Goal: Task Accomplishment & Management: Manage account settings

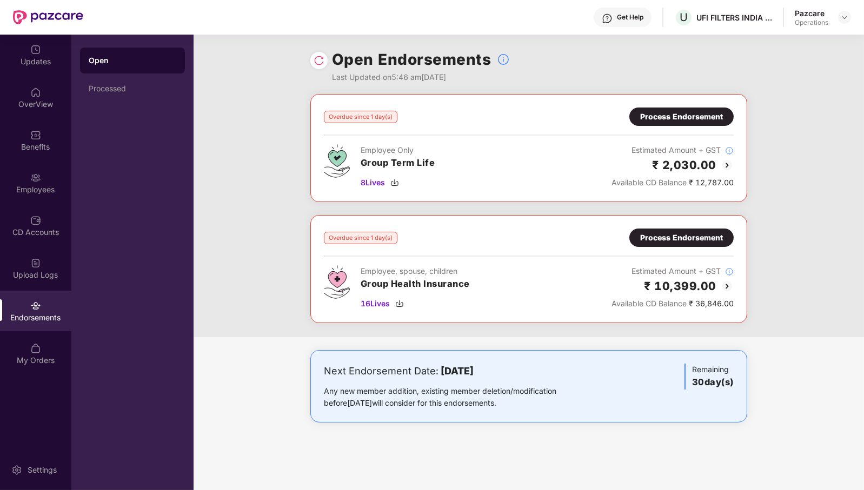
click at [699, 238] on div "Process Endorsement" at bounding box center [681, 238] width 83 height 12
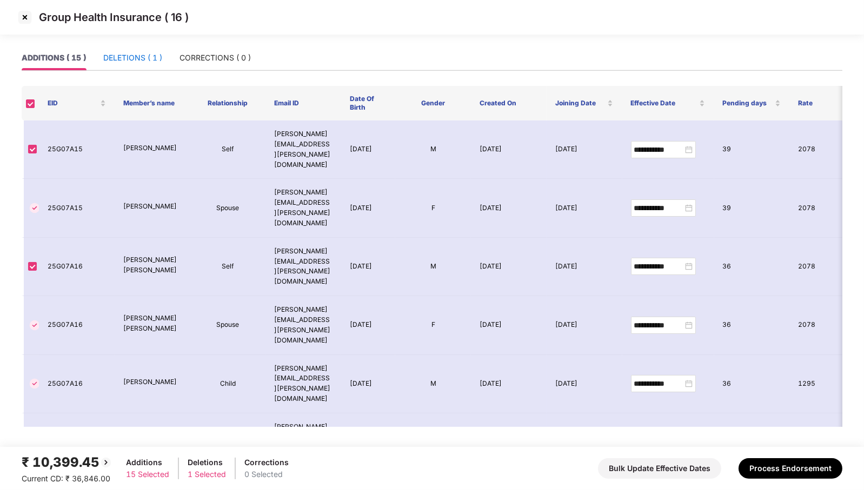
click at [110, 59] on div "DELETIONS ( 1 )" at bounding box center [132, 58] width 59 height 12
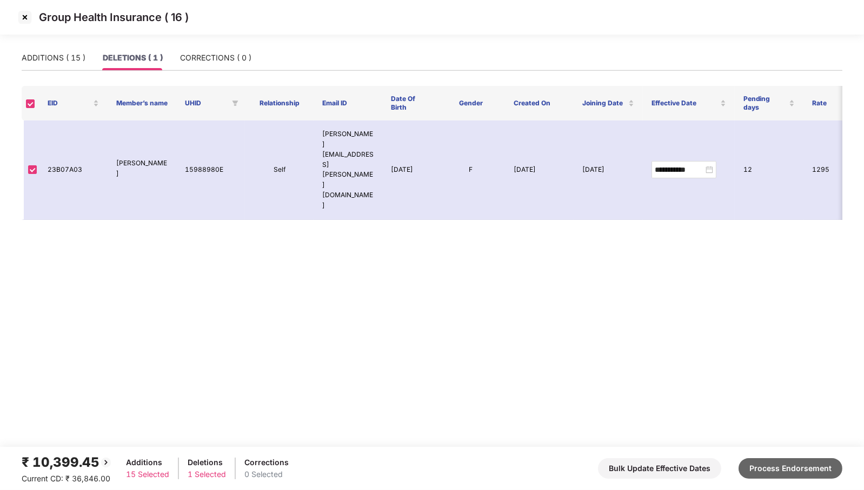
click at [790, 477] on button "Process Endorsement" at bounding box center [791, 469] width 104 height 21
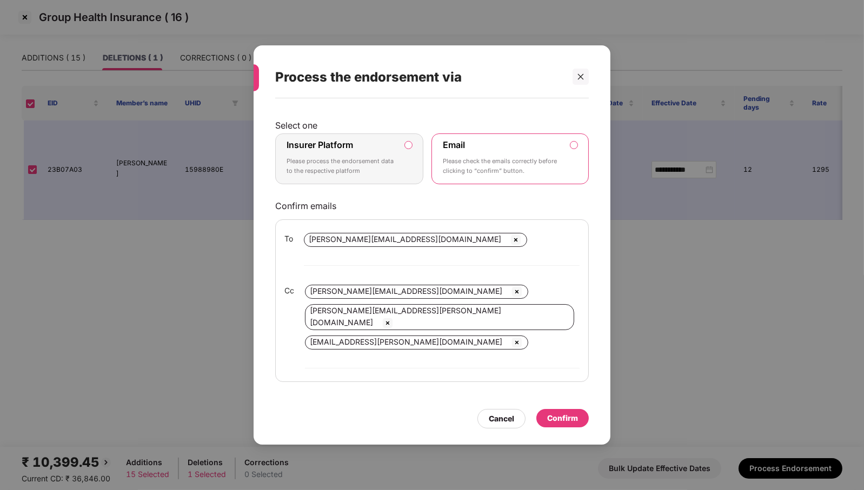
click at [405, 174] on label "Insurer Platform Please process the endorsement data to the respective platform" at bounding box center [349, 159] width 148 height 51
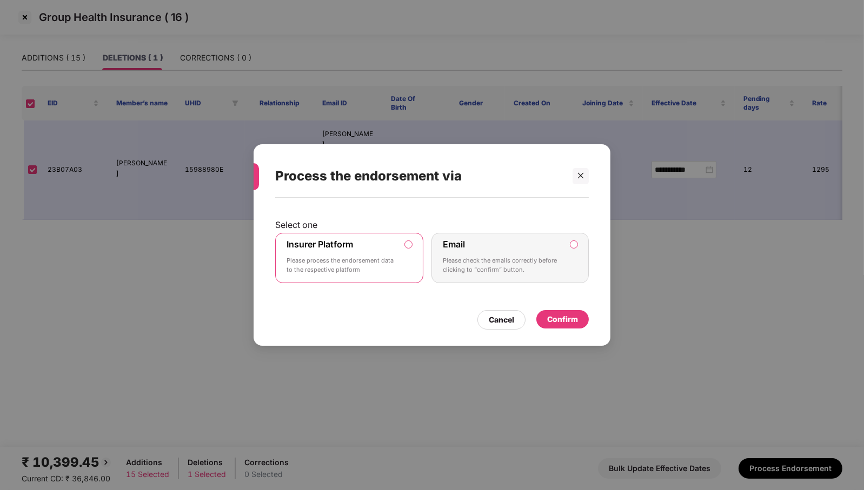
click at [572, 325] on div "Confirm" at bounding box center [562, 320] width 31 height 12
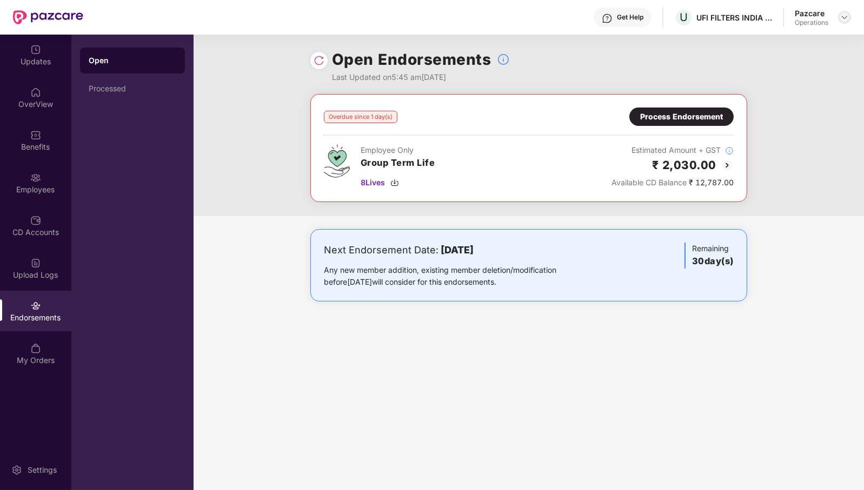
click at [844, 18] on img at bounding box center [844, 17] width 9 height 9
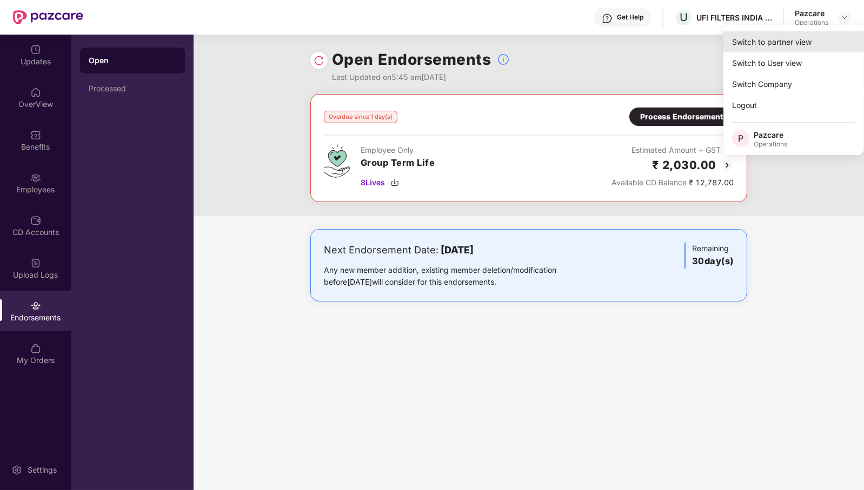
click at [817, 35] on div "Switch to partner view" at bounding box center [794, 41] width 141 height 21
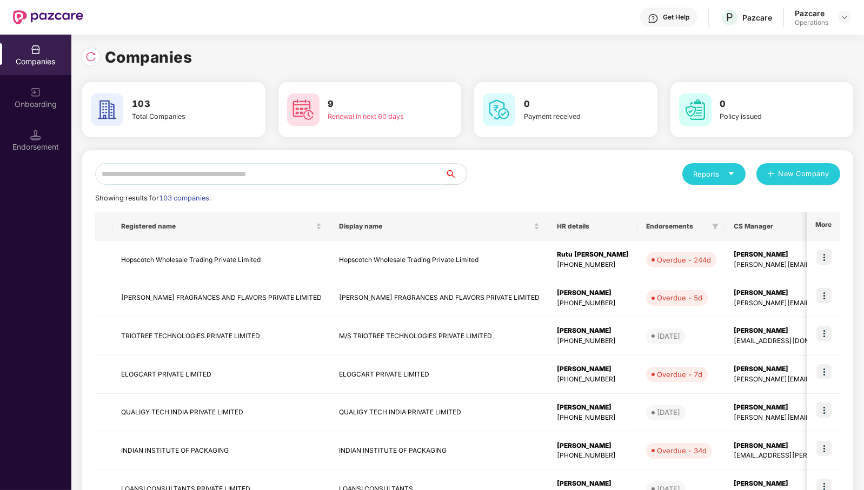
click at [374, 180] on input "text" at bounding box center [270, 174] width 350 height 22
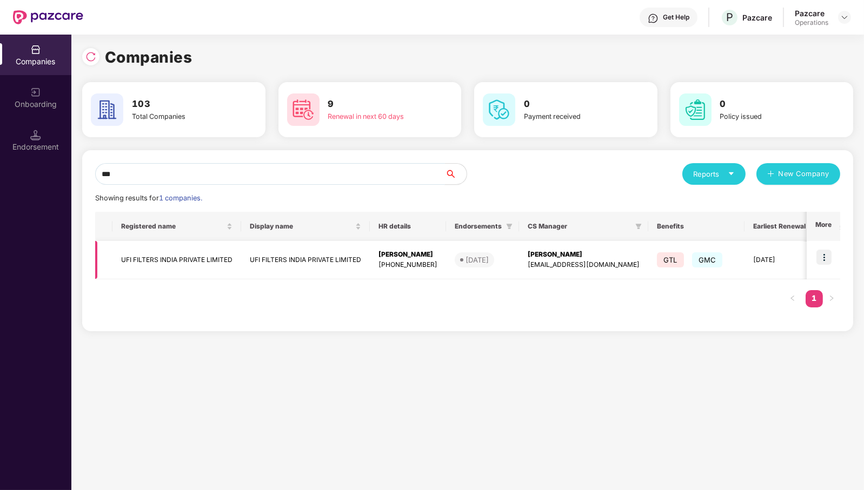
type input "***"
click at [178, 258] on td "UFI FILTERS INDIA PRIVATE LIMITED" at bounding box center [176, 260] width 129 height 38
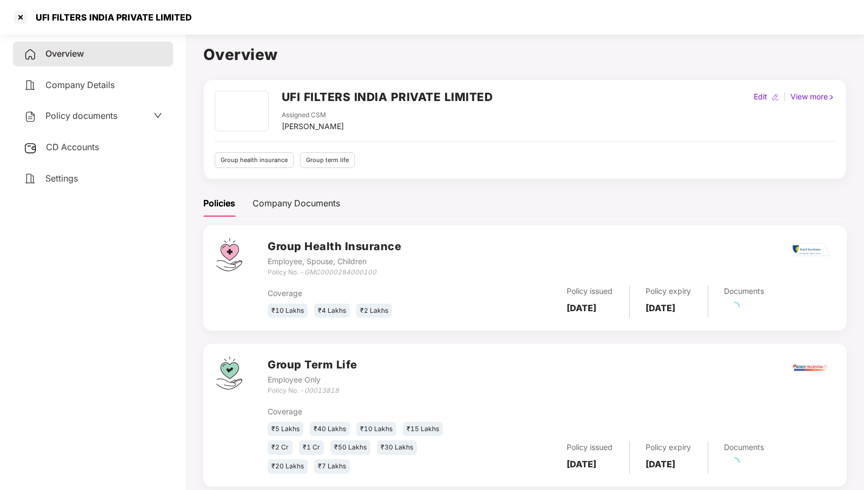
click at [73, 145] on span "CD Accounts" at bounding box center [72, 147] width 53 height 11
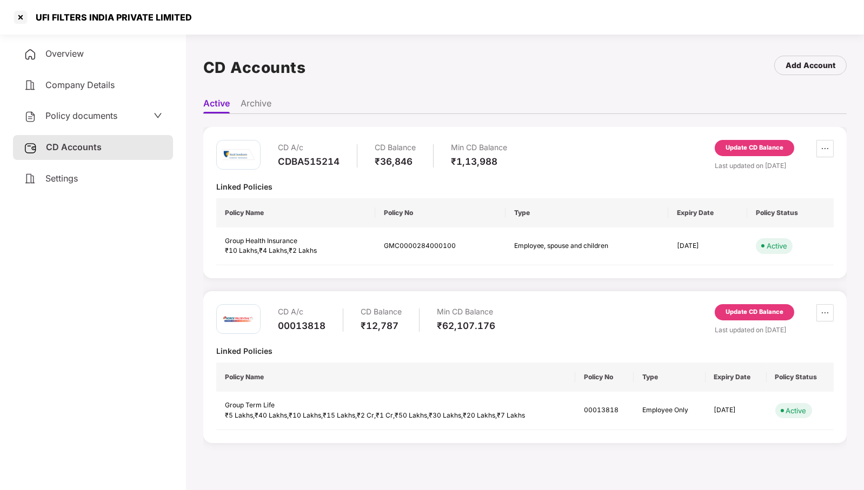
click at [773, 144] on div "Update CD Balance" at bounding box center [755, 148] width 58 height 10
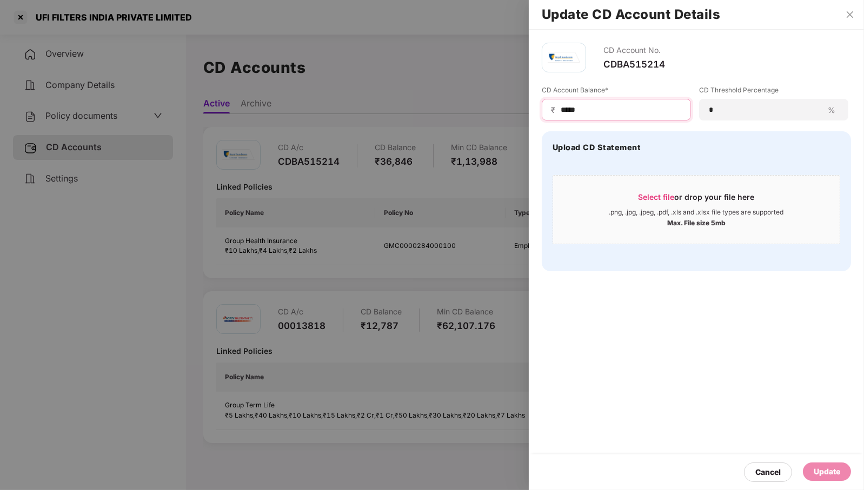
click at [626, 108] on input "*****" at bounding box center [621, 109] width 122 height 11
type input "*****"
click at [833, 473] on div "Update" at bounding box center [827, 472] width 26 height 12
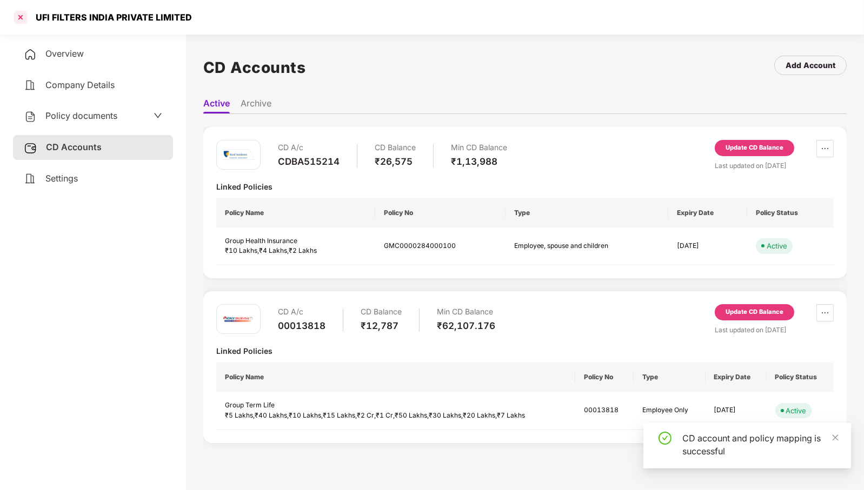
click at [19, 15] on div at bounding box center [20, 17] width 17 height 17
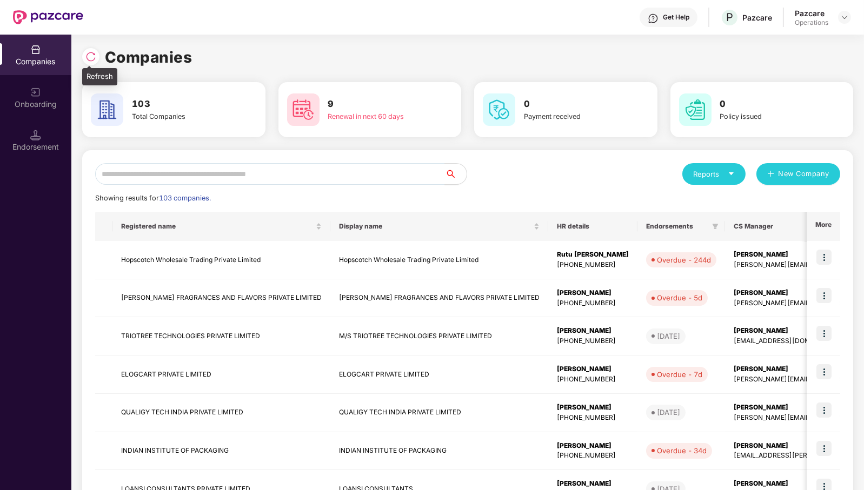
click at [90, 61] on img at bounding box center [90, 56] width 11 height 11
click at [288, 169] on input "text" at bounding box center [270, 174] width 350 height 22
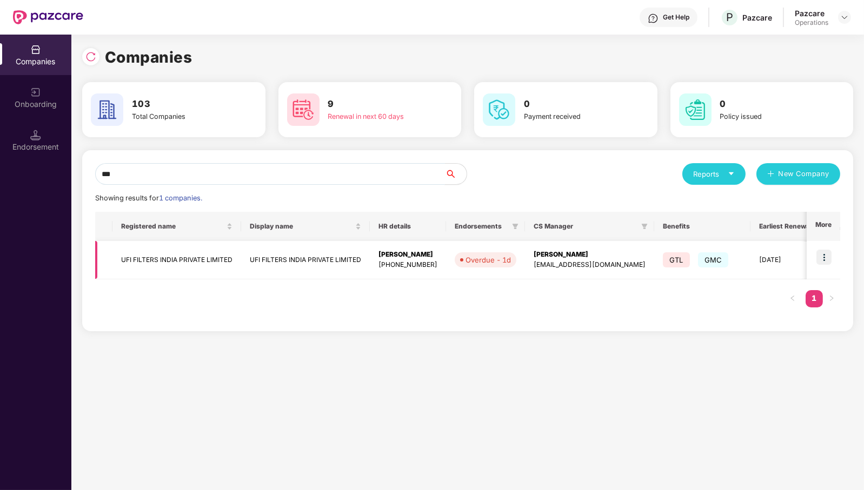
type input "***"
click at [826, 258] on img at bounding box center [824, 257] width 15 height 15
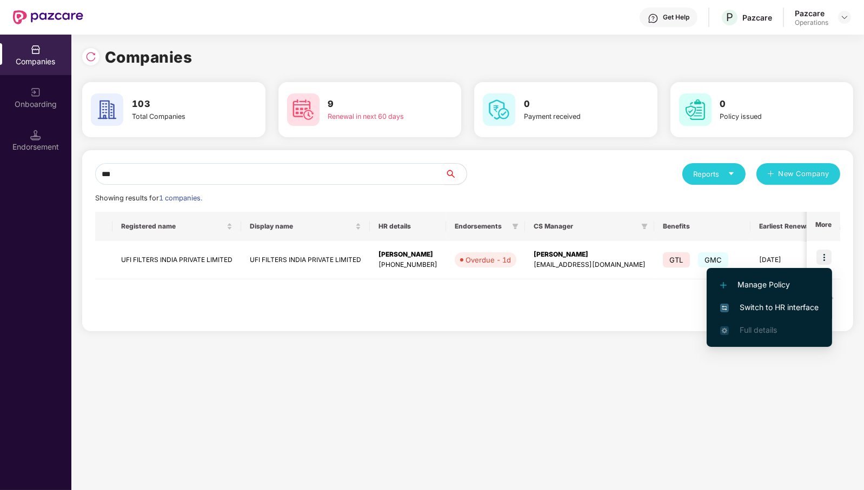
click at [785, 314] on li "Switch to HR interface" at bounding box center [769, 307] width 125 height 23
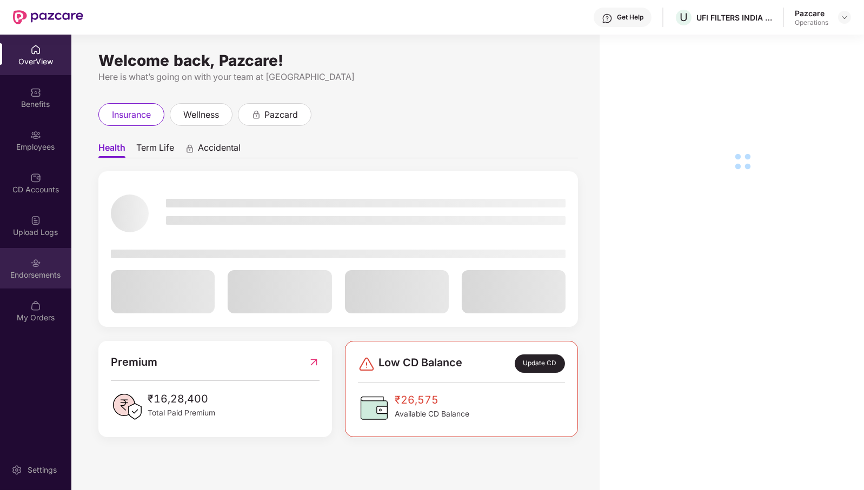
click at [41, 277] on div "Endorsements" at bounding box center [35, 275] width 71 height 11
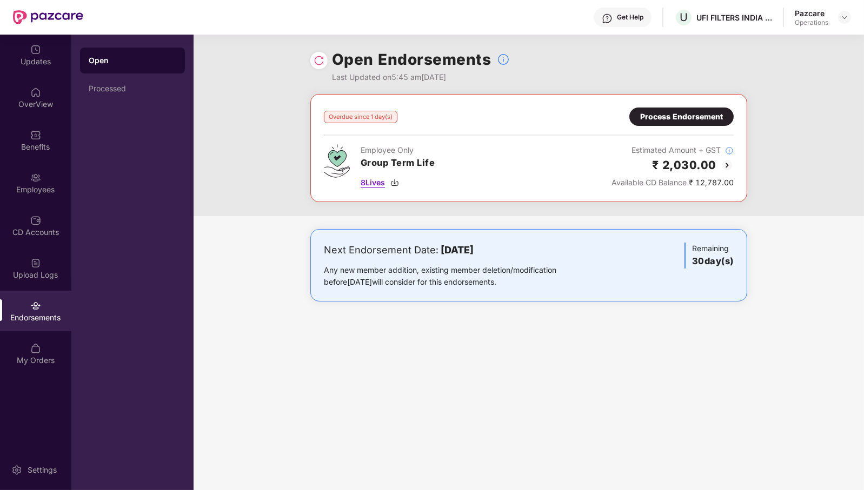
click at [375, 186] on span "8 Lives" at bounding box center [373, 183] width 24 height 12
click at [686, 130] on div "Overdue since 1 day(s) Process Endorsement Employee Only Group Term Life 8 Live…" at bounding box center [529, 148] width 410 height 81
click at [686, 111] on div "Process Endorsement" at bounding box center [681, 117] width 83 height 12
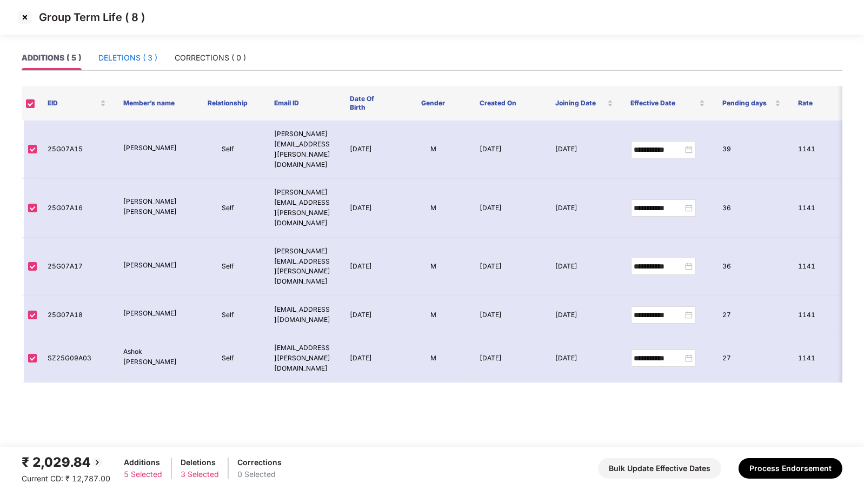
click at [125, 60] on div "DELETIONS ( 3 )" at bounding box center [127, 58] width 59 height 12
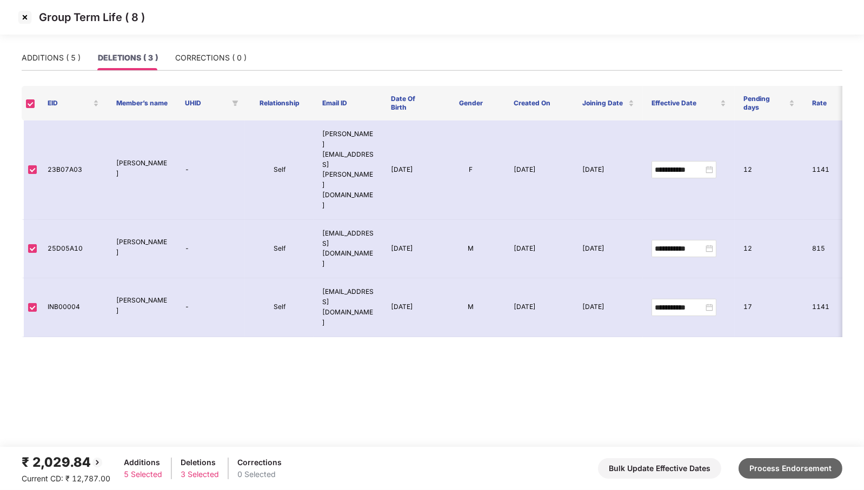
click at [786, 468] on button "Process Endorsement" at bounding box center [791, 469] width 104 height 21
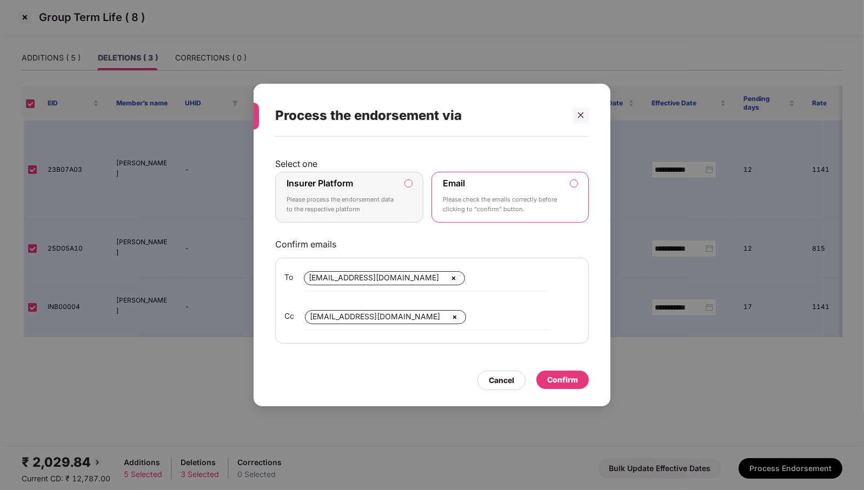
click at [377, 217] on div "Insurer Platform Please process the endorsement data to the respective platform" at bounding box center [342, 197] width 110 height 39
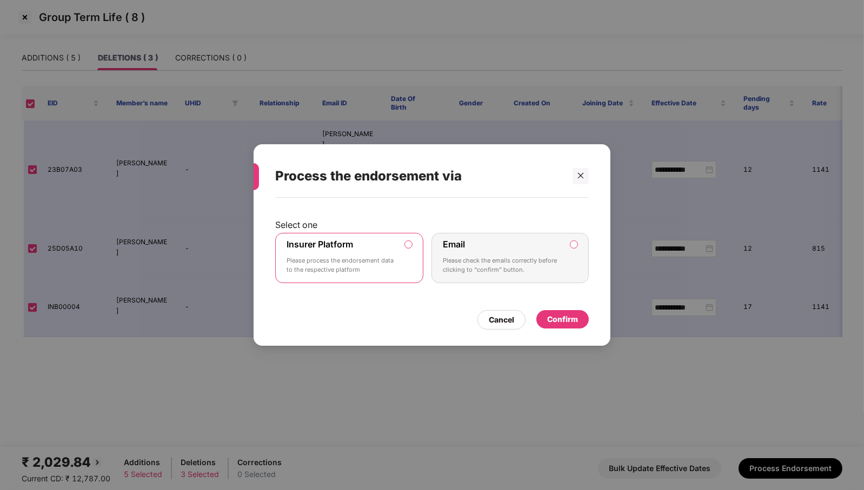
click at [568, 321] on div "Confirm" at bounding box center [562, 320] width 31 height 12
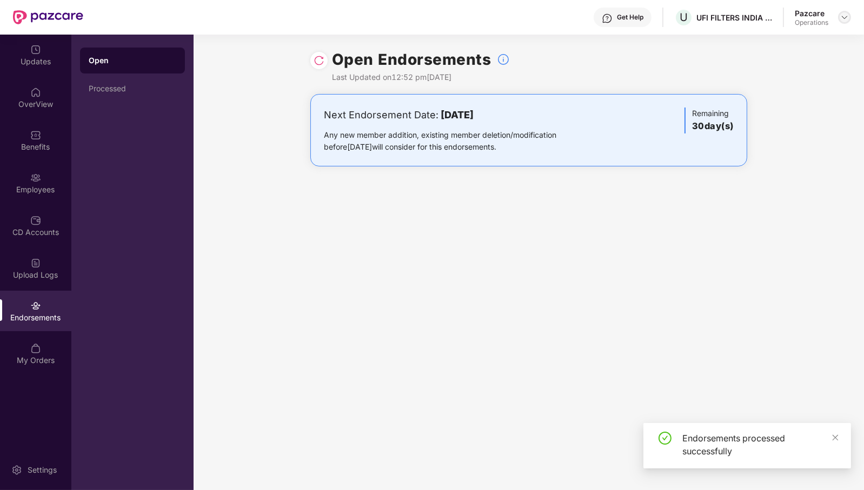
click at [847, 19] on img at bounding box center [844, 17] width 9 height 9
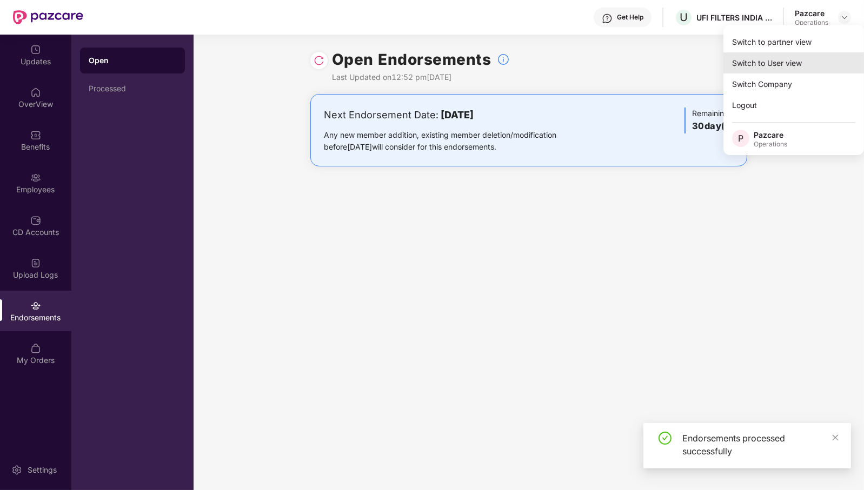
click at [801, 53] on div "Switch to User view" at bounding box center [794, 62] width 141 height 21
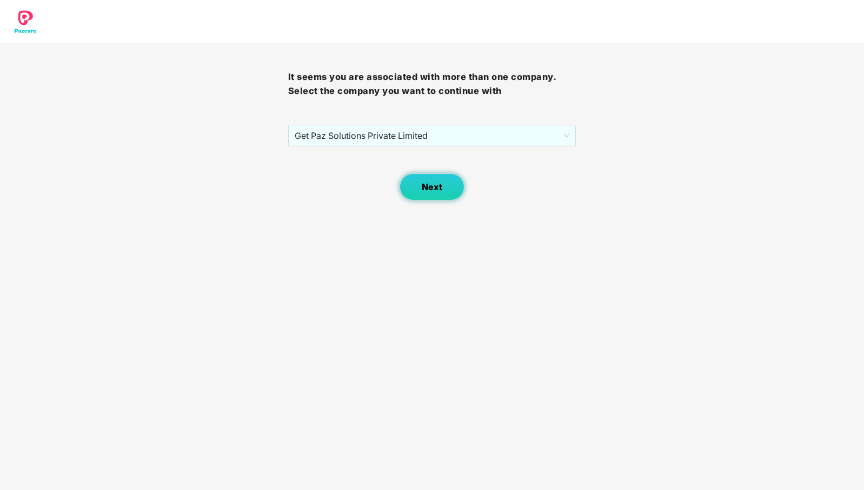
click at [433, 191] on span "Next" at bounding box center [432, 187] width 21 height 10
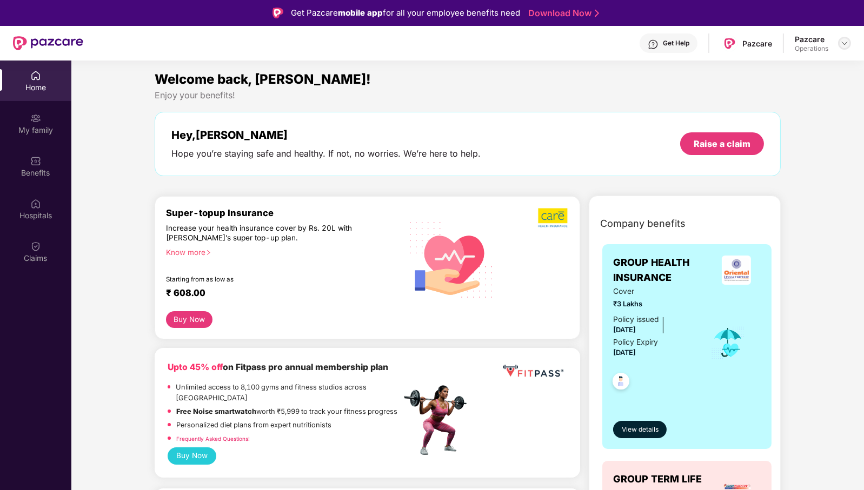
click at [846, 39] on img at bounding box center [844, 43] width 9 height 9
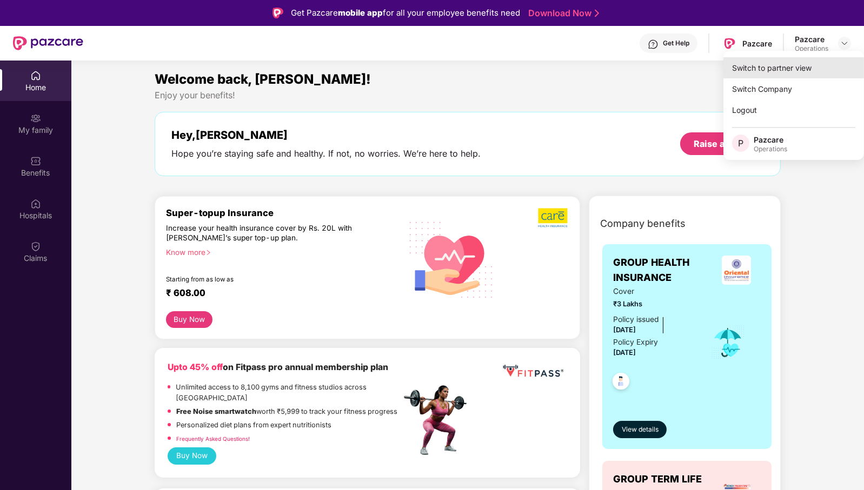
click at [808, 66] on div "Switch to partner view" at bounding box center [794, 67] width 141 height 21
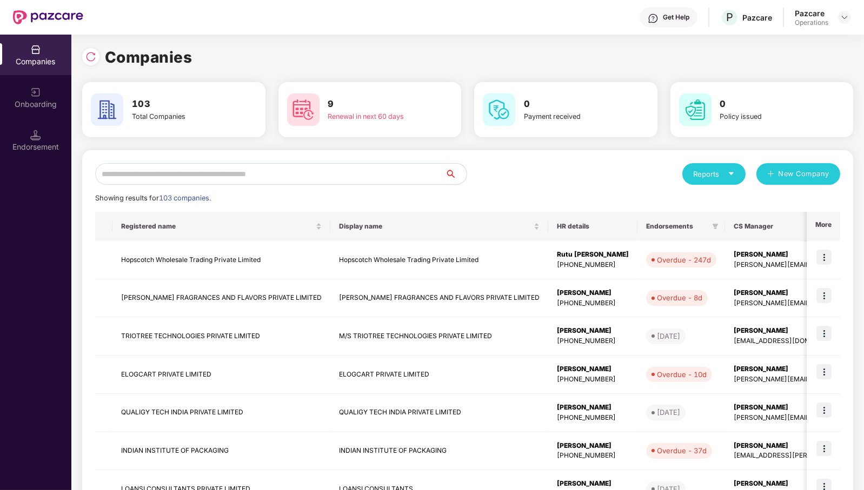
click at [299, 175] on input "text" at bounding box center [270, 174] width 350 height 22
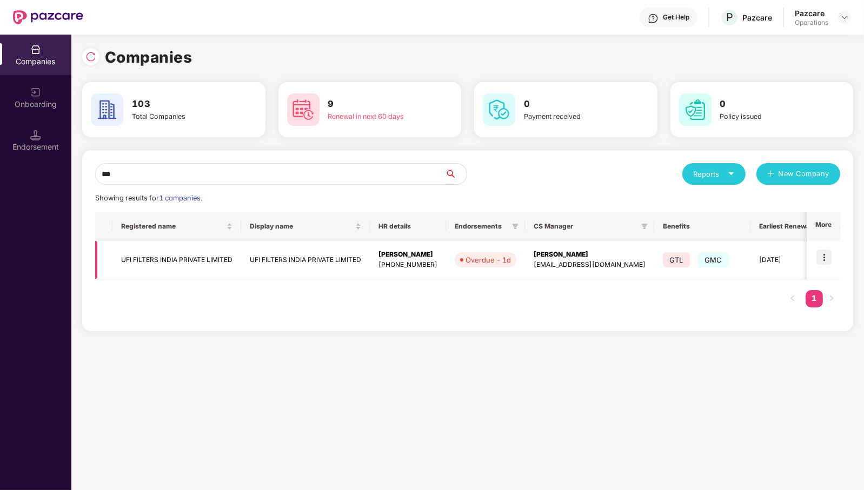
type input "***"
click at [194, 262] on td "UFI FILTERS INDIA PRIVATE LIMITED" at bounding box center [176, 260] width 129 height 38
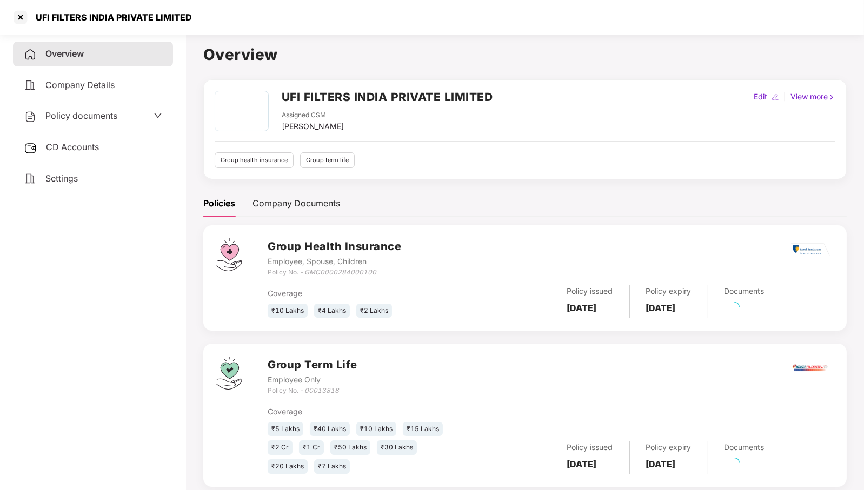
click at [68, 154] on div "CD Accounts" at bounding box center [93, 147] width 160 height 25
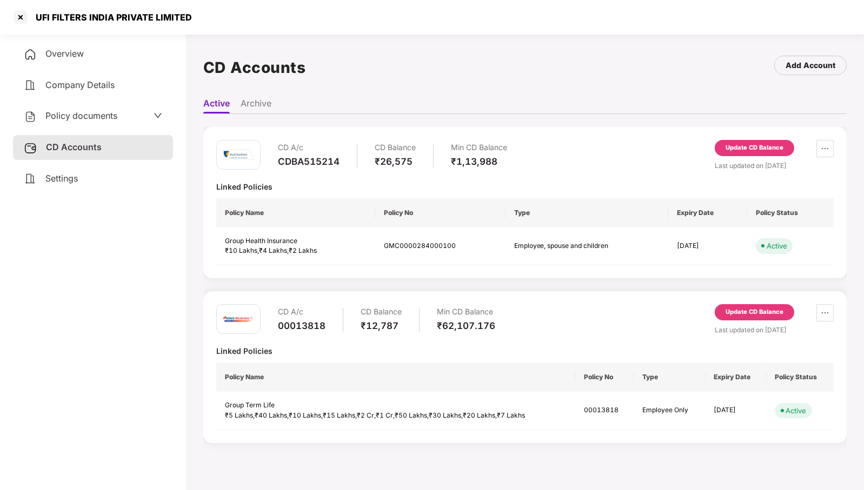
click at [752, 314] on div "Update CD Balance" at bounding box center [755, 313] width 58 height 10
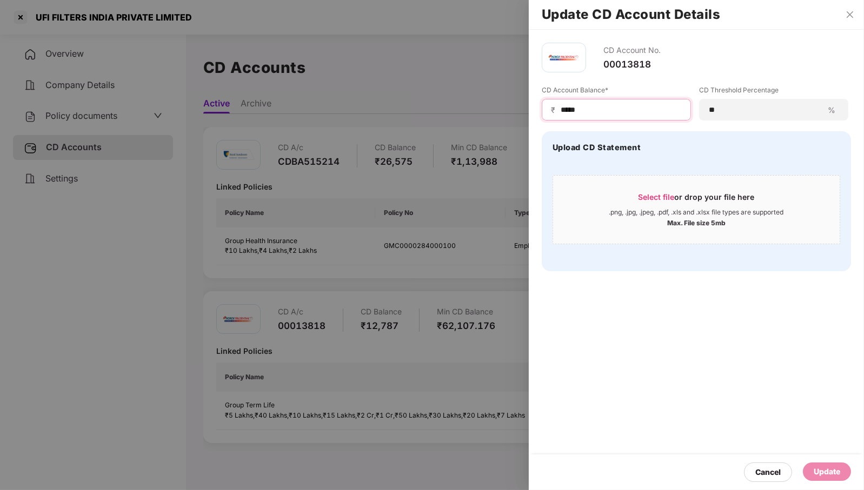
click at [633, 112] on input "*****" at bounding box center [621, 109] width 122 height 11
type input "*****"
click at [831, 473] on div "Update" at bounding box center [827, 472] width 26 height 12
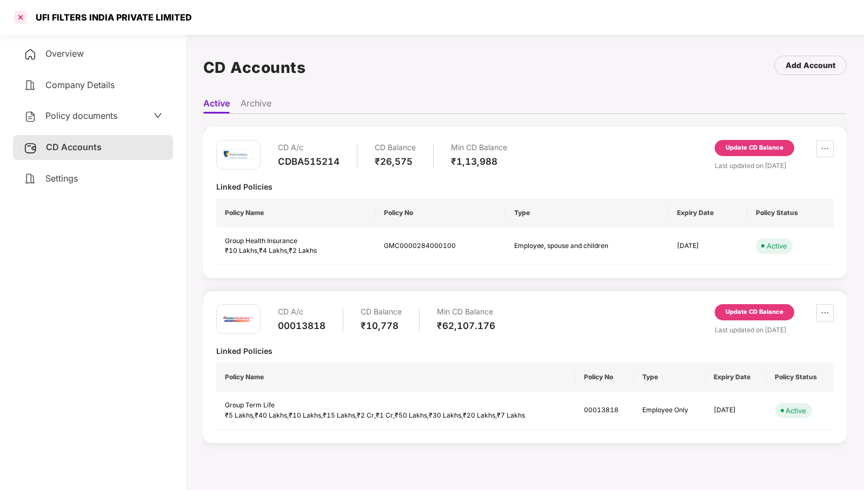
click at [23, 16] on div at bounding box center [20, 17] width 17 height 17
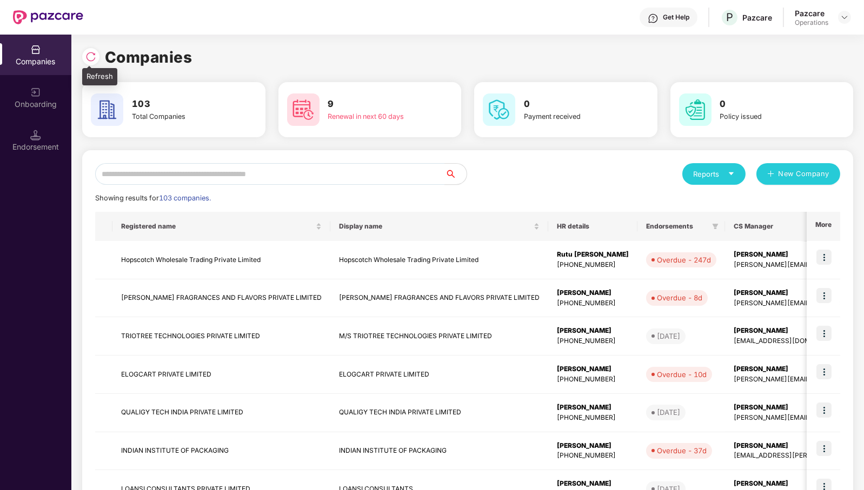
click at [92, 64] on div at bounding box center [90, 56] width 17 height 17
drag, startPoint x: 365, startPoint y: 188, endPoint x: 373, endPoint y: 169, distance: 20.6
click at [366, 184] on div "Reports New Company Showing results for 103 companies. Registered name Display …" at bounding box center [467, 412] width 745 height 499
click at [373, 169] on input "text" at bounding box center [270, 174] width 350 height 22
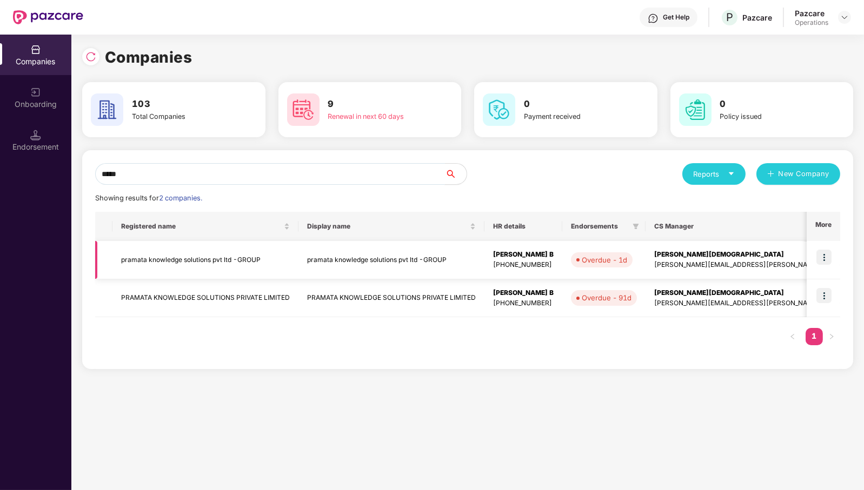
type input "*****"
click at [829, 260] on img at bounding box center [824, 257] width 15 height 15
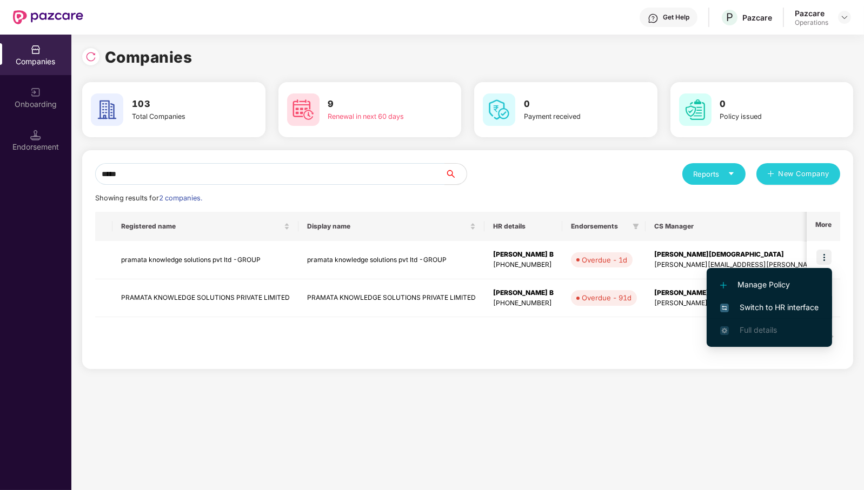
click at [805, 304] on span "Switch to HR interface" at bounding box center [769, 308] width 98 height 12
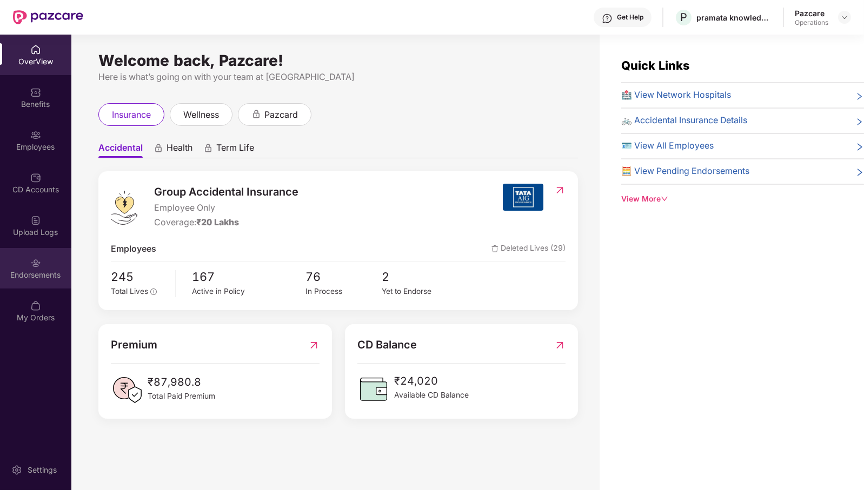
click at [21, 268] on div "Endorsements" at bounding box center [35, 268] width 71 height 41
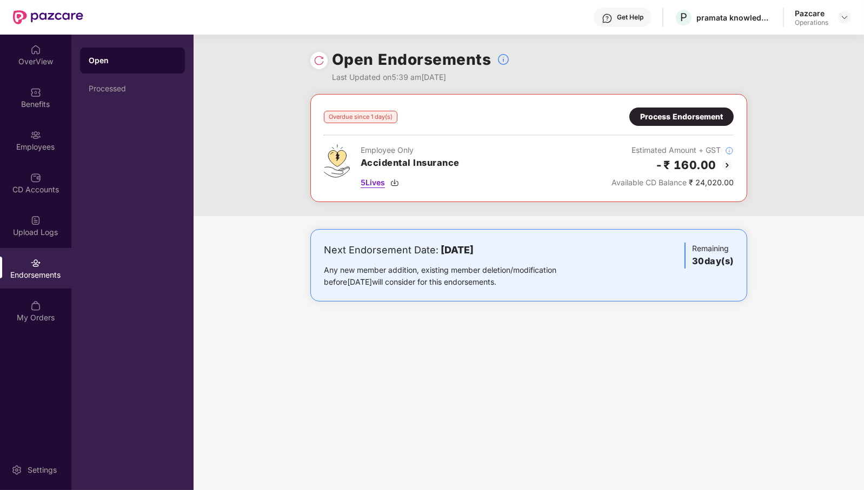
click at [380, 184] on span "5 Lives" at bounding box center [373, 183] width 24 height 12
click at [698, 120] on div "Process Endorsement" at bounding box center [681, 117] width 83 height 12
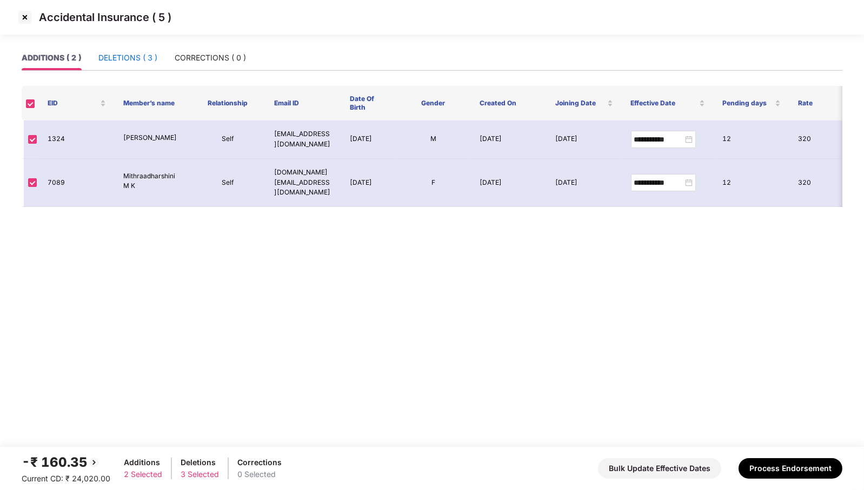
click at [137, 57] on div "DELETIONS ( 3 )" at bounding box center [127, 58] width 59 height 12
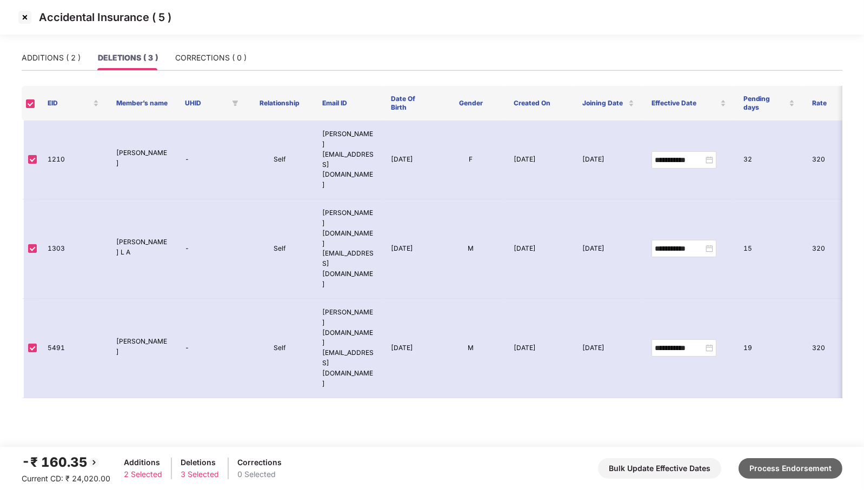
click at [824, 466] on button "Process Endorsement" at bounding box center [791, 469] width 104 height 21
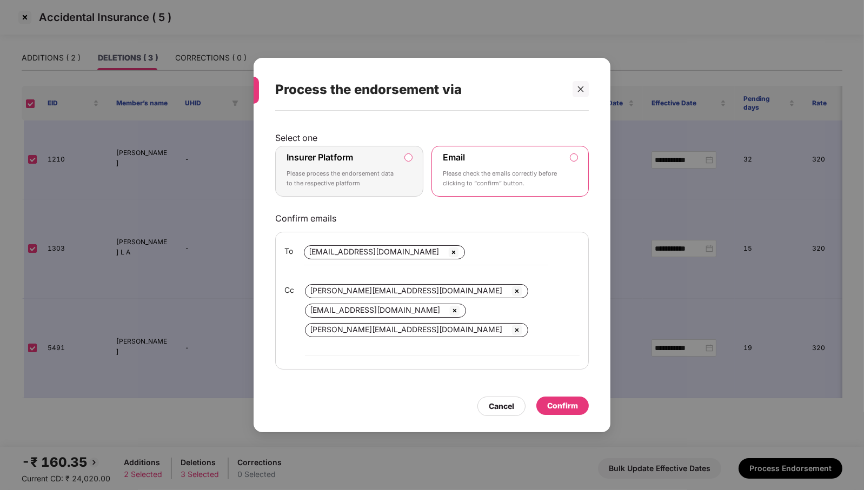
click at [410, 176] on label "Insurer Platform Please process the endorsement data to the respective platform" at bounding box center [349, 171] width 148 height 51
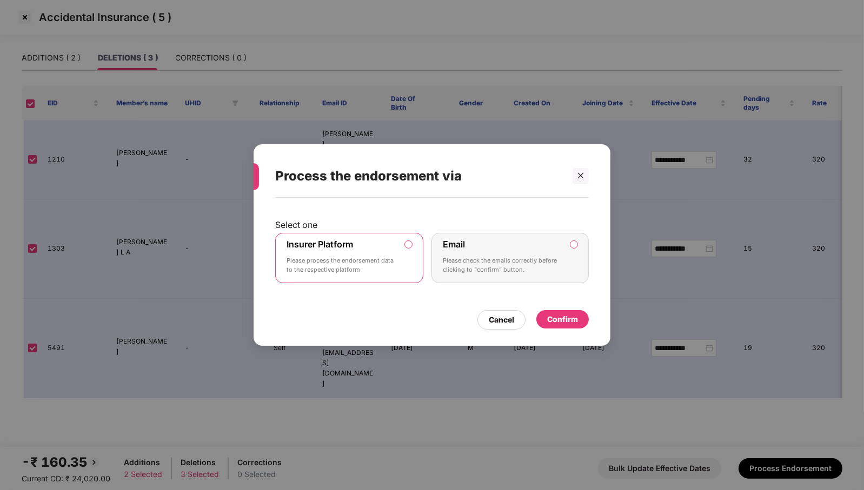
click at [557, 316] on div "Confirm" at bounding box center [562, 320] width 31 height 12
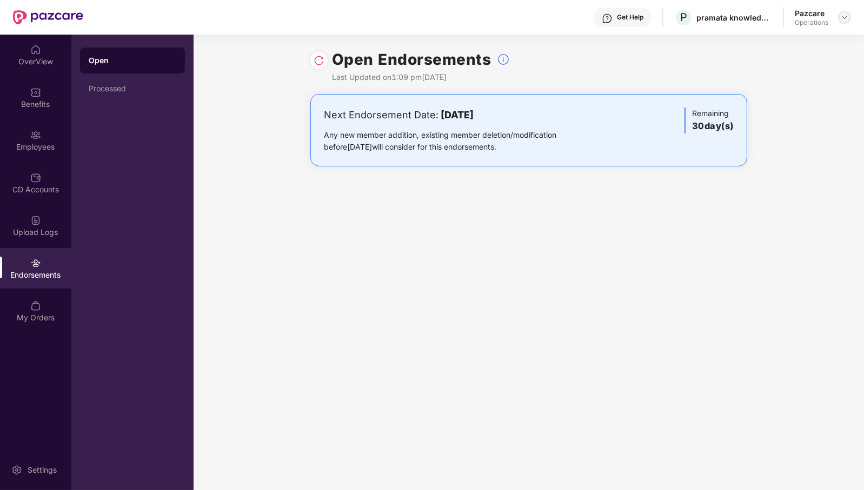
click at [847, 17] on img at bounding box center [844, 17] width 9 height 9
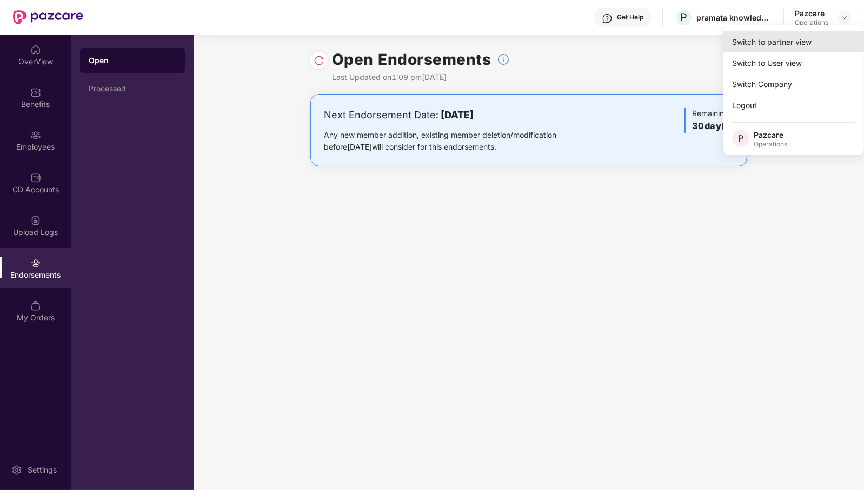
click at [781, 49] on div "Switch to partner view" at bounding box center [794, 41] width 141 height 21
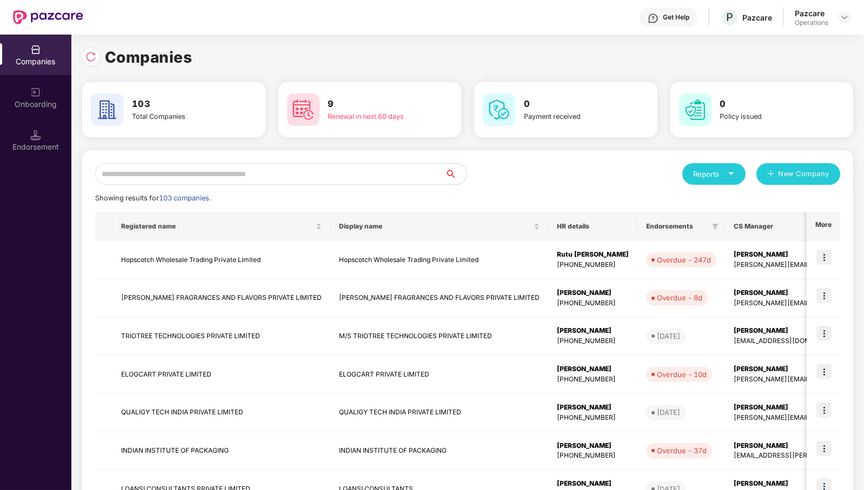
click at [389, 182] on input "text" at bounding box center [270, 174] width 350 height 22
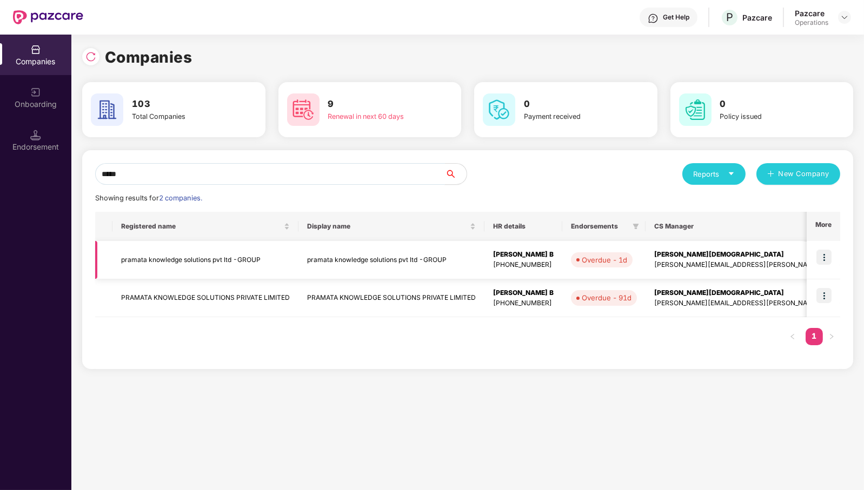
type input "*****"
click at [179, 269] on td "pramata knowledge solutions pvt ltd -GROUP" at bounding box center [205, 260] width 186 height 38
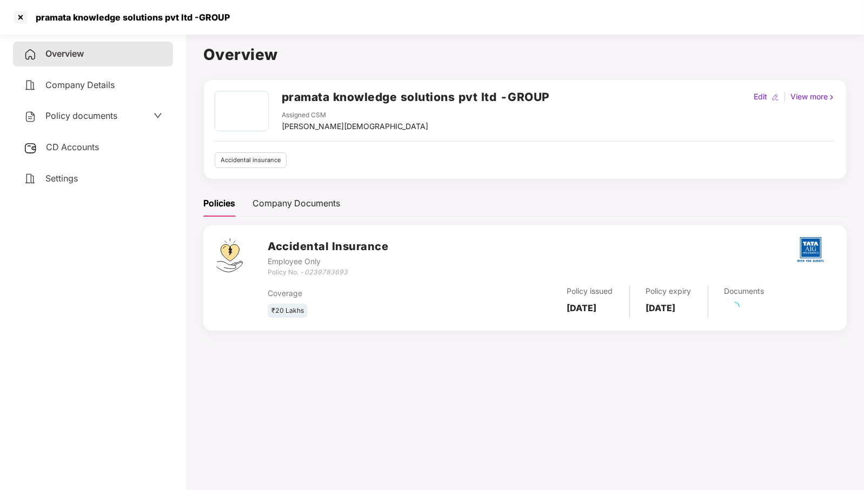
click at [65, 148] on span "CD Accounts" at bounding box center [72, 147] width 53 height 11
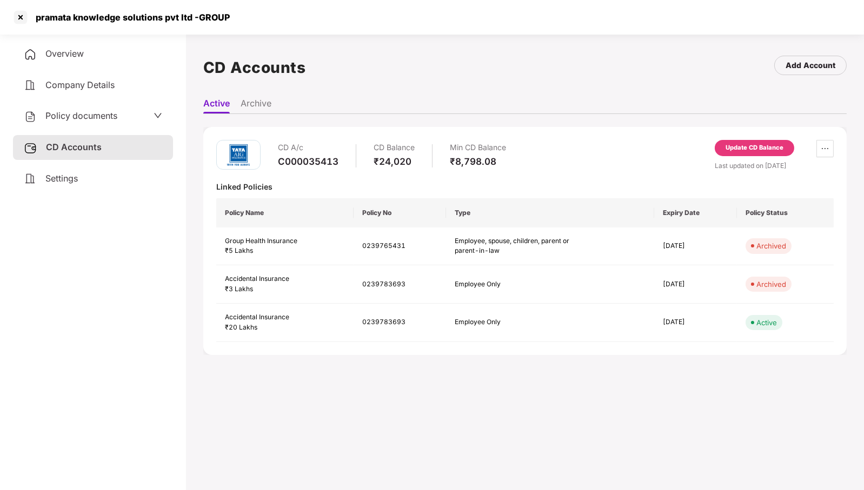
click at [750, 148] on div "Update CD Balance" at bounding box center [755, 148] width 58 height 10
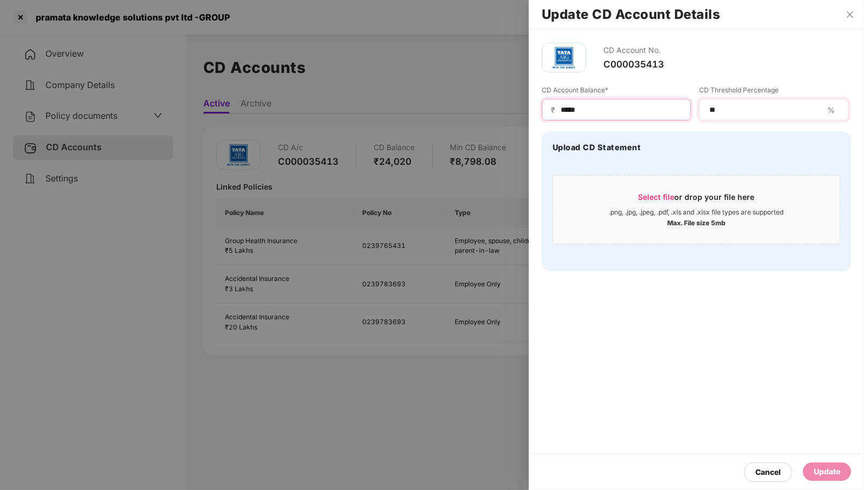
drag, startPoint x: 571, startPoint y: 111, endPoint x: 741, endPoint y: 110, distance: 169.8
click at [741, 110] on div "CD Account Balance* ₹ ***** CD Threshold Percentage ** %" at bounding box center [696, 102] width 309 height 35
type input "*****"
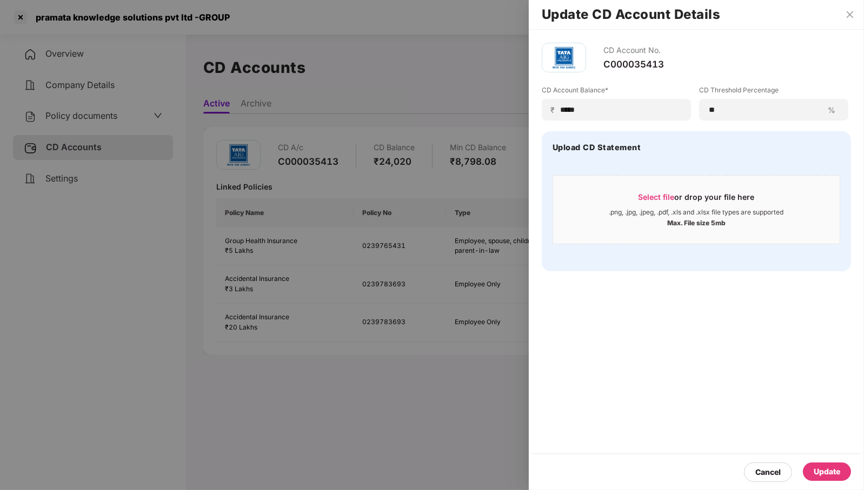
click at [822, 476] on div "Update" at bounding box center [827, 472] width 26 height 12
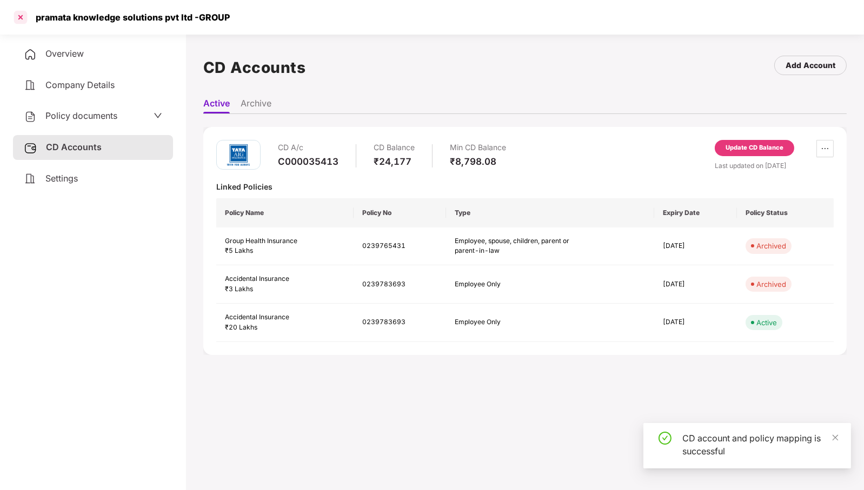
click at [18, 19] on div at bounding box center [20, 17] width 17 height 17
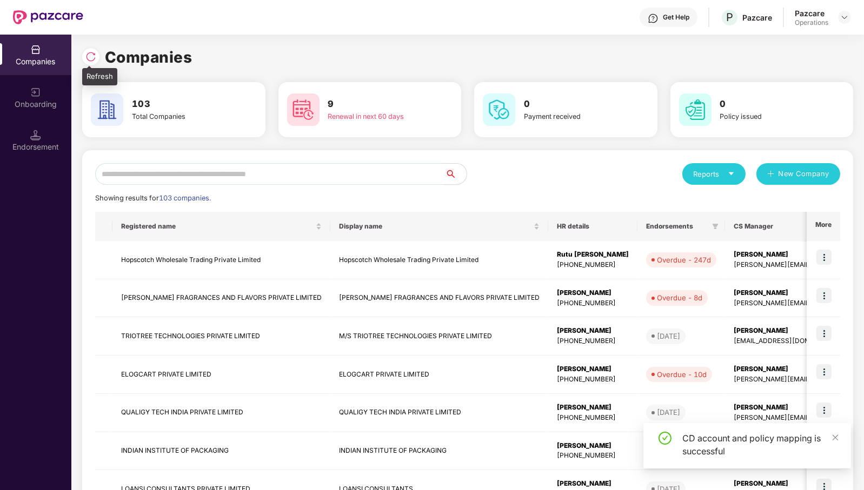
click at [89, 57] on img at bounding box center [90, 56] width 11 height 11
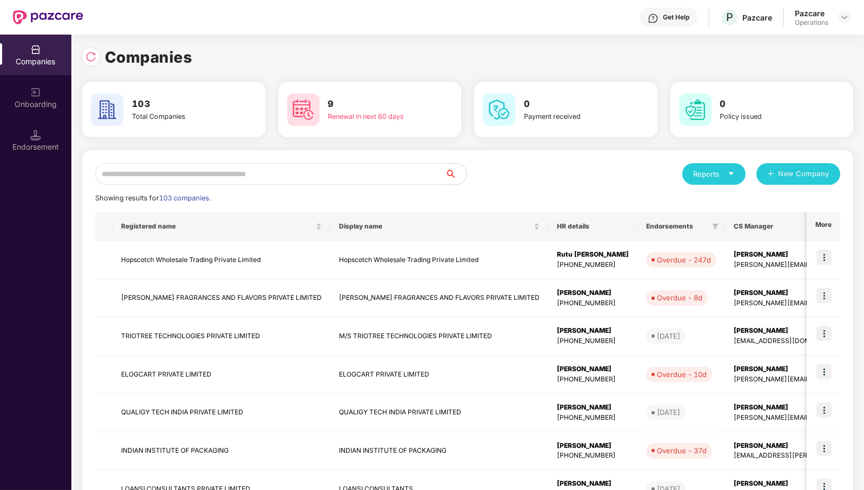
click at [383, 177] on input "text" at bounding box center [270, 174] width 350 height 22
paste input "**********"
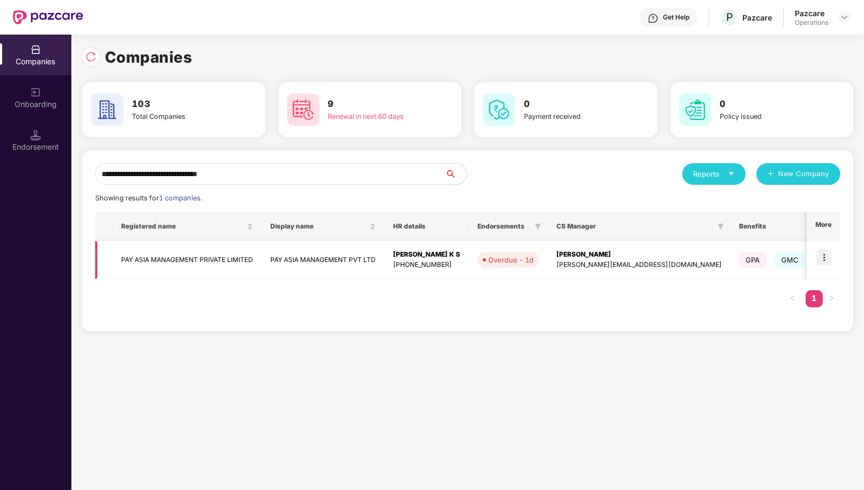
type input "**********"
click at [829, 261] on img at bounding box center [824, 257] width 15 height 15
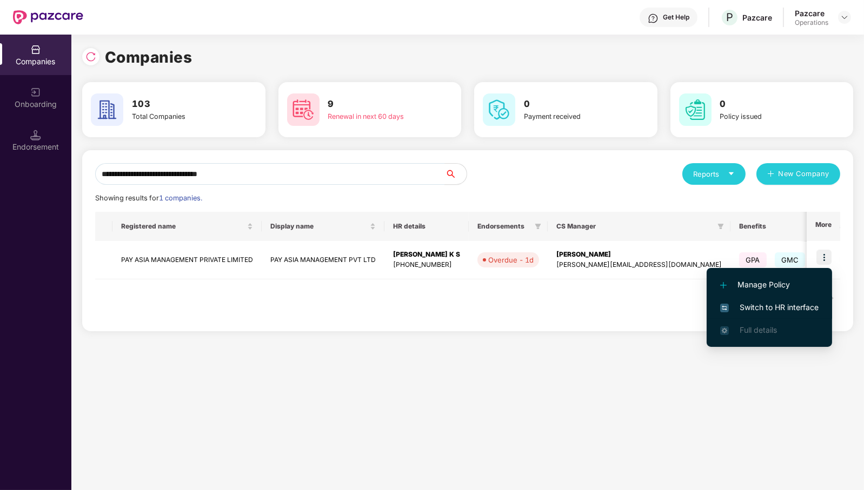
click at [800, 310] on span "Switch to HR interface" at bounding box center [769, 308] width 98 height 12
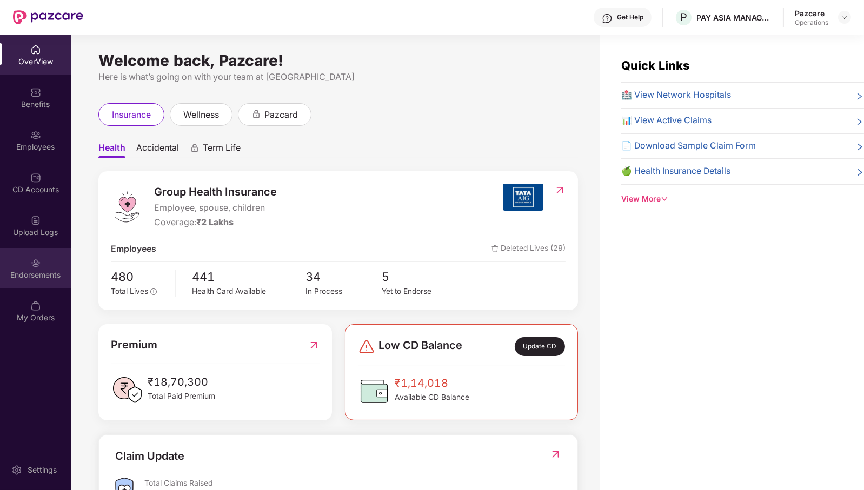
click at [39, 266] on img at bounding box center [35, 263] width 11 height 11
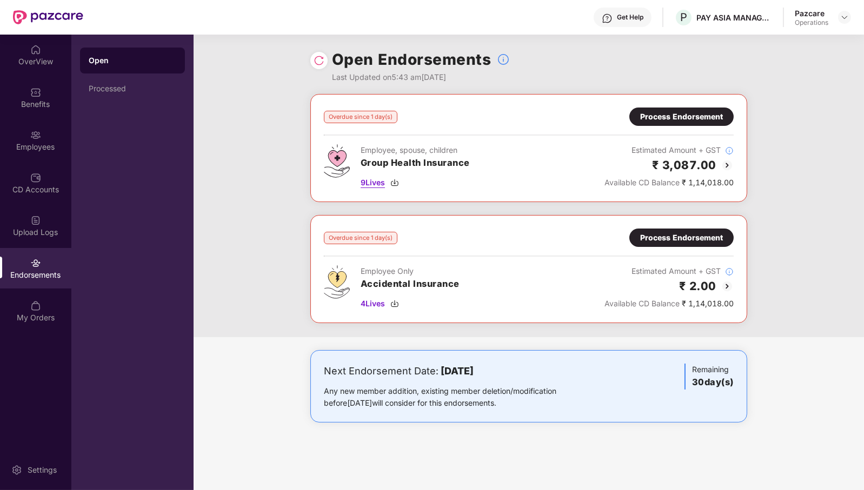
click at [373, 182] on span "9 Lives" at bounding box center [373, 183] width 24 height 12
click at [684, 114] on div "Process Endorsement" at bounding box center [681, 117] width 83 height 12
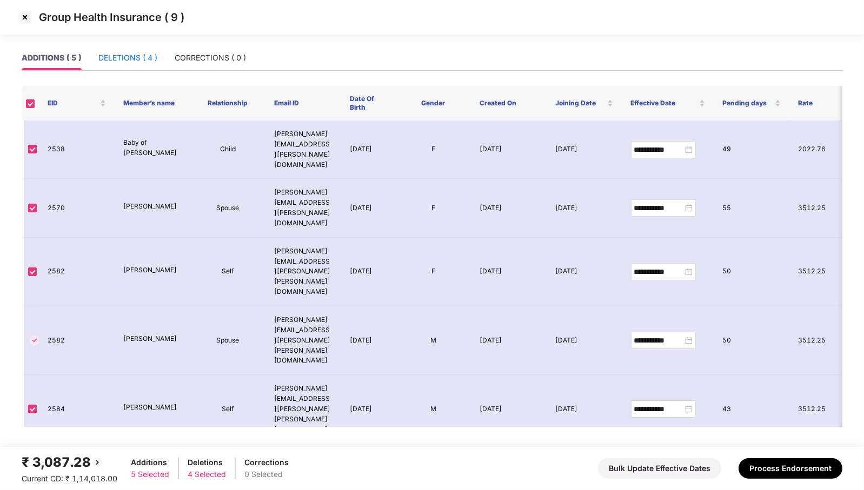
click at [130, 62] on div "DELETIONS ( 4 )" at bounding box center [127, 58] width 59 height 12
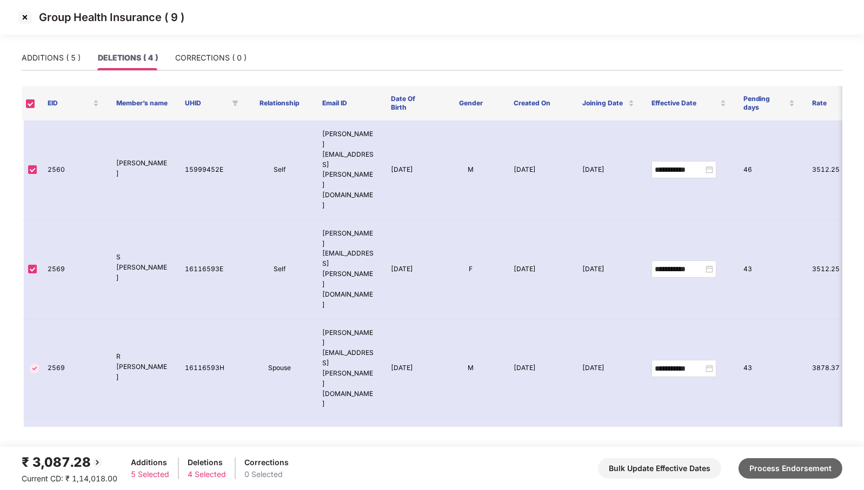
click at [787, 463] on button "Process Endorsement" at bounding box center [791, 469] width 104 height 21
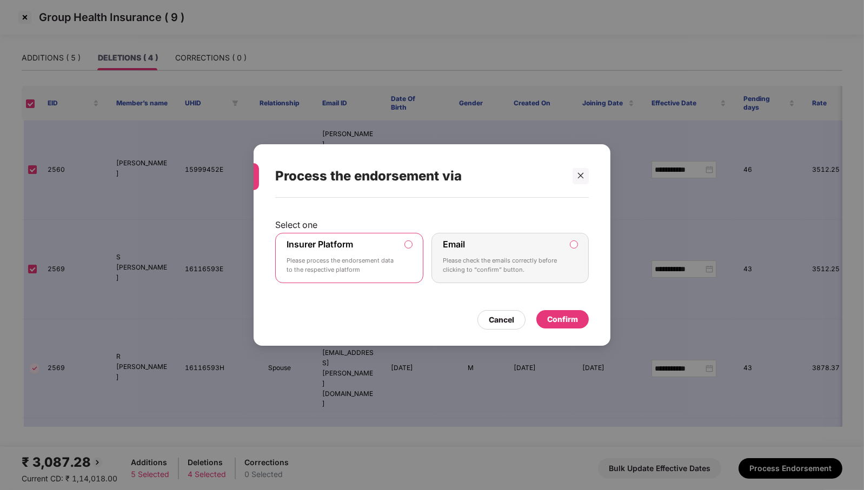
click at [552, 323] on div "Confirm" at bounding box center [562, 320] width 31 height 12
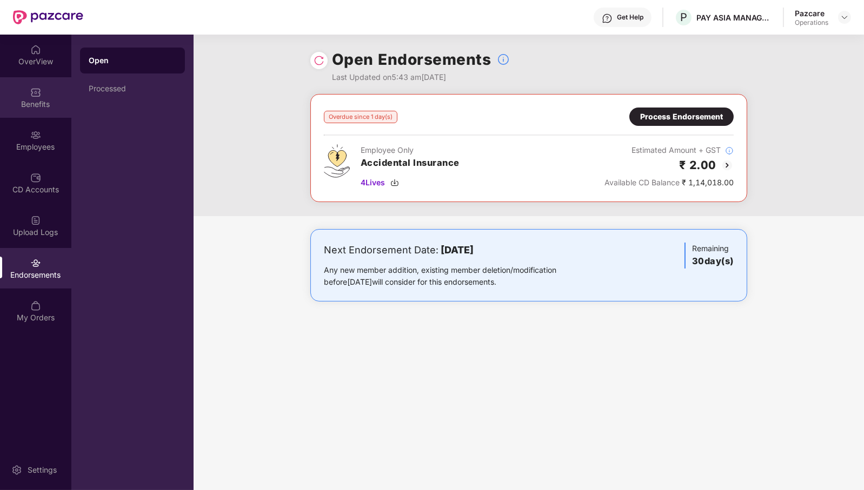
click at [20, 95] on div "Benefits" at bounding box center [35, 97] width 71 height 41
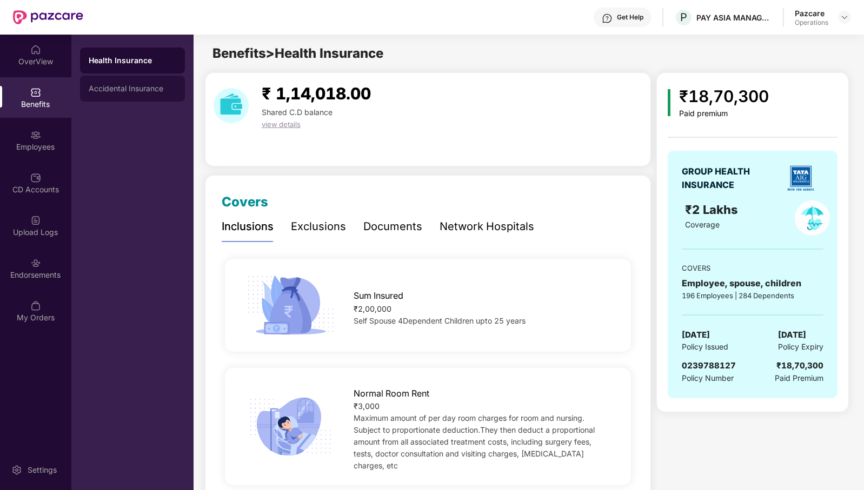
click at [121, 88] on div "Accidental Insurance" at bounding box center [133, 88] width 88 height 9
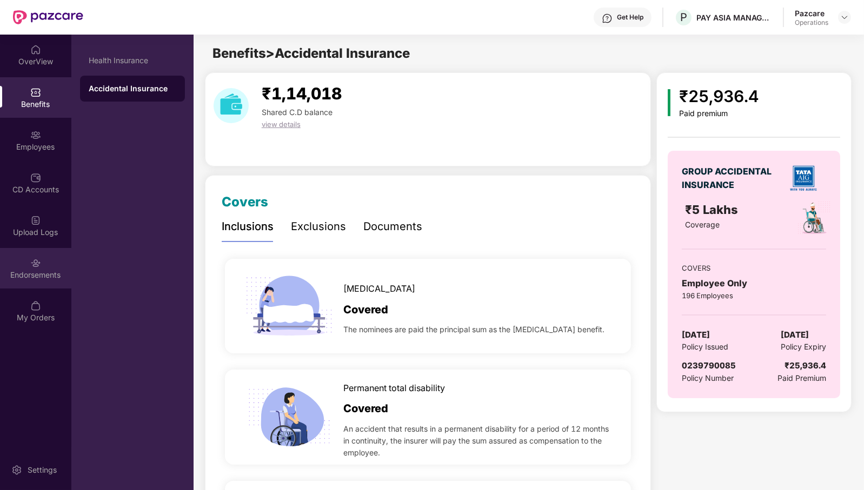
click at [36, 267] on img at bounding box center [35, 263] width 11 height 11
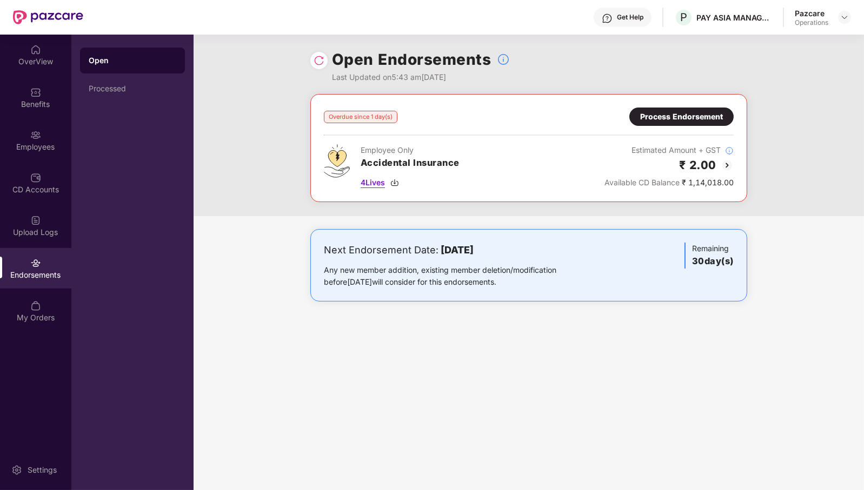
click at [389, 182] on div "4 Lives" at bounding box center [410, 183] width 99 height 12
click at [670, 114] on div "Process Endorsement" at bounding box center [681, 117] width 83 height 12
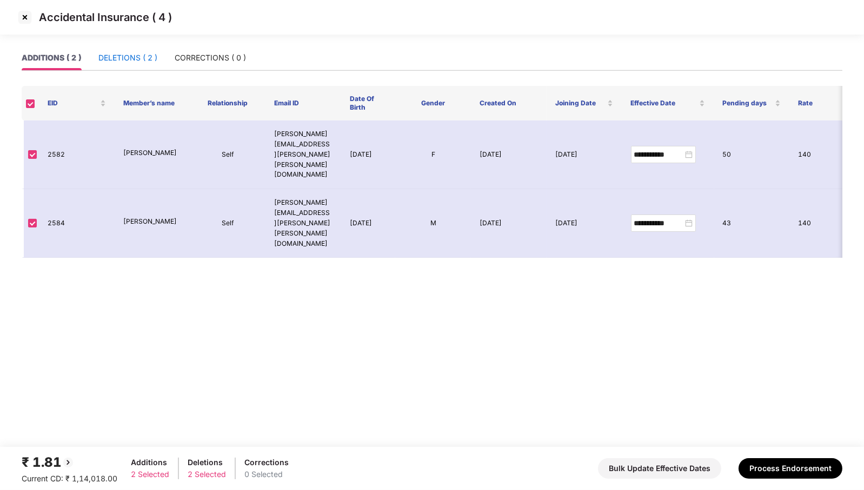
click at [137, 58] on div "DELETIONS ( 2 )" at bounding box center [127, 58] width 59 height 12
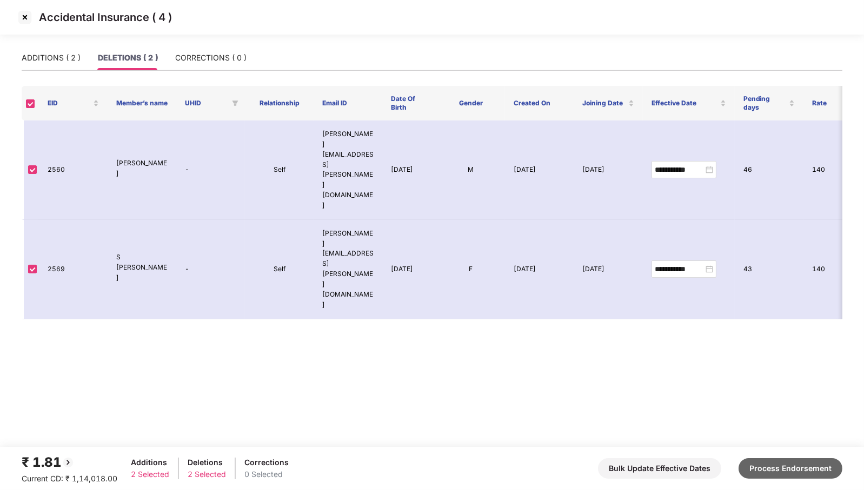
click at [790, 465] on button "Process Endorsement" at bounding box center [791, 469] width 104 height 21
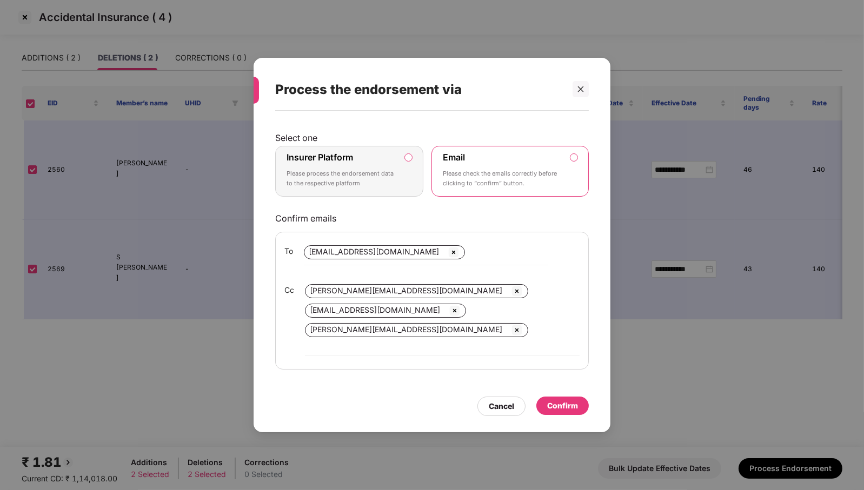
click at [367, 165] on div "Insurer Platform Please process the endorsement data to the respective platform" at bounding box center [342, 171] width 110 height 39
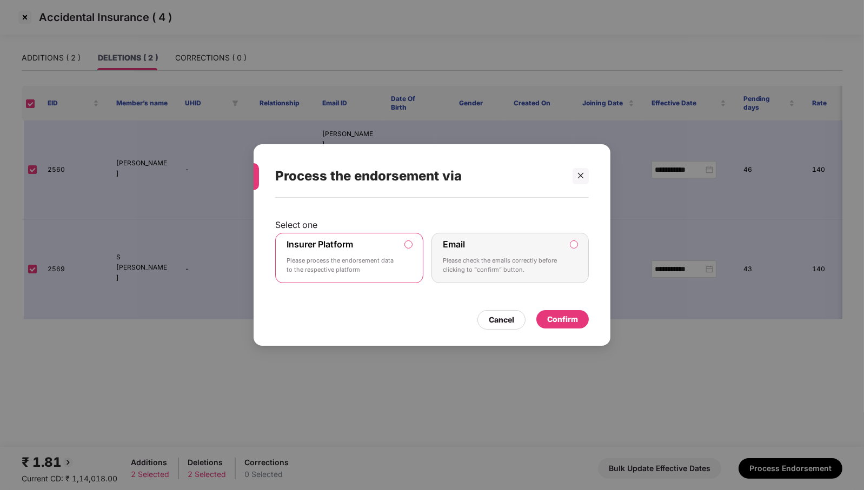
click at [562, 317] on div "Confirm" at bounding box center [562, 320] width 31 height 12
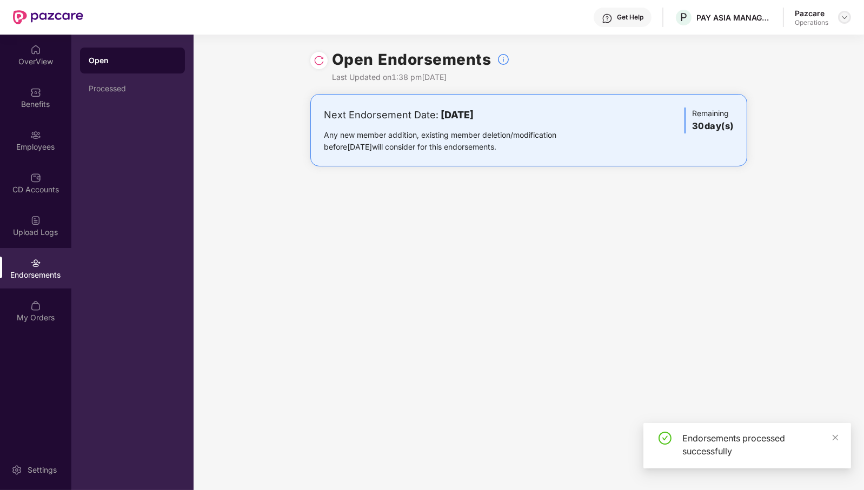
click at [843, 11] on div at bounding box center [844, 17] width 13 height 13
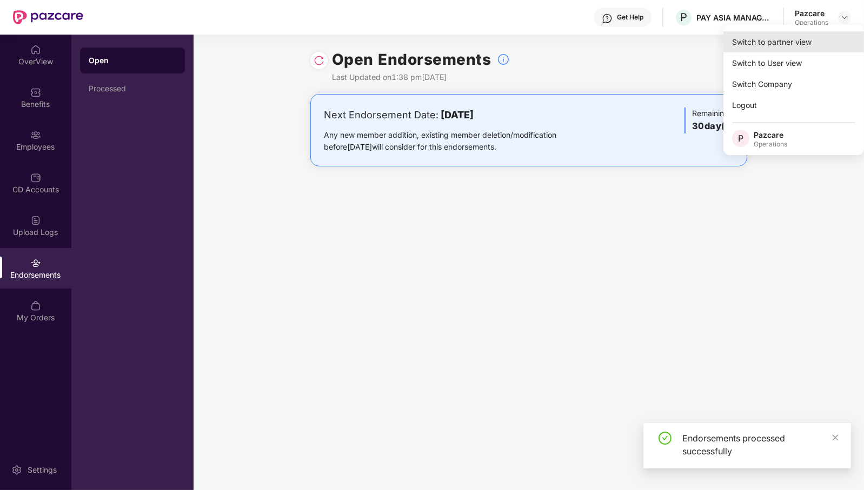
click at [807, 39] on div "Switch to partner view" at bounding box center [794, 41] width 141 height 21
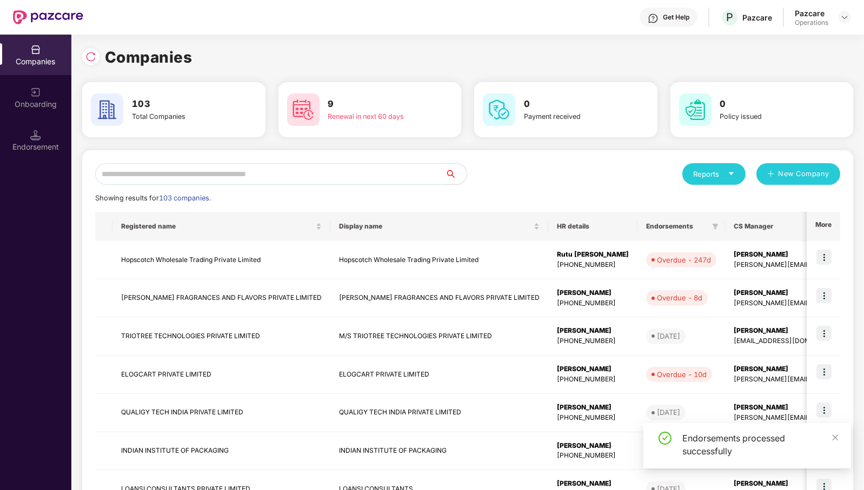
click at [333, 176] on input "text" at bounding box center [270, 174] width 350 height 22
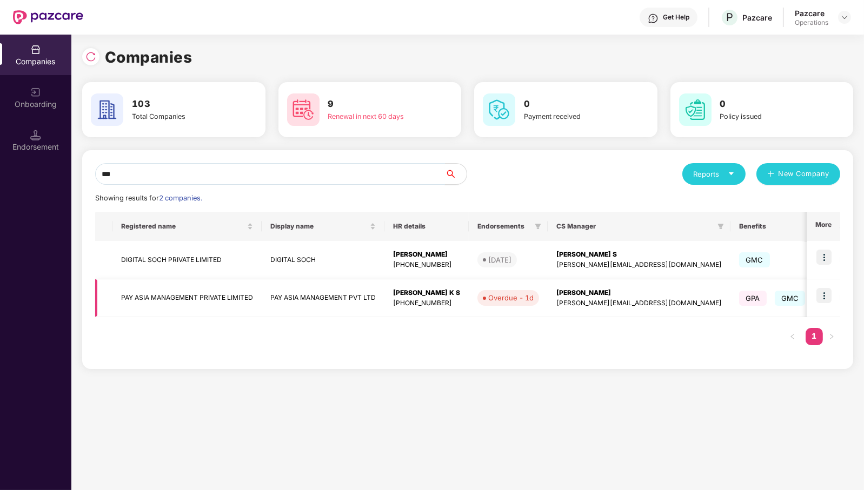
type input "***"
click at [157, 297] on td "PAY ASIA MANAGEMENT PRIVATE LIMITED" at bounding box center [186, 299] width 149 height 38
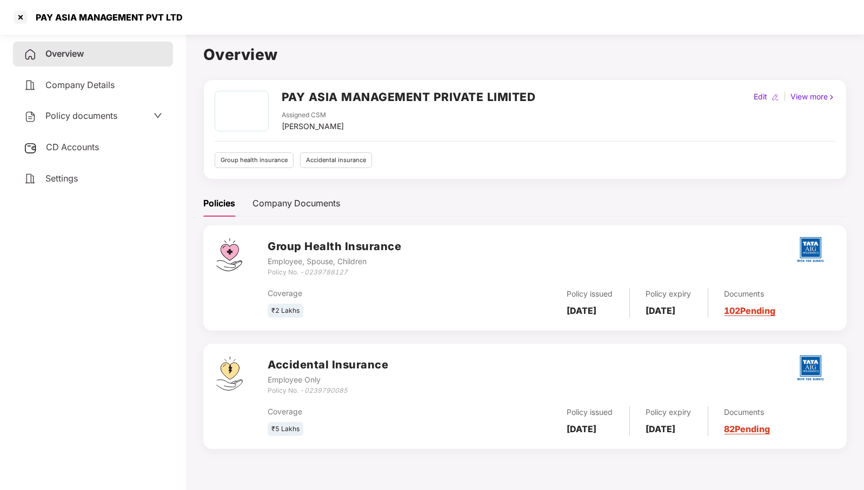
click at [82, 142] on span "CD Accounts" at bounding box center [72, 147] width 53 height 11
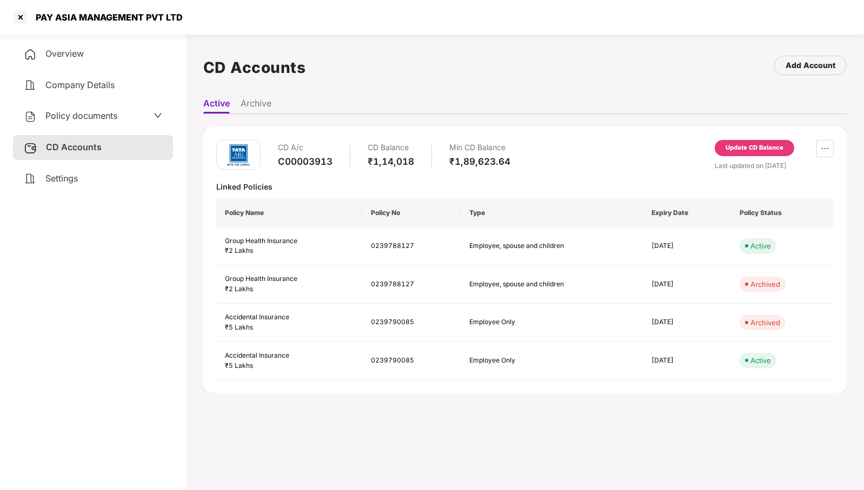
click at [738, 144] on div "Update CD Balance" at bounding box center [755, 148] width 58 height 10
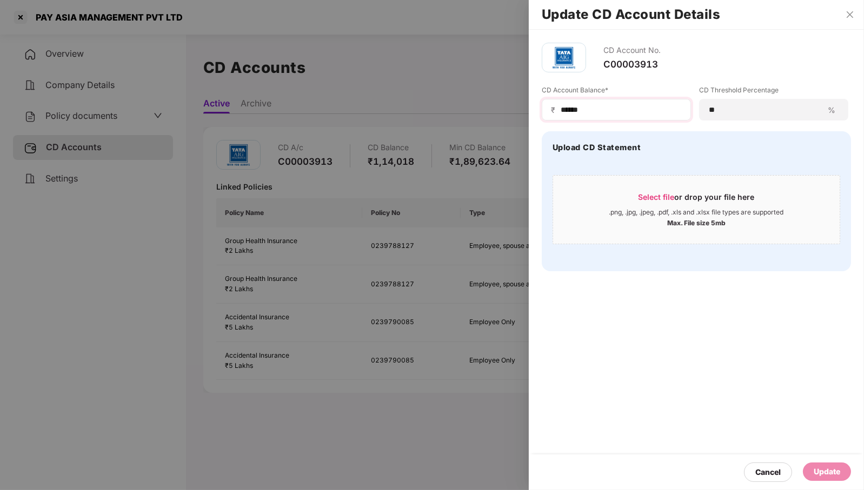
click at [626, 115] on div "₹ ******" at bounding box center [616, 110] width 149 height 22
click at [610, 111] on input "******" at bounding box center [621, 109] width 122 height 11
drag, startPoint x: 569, startPoint y: 111, endPoint x: 672, endPoint y: 110, distance: 102.8
click at [672, 110] on input "******" at bounding box center [621, 109] width 122 height 11
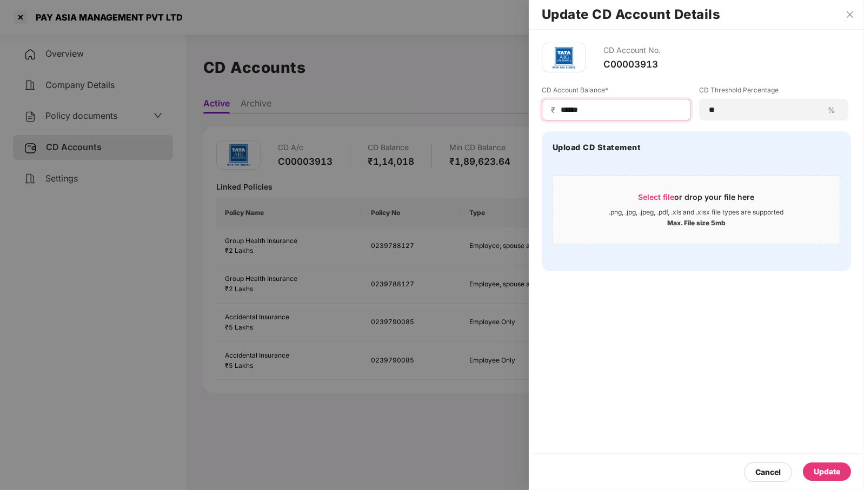
type input "******"
click at [830, 467] on div "Update" at bounding box center [827, 472] width 26 height 12
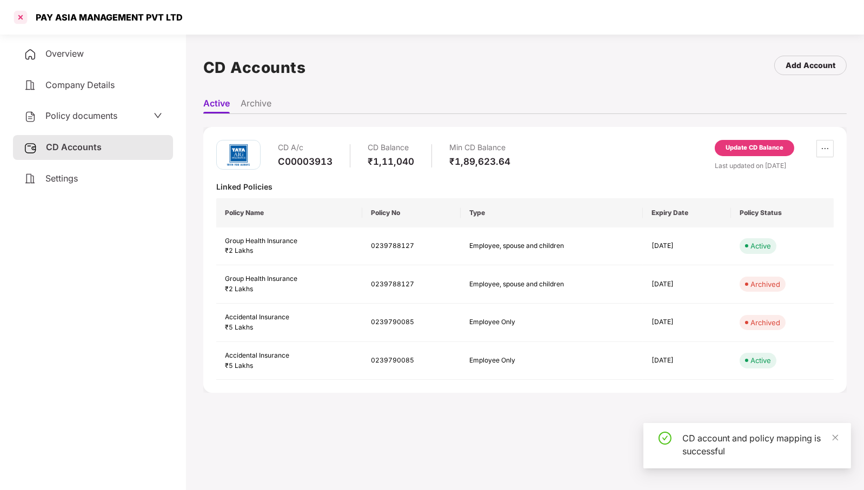
click at [18, 16] on div at bounding box center [20, 17] width 17 height 17
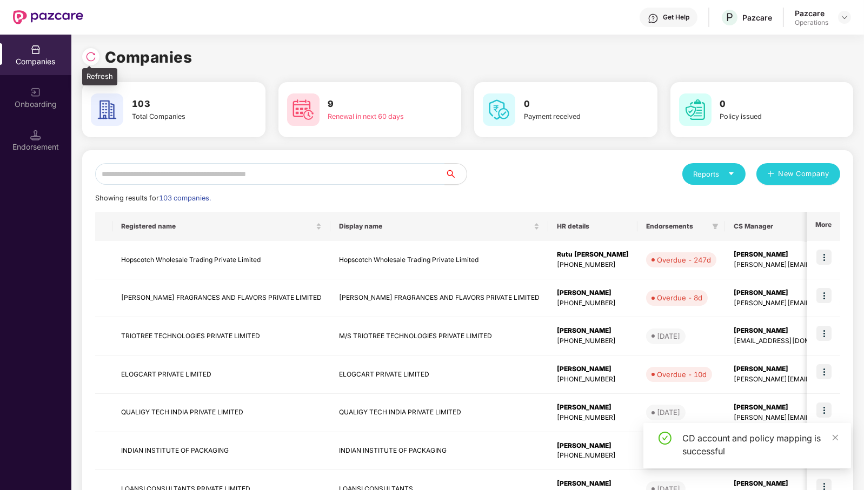
click at [92, 58] on img at bounding box center [90, 56] width 11 height 11
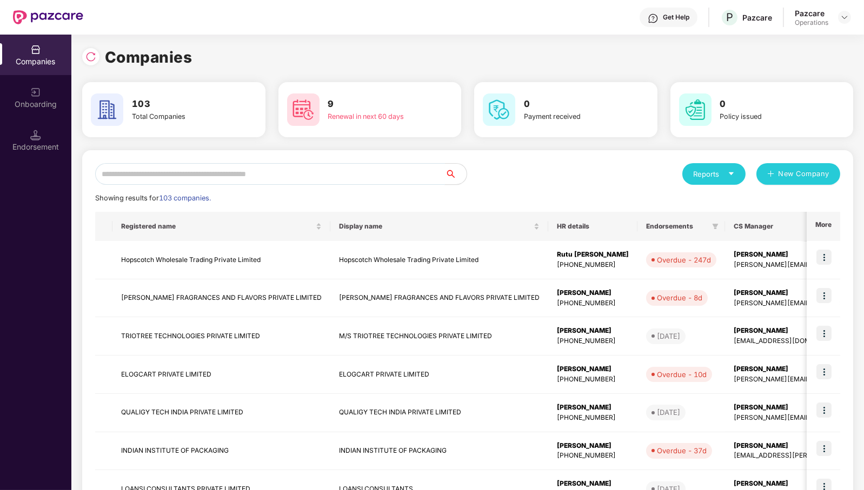
click at [370, 176] on input "text" at bounding box center [270, 174] width 350 height 22
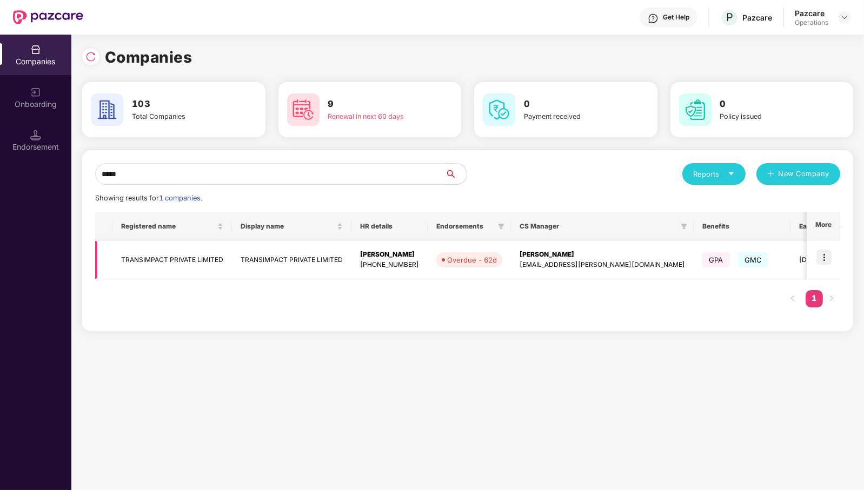
type input "*****"
click at [826, 258] on img at bounding box center [824, 257] width 15 height 15
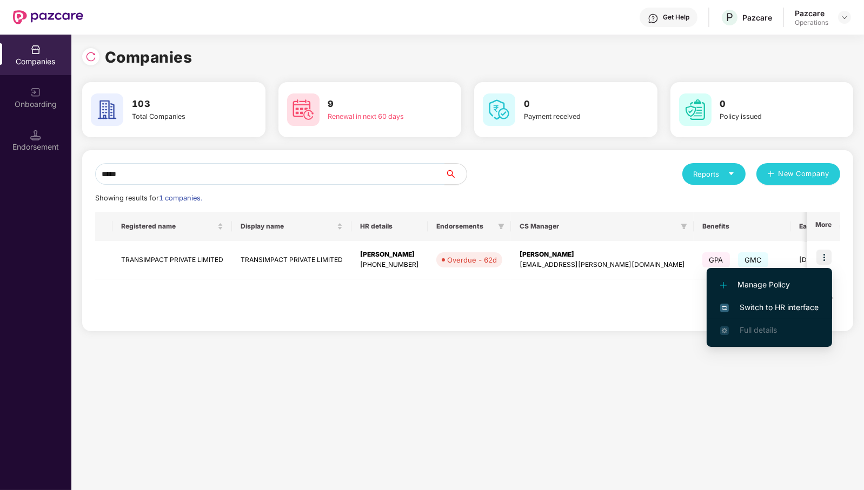
click at [819, 306] on li "Switch to HR interface" at bounding box center [769, 307] width 125 height 23
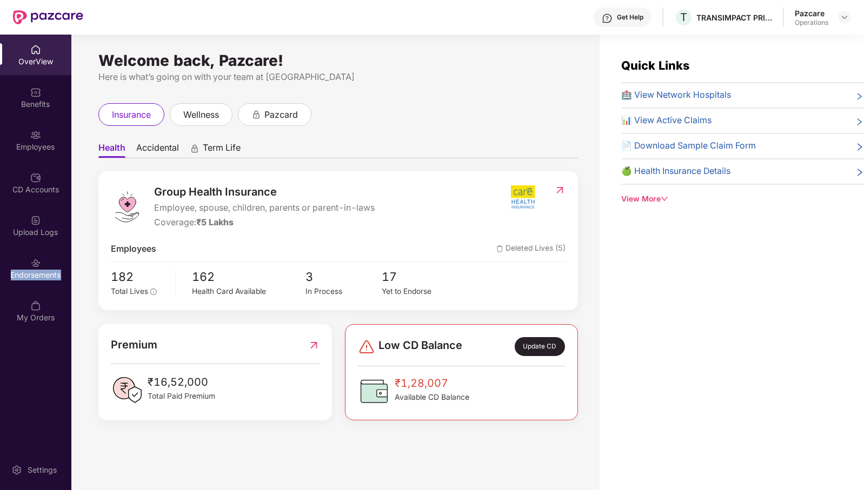
click at [31, 270] on div "Endorsements" at bounding box center [35, 275] width 71 height 11
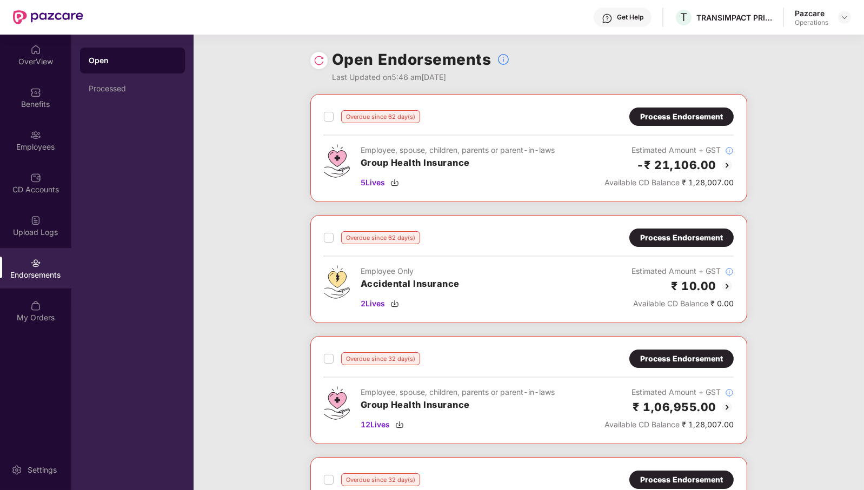
click at [710, 112] on div "Process Endorsement" at bounding box center [681, 117] width 83 height 12
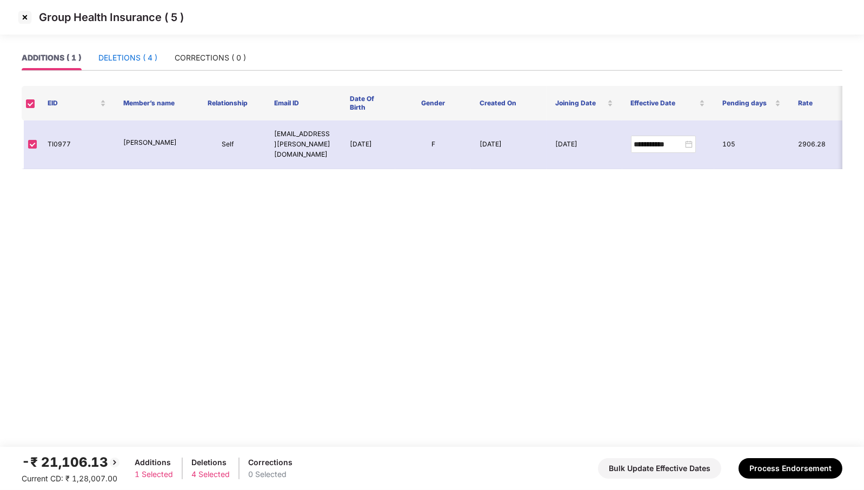
click at [129, 57] on div "DELETIONS ( 4 )" at bounding box center [127, 58] width 59 height 12
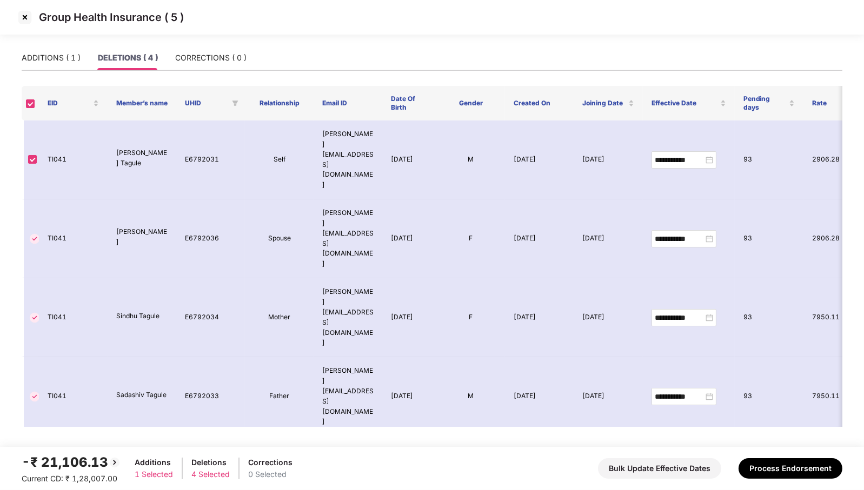
click at [25, 16] on img at bounding box center [24, 17] width 17 height 17
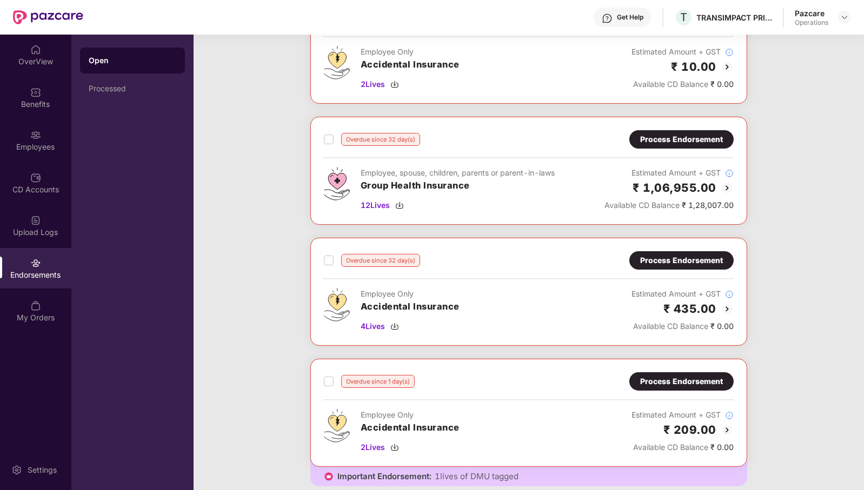
scroll to position [201, 0]
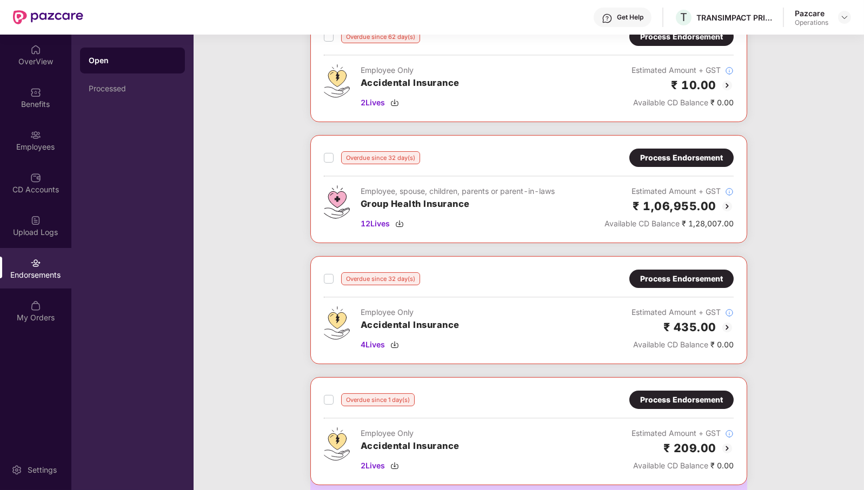
click at [678, 154] on div "Process Endorsement" at bounding box center [681, 158] width 83 height 12
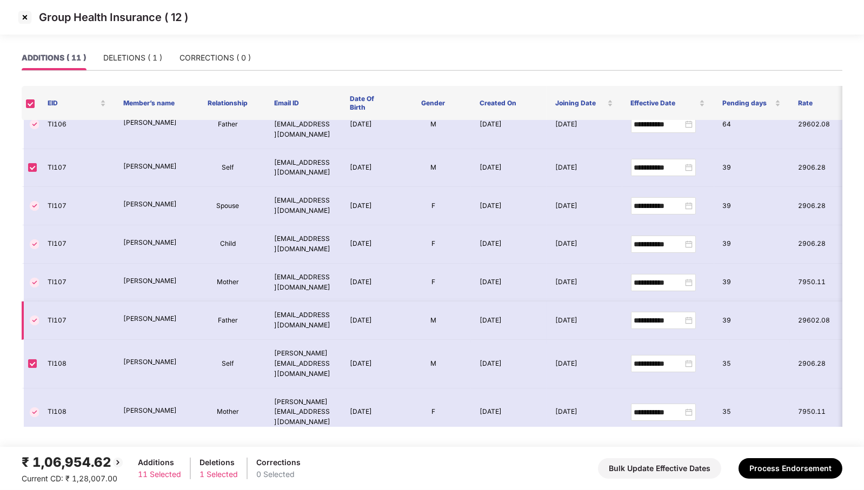
scroll to position [0, 0]
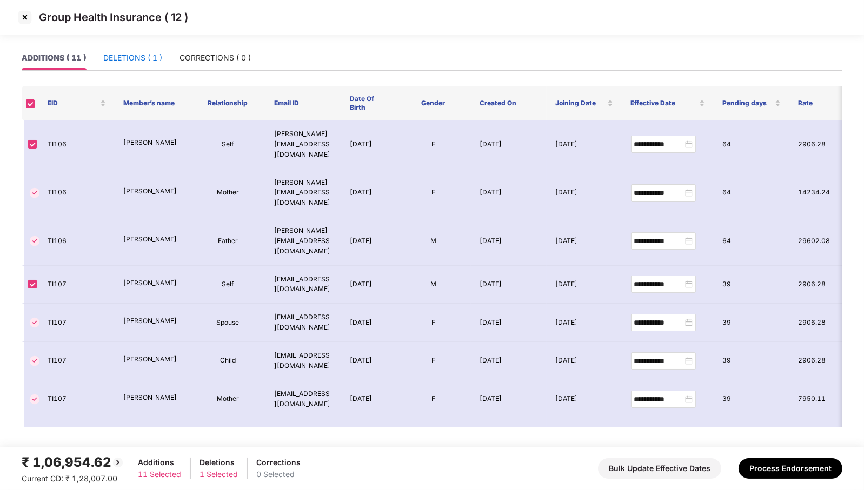
click at [142, 58] on div "DELETIONS ( 1 )" at bounding box center [132, 58] width 59 height 12
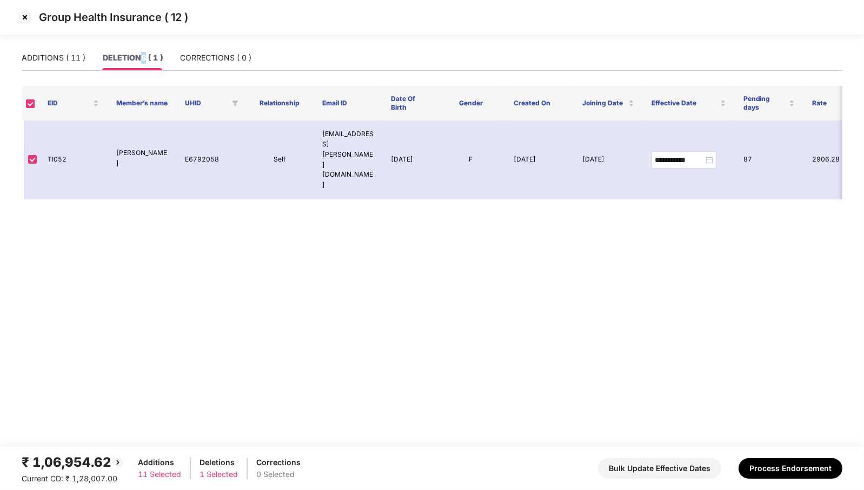
click at [28, 23] on img at bounding box center [24, 17] width 17 height 17
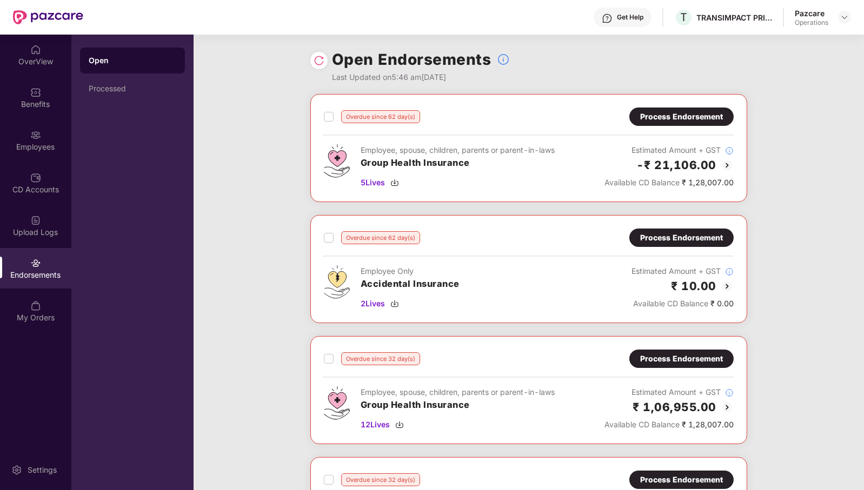
click at [699, 118] on div "Process Endorsement" at bounding box center [681, 117] width 83 height 12
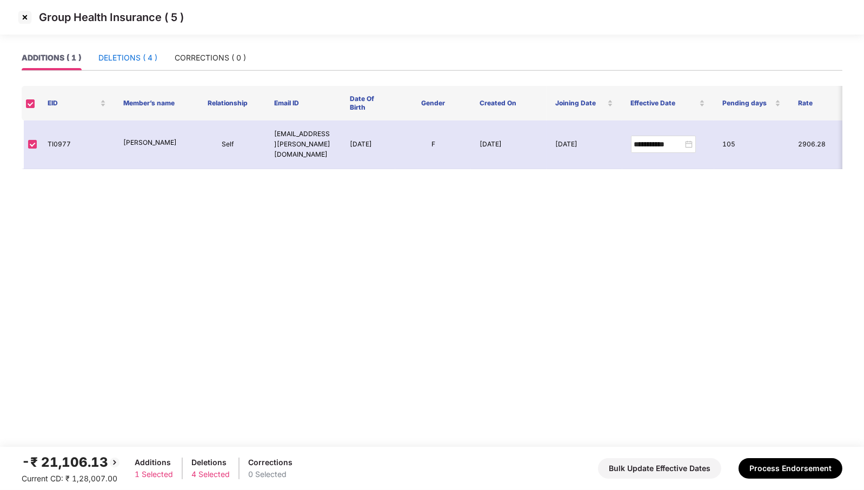
click at [138, 53] on div "DELETIONS ( 4 )" at bounding box center [127, 58] width 59 height 12
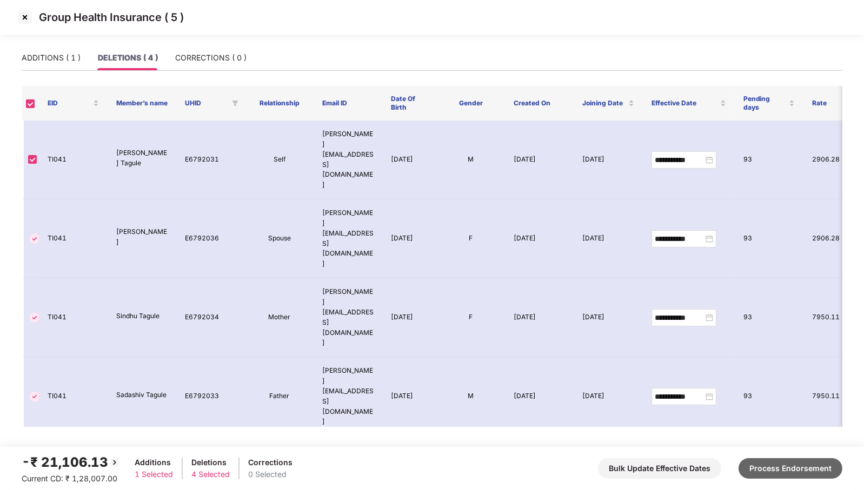
click at [776, 464] on button "Process Endorsement" at bounding box center [791, 469] width 104 height 21
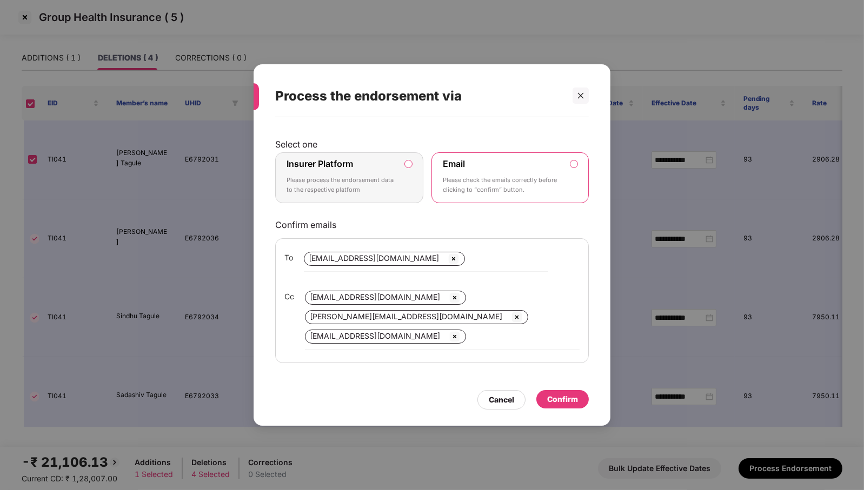
click at [374, 177] on p "Please process the endorsement data to the respective platform" at bounding box center [342, 185] width 110 height 19
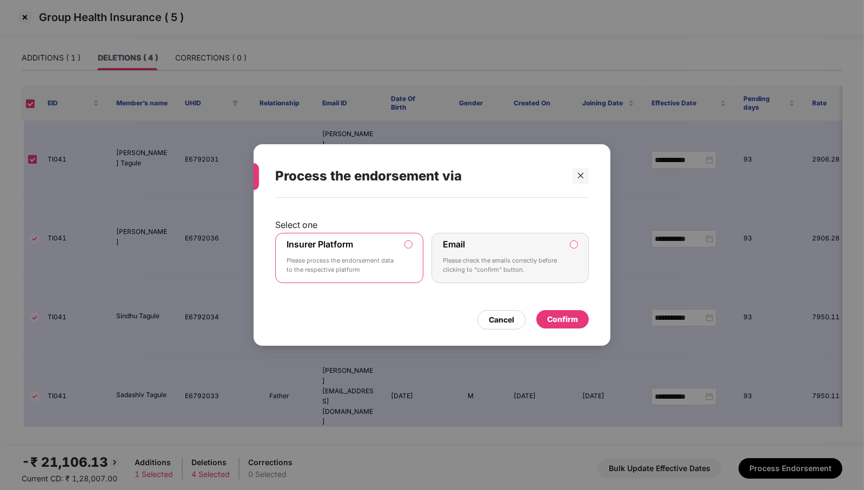
click at [561, 320] on div "Confirm" at bounding box center [562, 320] width 31 height 12
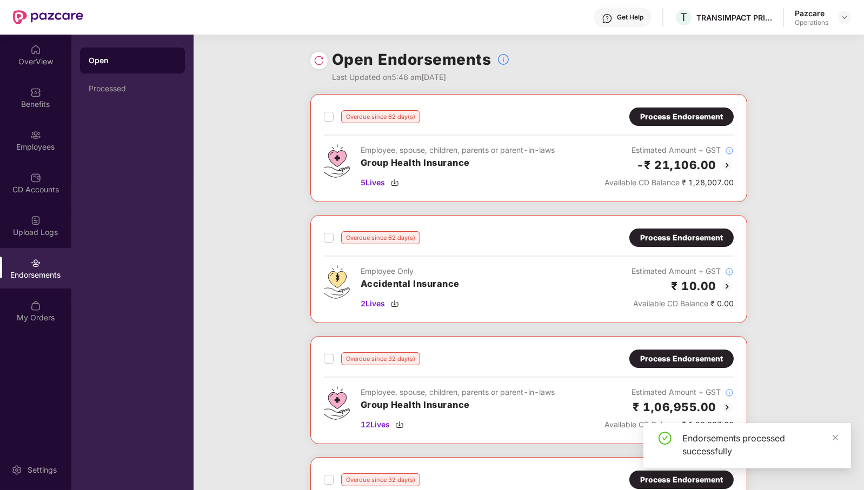
click at [322, 62] on img at bounding box center [319, 60] width 11 height 11
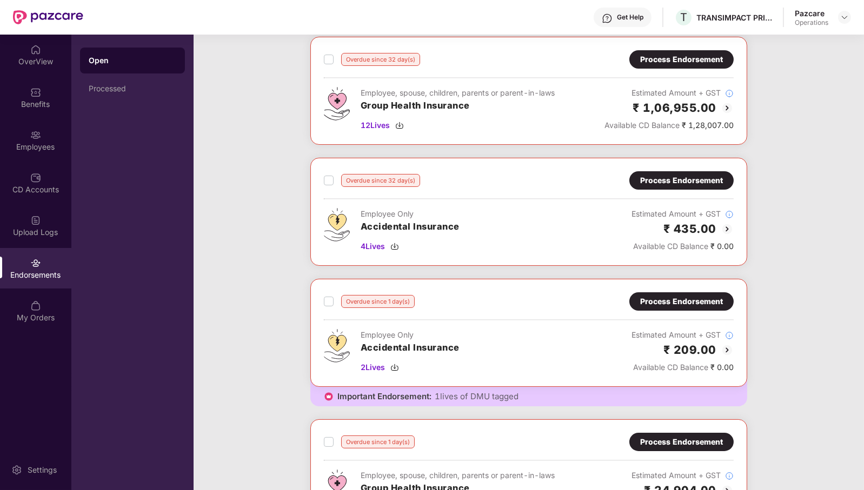
scroll to position [203, 0]
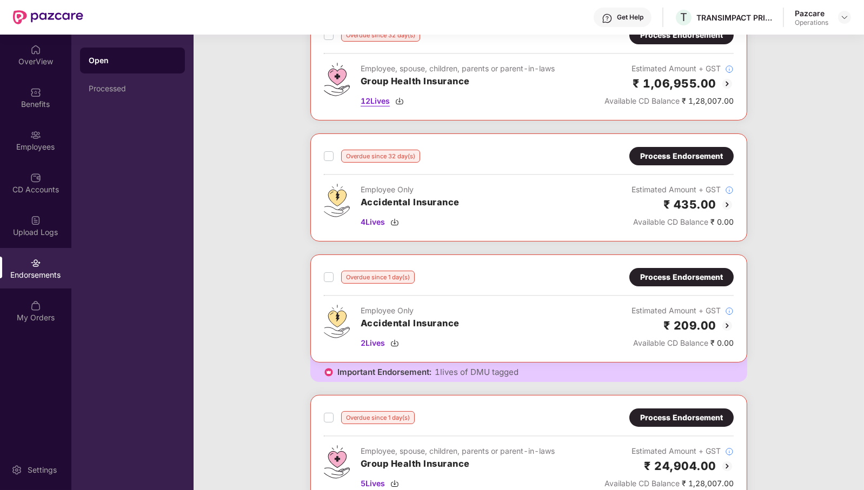
click at [382, 101] on span "12 Lives" at bounding box center [375, 101] width 29 height 12
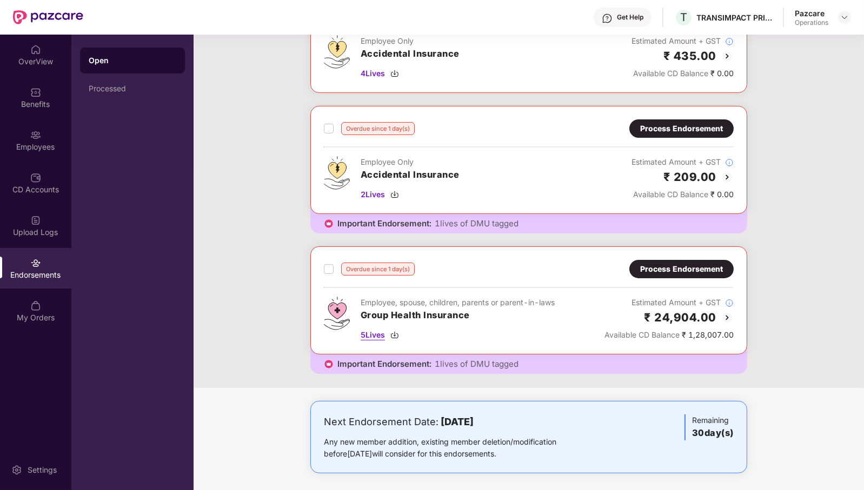
click at [380, 333] on span "5 Lives" at bounding box center [373, 335] width 24 height 12
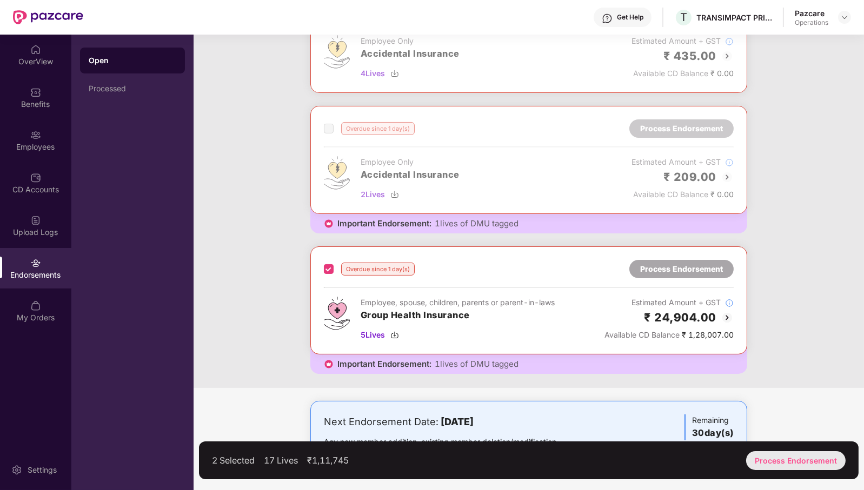
click at [798, 461] on div "Process Endorsement" at bounding box center [796, 461] width 100 height 19
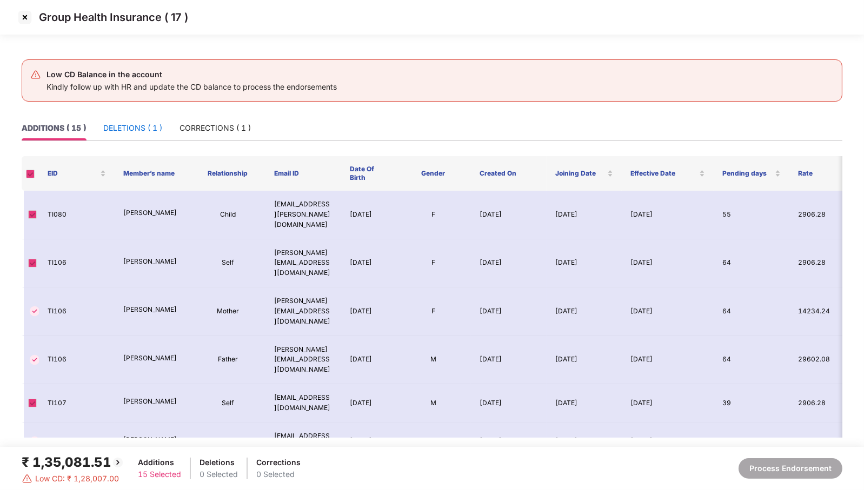
click at [121, 131] on div "DELETIONS ( 1 )" at bounding box center [132, 128] width 59 height 12
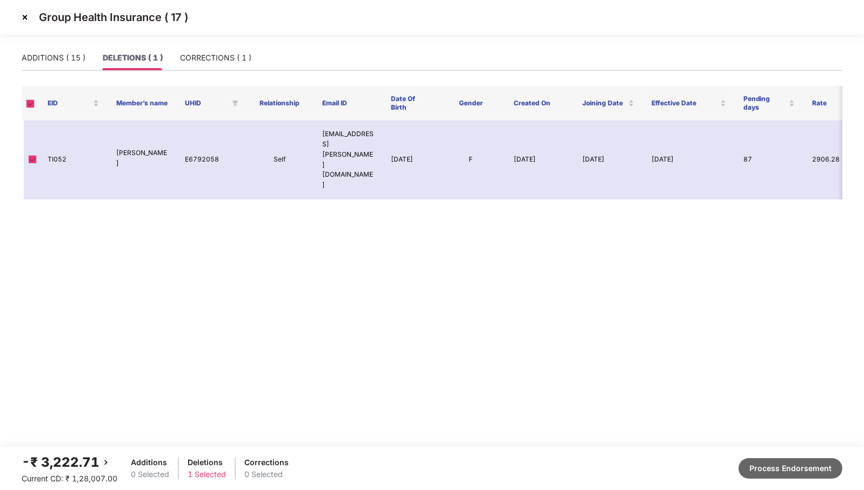
click at [814, 476] on button "Process Endorsement" at bounding box center [791, 469] width 104 height 21
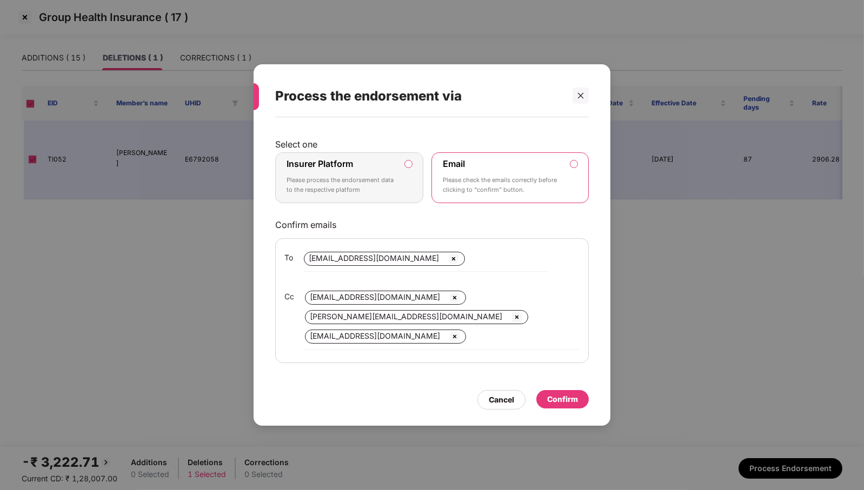
click at [385, 174] on div "Insurer Platform Please process the endorsement data to the respective platform" at bounding box center [342, 177] width 110 height 39
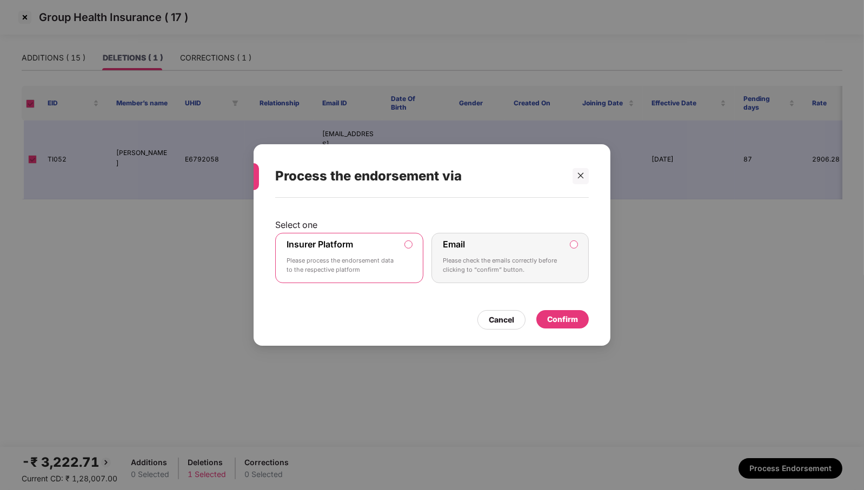
click at [569, 326] on div "Confirm" at bounding box center [562, 319] width 52 height 18
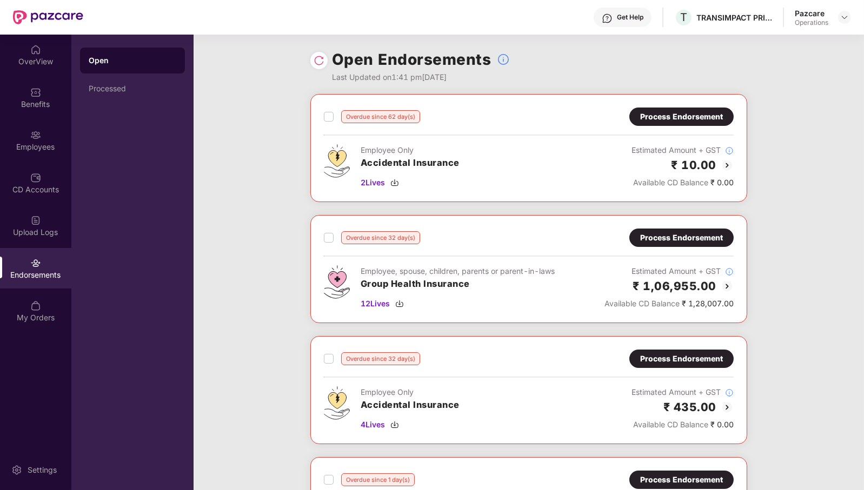
click at [319, 61] on img at bounding box center [319, 60] width 11 height 11
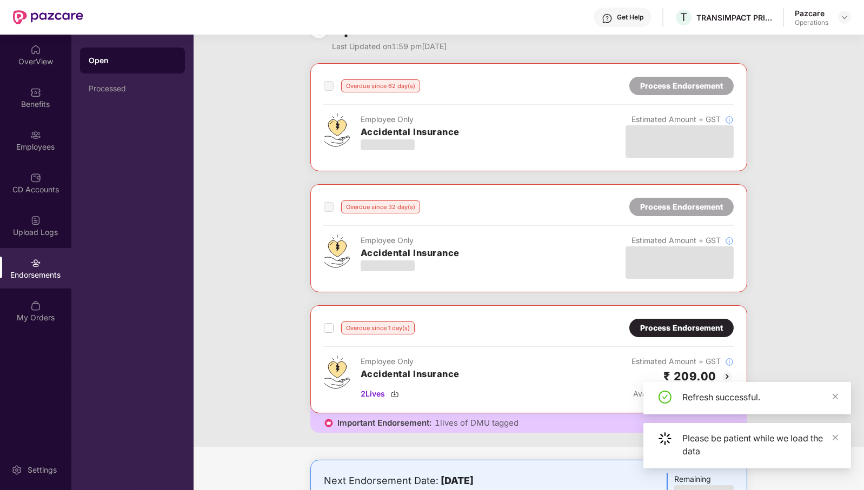
scroll to position [0, 0]
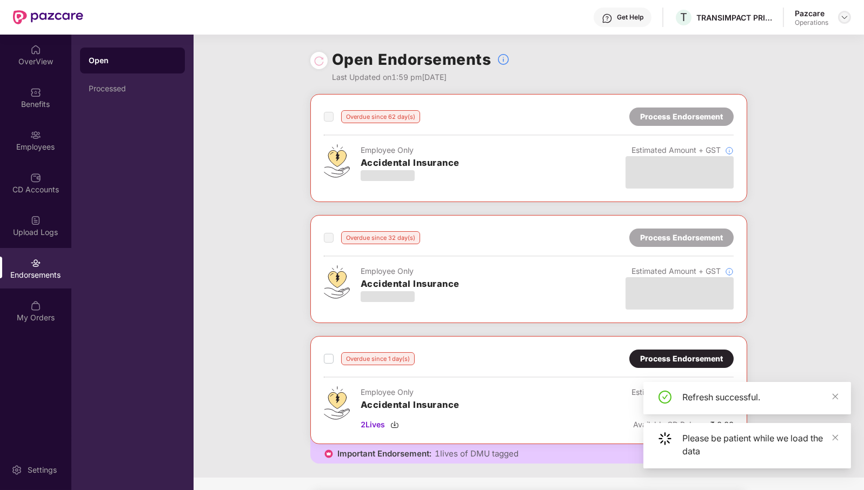
click at [848, 19] on img at bounding box center [844, 17] width 9 height 9
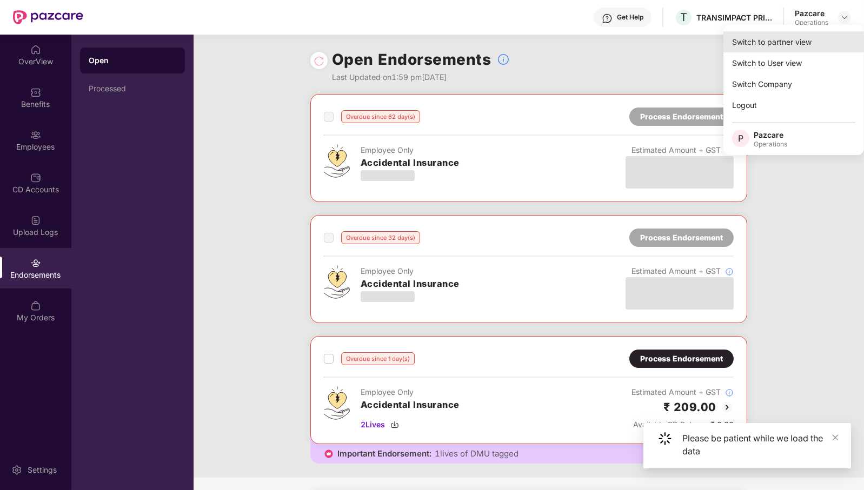
click at [803, 41] on div "Switch to partner view" at bounding box center [794, 41] width 141 height 21
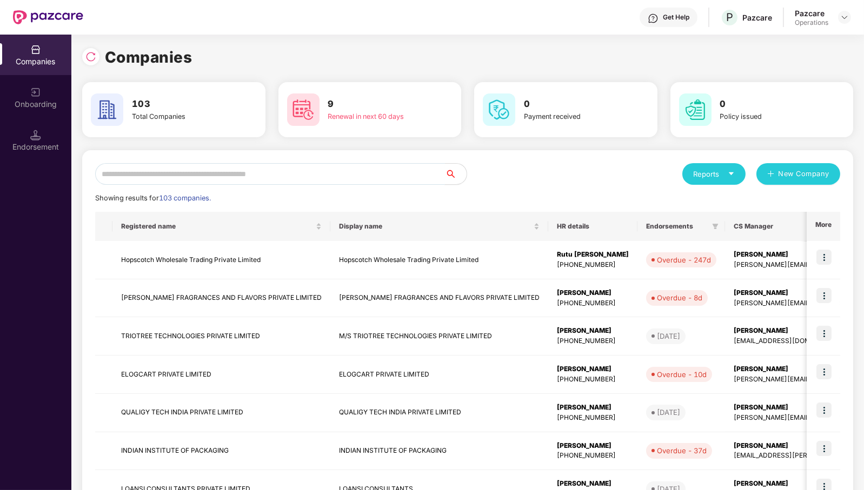
click at [386, 179] on input "text" at bounding box center [270, 174] width 350 height 22
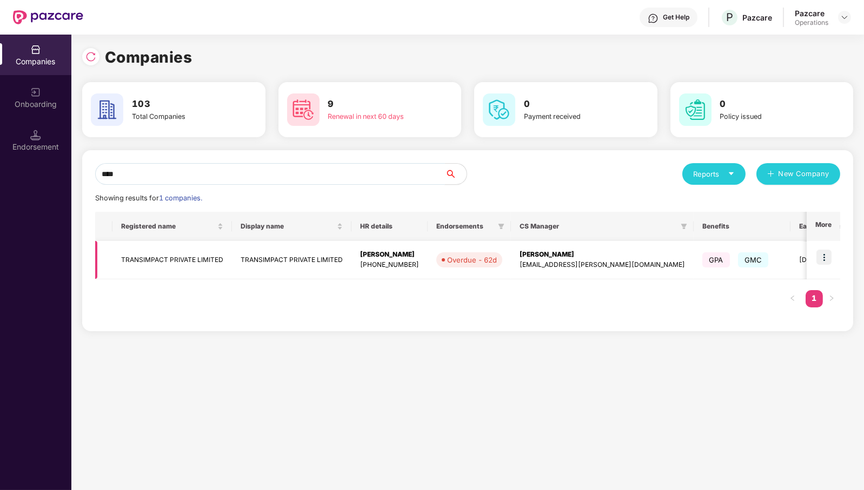
type input "****"
click at [180, 254] on td "TRANSIMPACT PRIVATE LIMITED" at bounding box center [172, 260] width 120 height 38
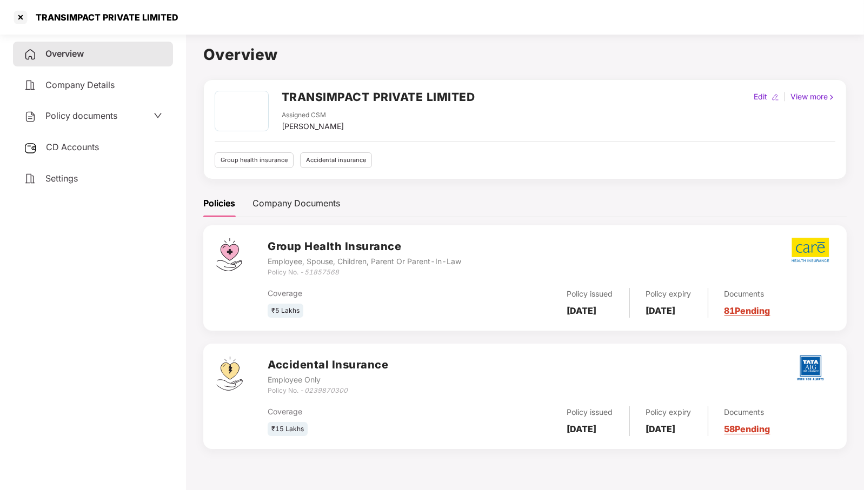
click at [72, 150] on span "CD Accounts" at bounding box center [72, 147] width 53 height 11
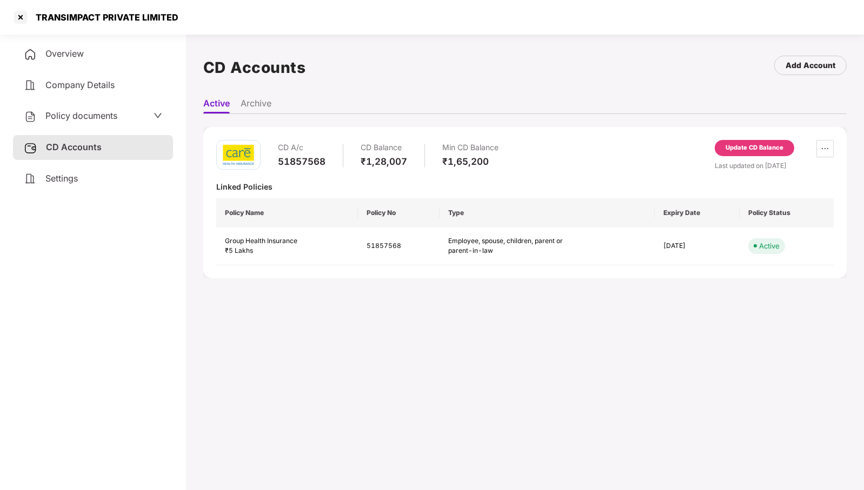
click at [736, 150] on div "Update CD Balance" at bounding box center [755, 148] width 58 height 10
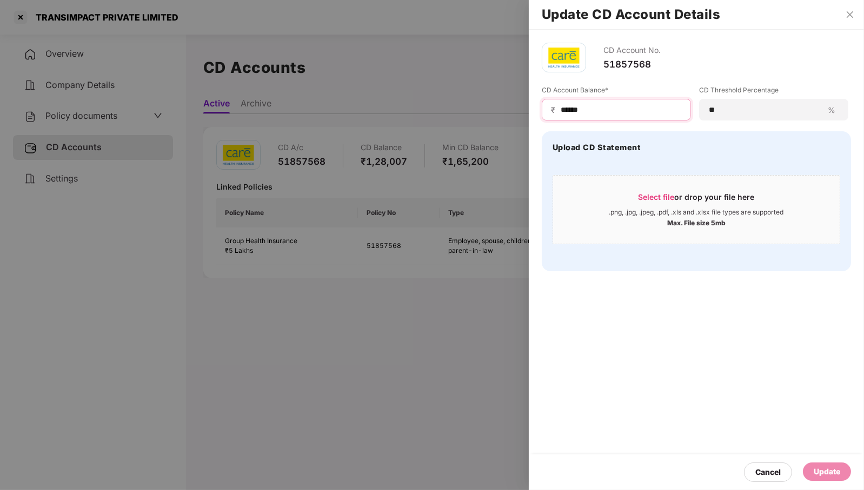
click at [601, 111] on input "******" at bounding box center [621, 109] width 122 height 11
click at [600, 111] on input "******" at bounding box center [621, 109] width 122 height 11
type input "*"
type input "****"
click at [826, 468] on div "Update" at bounding box center [827, 472] width 26 height 12
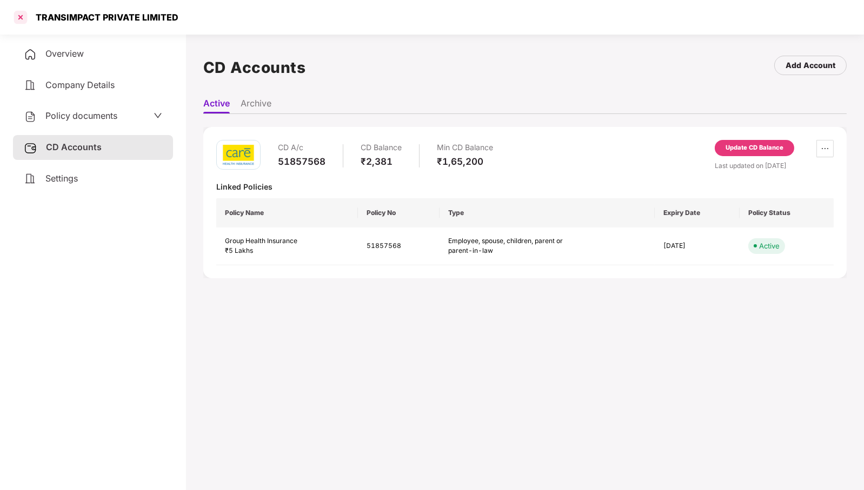
click at [25, 14] on div at bounding box center [20, 17] width 17 height 17
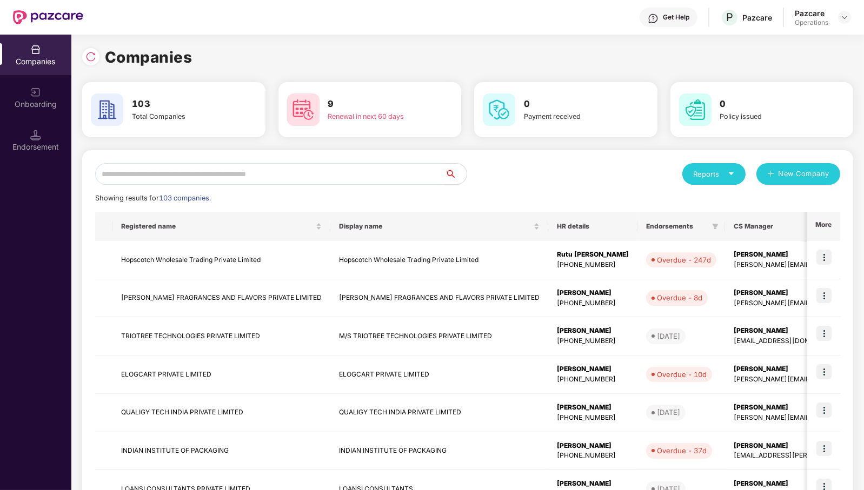
click at [258, 175] on input "text" at bounding box center [270, 174] width 350 height 22
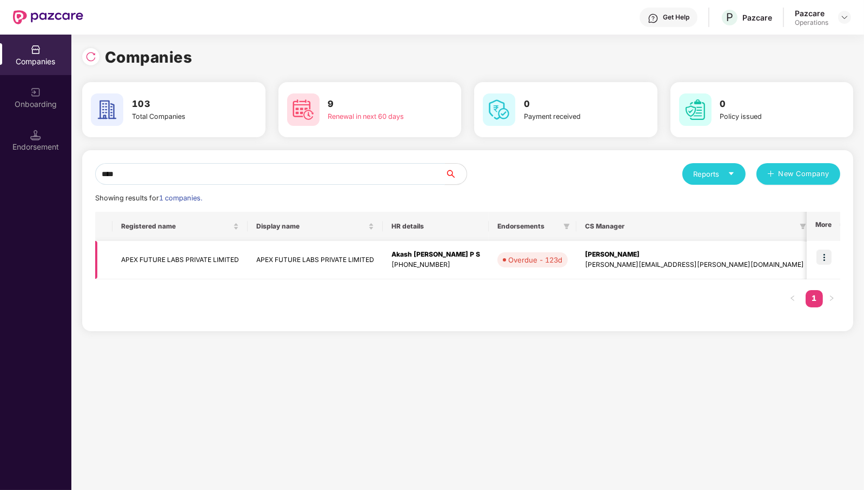
type input "****"
click at [830, 260] on img at bounding box center [824, 257] width 15 height 15
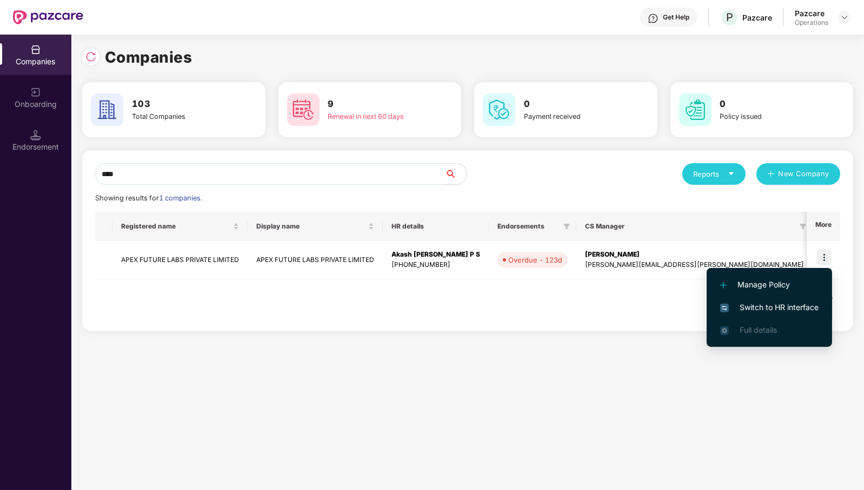
click at [758, 311] on span "Switch to HR interface" at bounding box center [769, 308] width 98 height 12
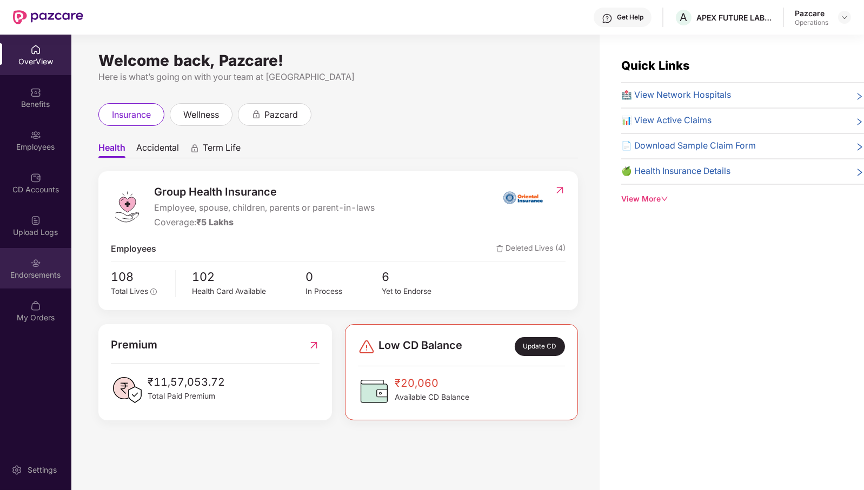
click at [44, 273] on div "Endorsements" at bounding box center [35, 275] width 71 height 11
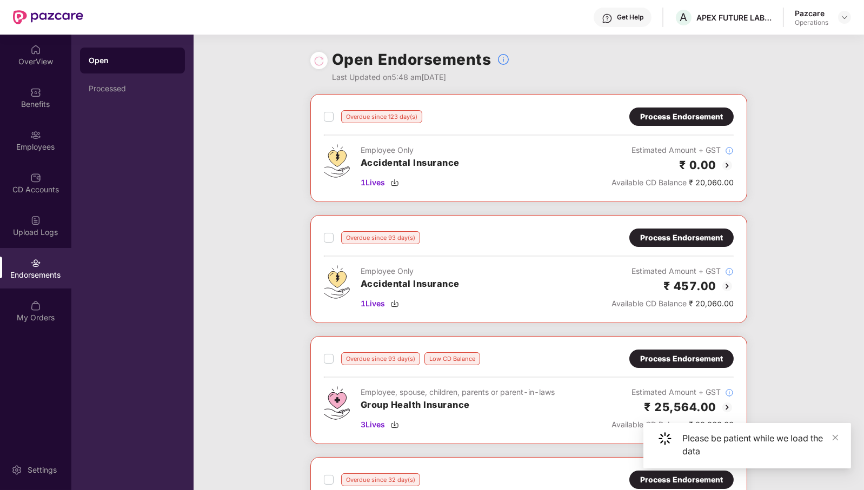
drag, startPoint x: 827, startPoint y: 325, endPoint x: 823, endPoint y: 329, distance: 5.7
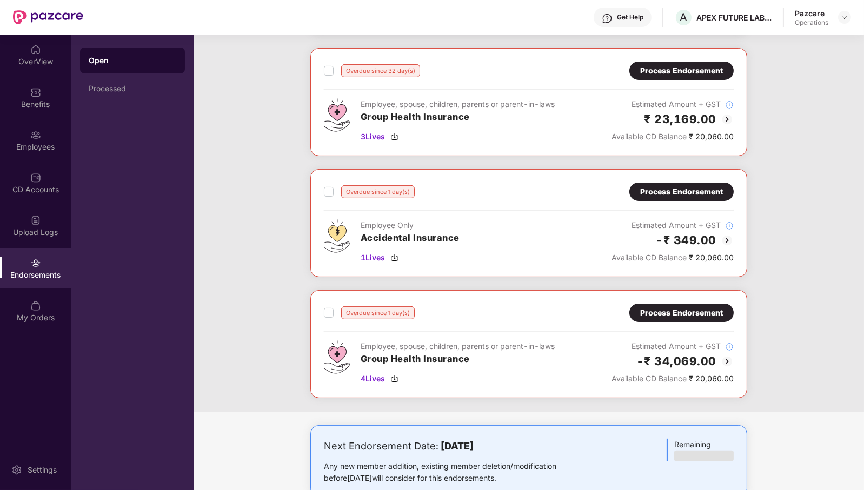
scroll to position [541, 0]
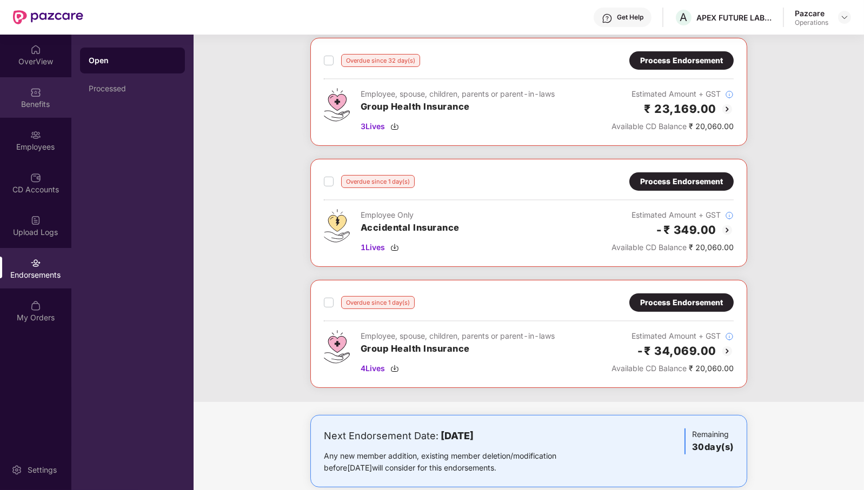
click at [47, 107] on div "Benefits" at bounding box center [35, 104] width 71 height 11
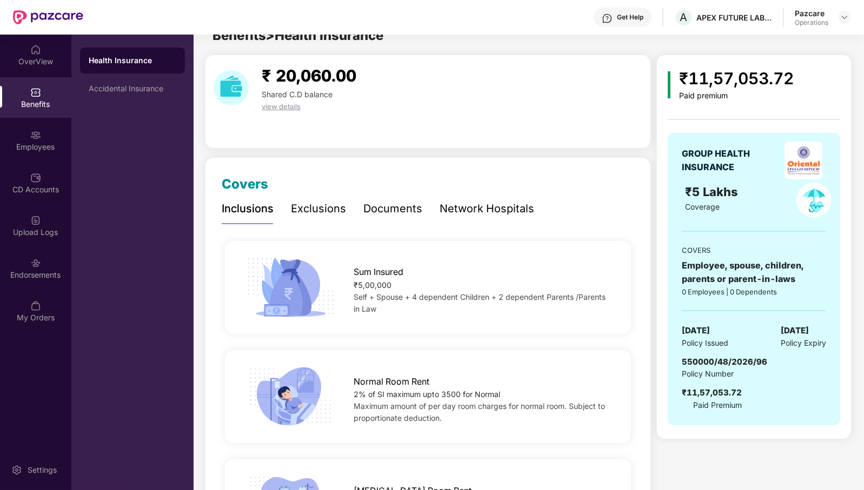
scroll to position [0, 0]
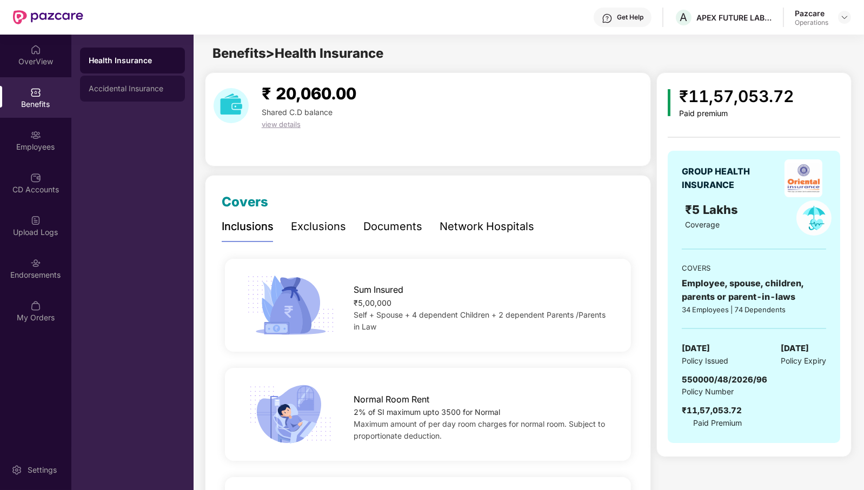
click at [136, 94] on div "Accidental Insurance" at bounding box center [132, 89] width 105 height 26
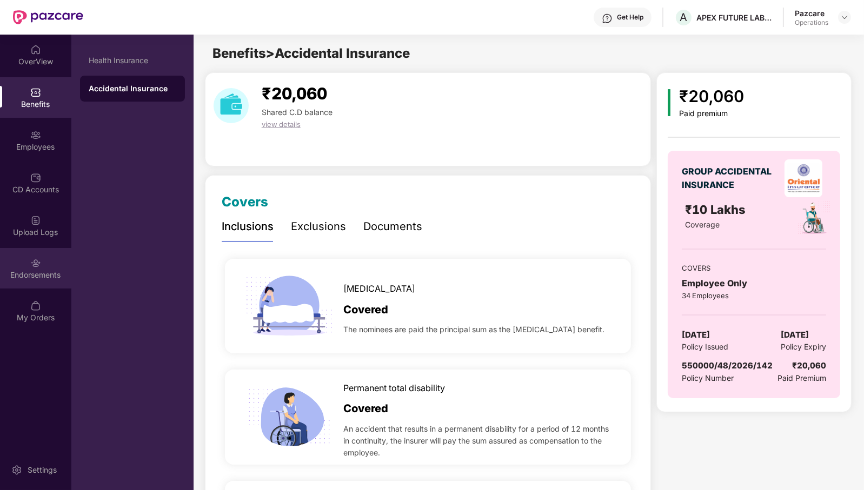
click at [37, 271] on div "Endorsements" at bounding box center [35, 275] width 71 height 11
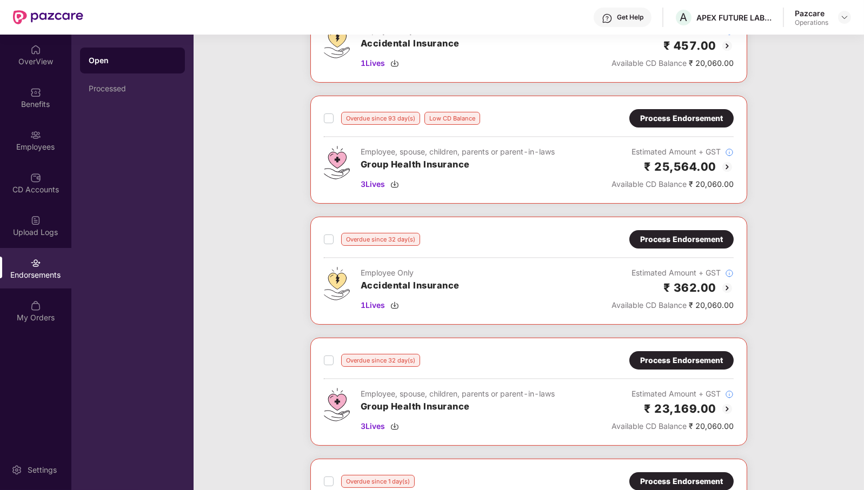
scroll to position [270, 0]
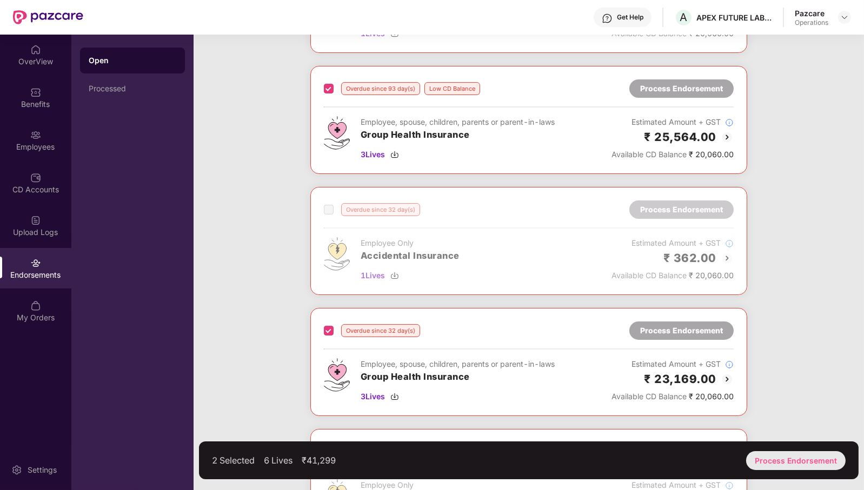
click at [794, 456] on div "Process Endorsement" at bounding box center [796, 461] width 100 height 19
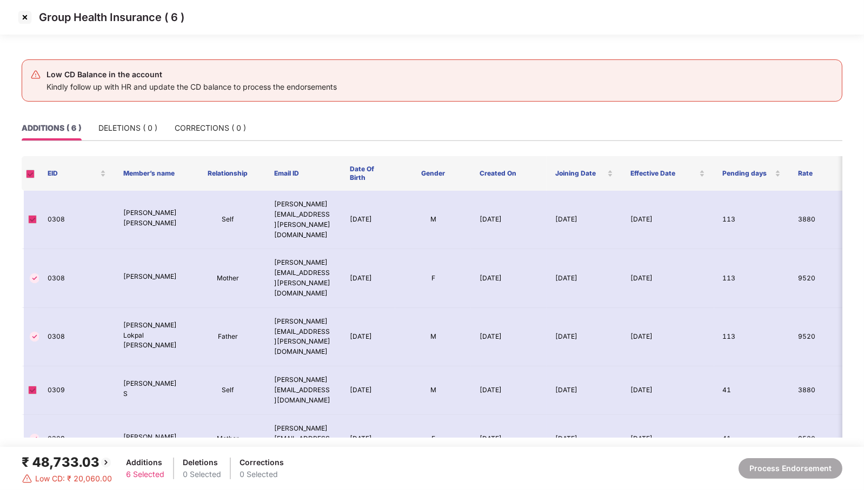
click at [27, 21] on img at bounding box center [24, 17] width 17 height 17
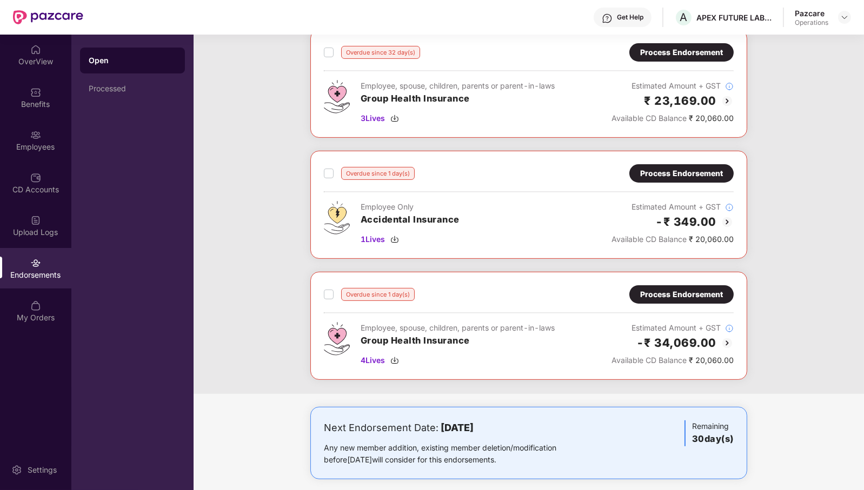
scroll to position [553, 0]
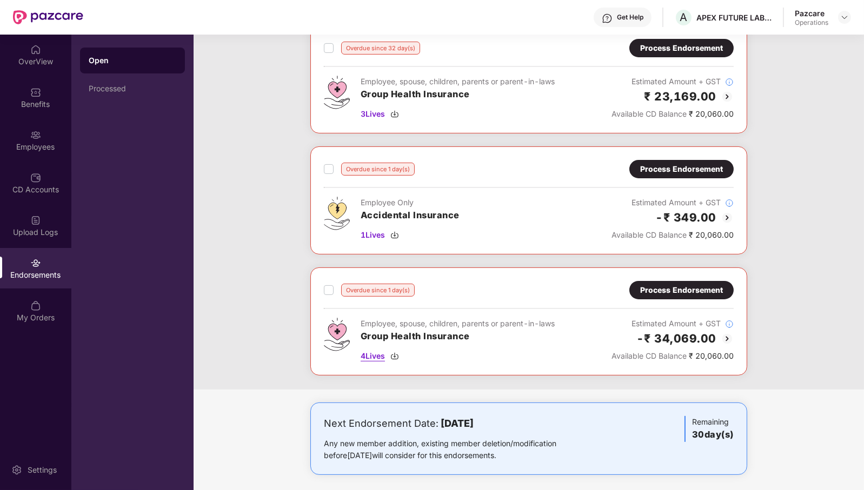
click at [368, 352] on span "4 Lives" at bounding box center [373, 356] width 24 height 12
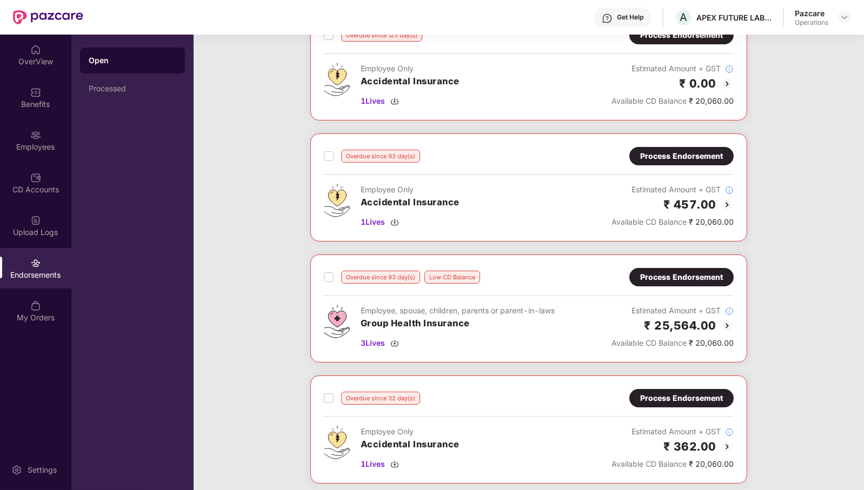
scroll to position [0, 0]
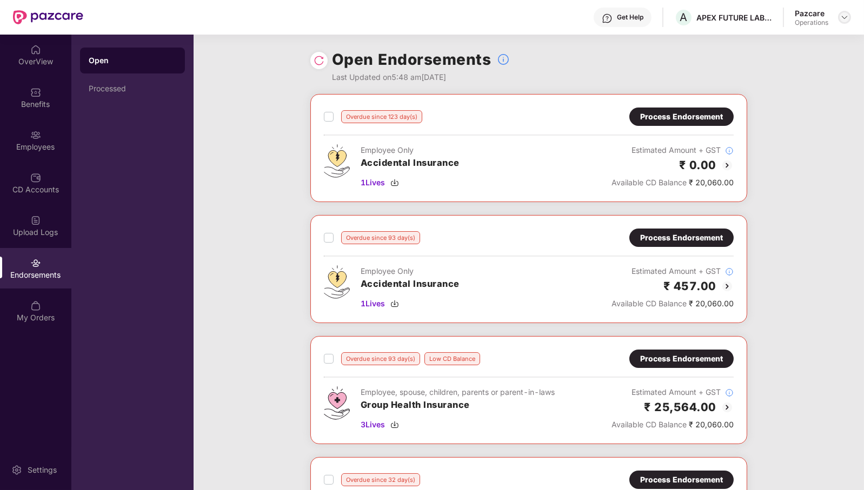
click at [841, 15] on img at bounding box center [844, 17] width 9 height 9
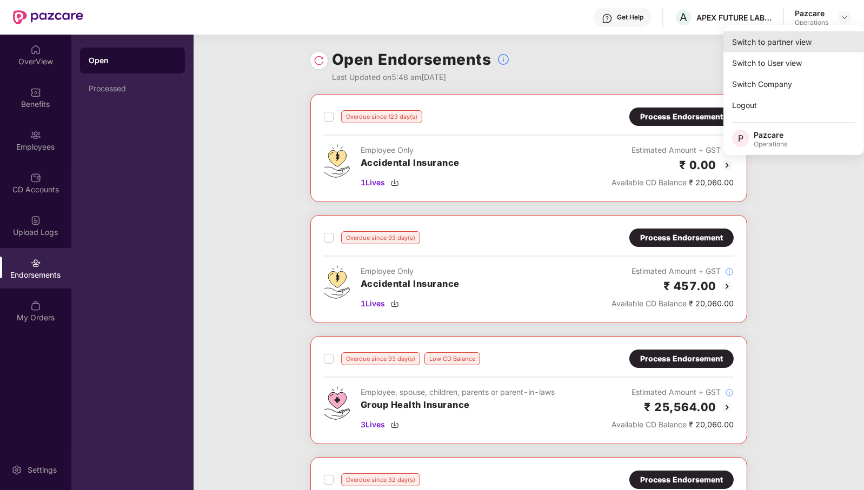
click at [817, 38] on div "Switch to partner view" at bounding box center [794, 41] width 141 height 21
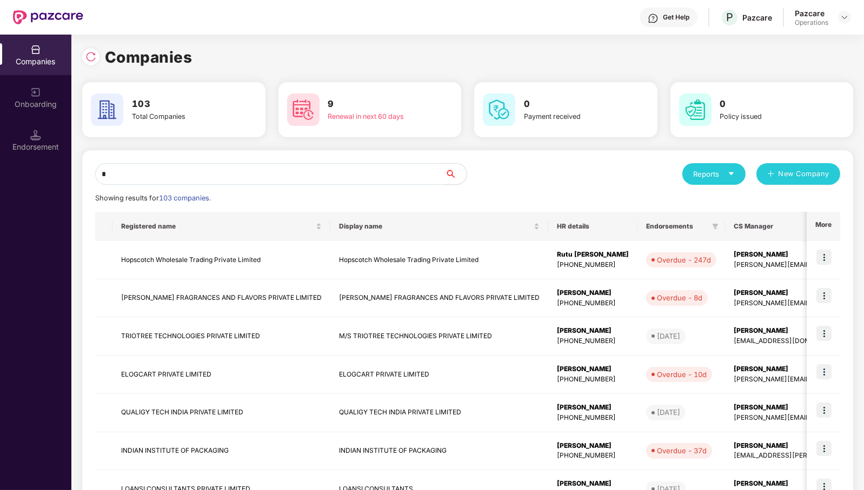
click at [331, 176] on input "*" at bounding box center [270, 174] width 350 height 22
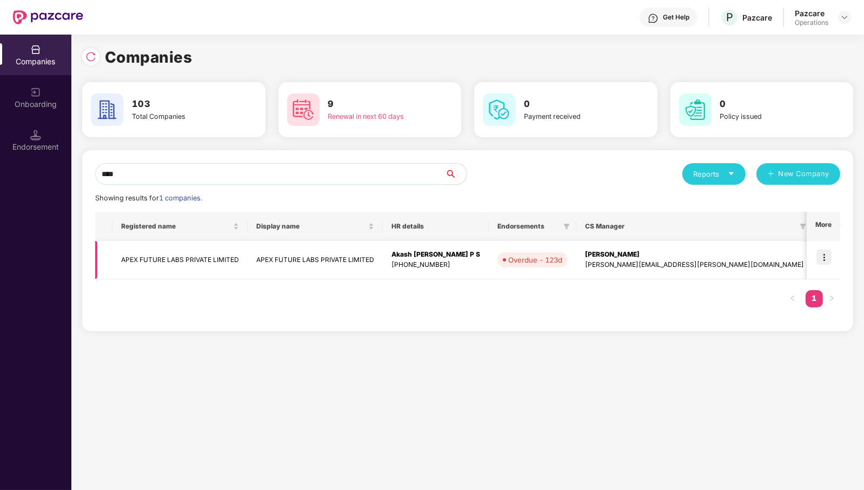
type input "****"
click at [181, 257] on td "APEX FUTURE LABS PRIVATE LIMITED" at bounding box center [179, 260] width 135 height 38
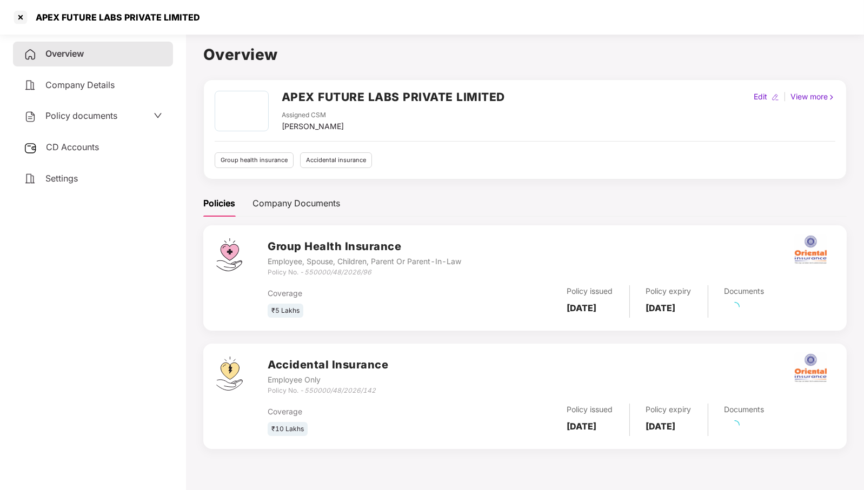
click at [70, 151] on span "CD Accounts" at bounding box center [72, 147] width 53 height 11
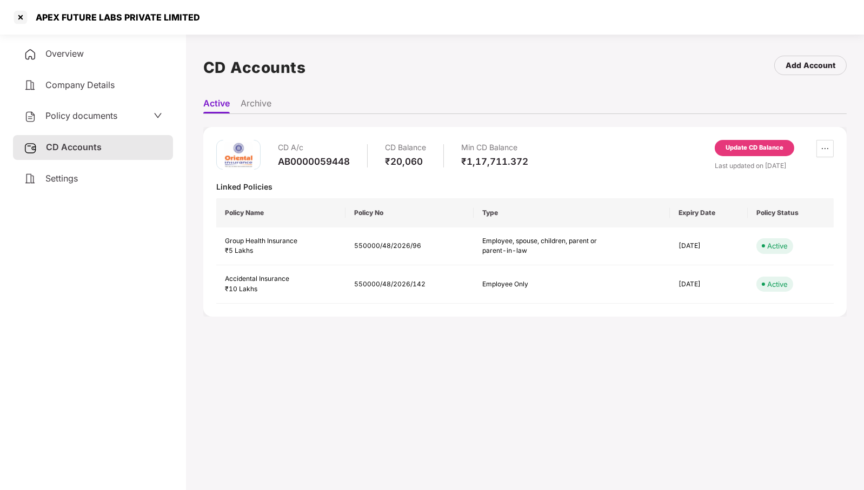
click at [736, 143] on div "Update CD Balance" at bounding box center [755, 148] width 58 height 10
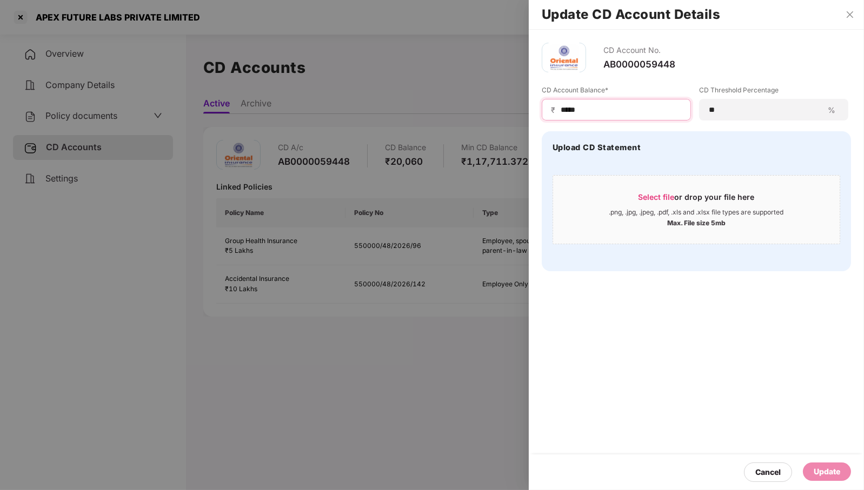
click at [605, 112] on input "*****" at bounding box center [621, 109] width 122 height 11
type input "*"
click at [821, 478] on div "Update" at bounding box center [827, 472] width 26 height 12
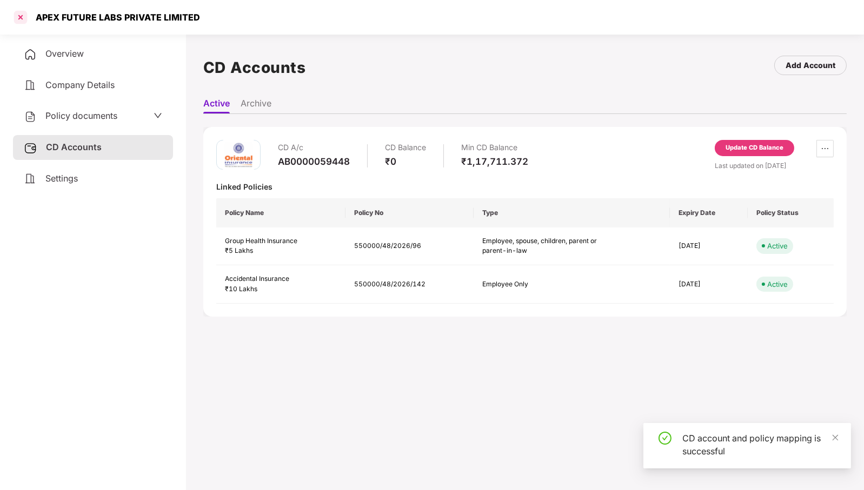
click at [18, 20] on div at bounding box center [20, 17] width 17 height 17
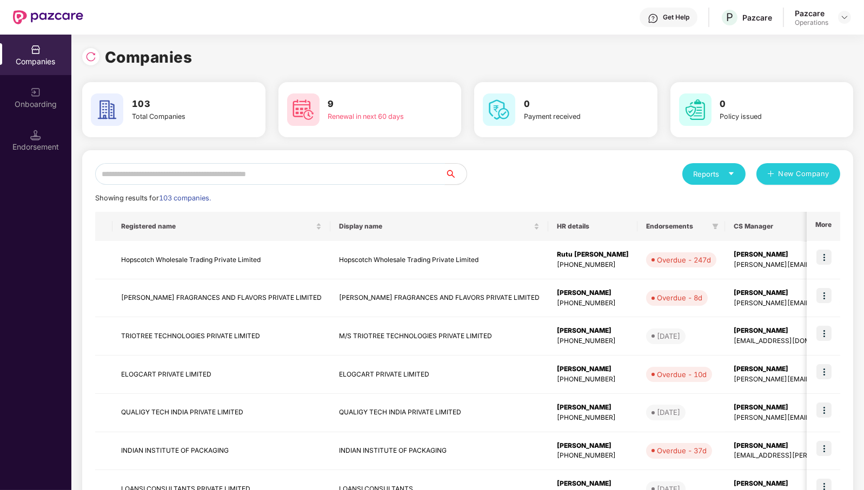
click at [322, 177] on input "text" at bounding box center [270, 174] width 350 height 22
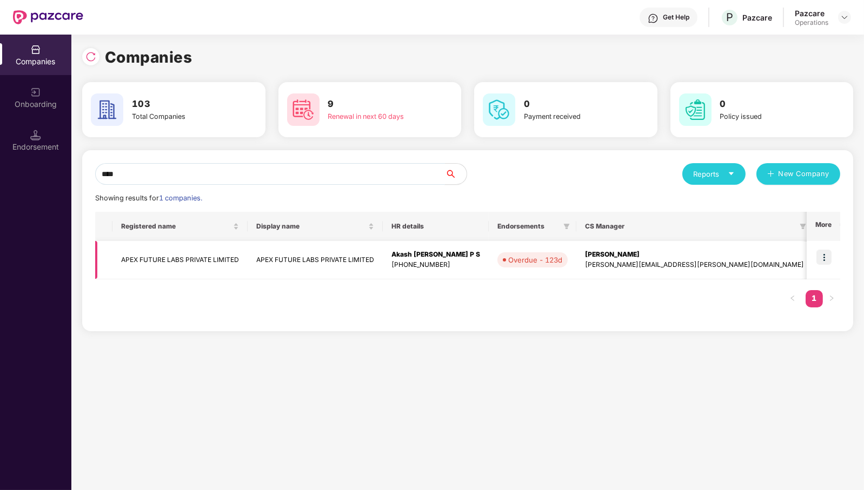
type input "****"
click at [193, 258] on td "APEX FUTURE LABS PRIVATE LIMITED" at bounding box center [179, 260] width 135 height 38
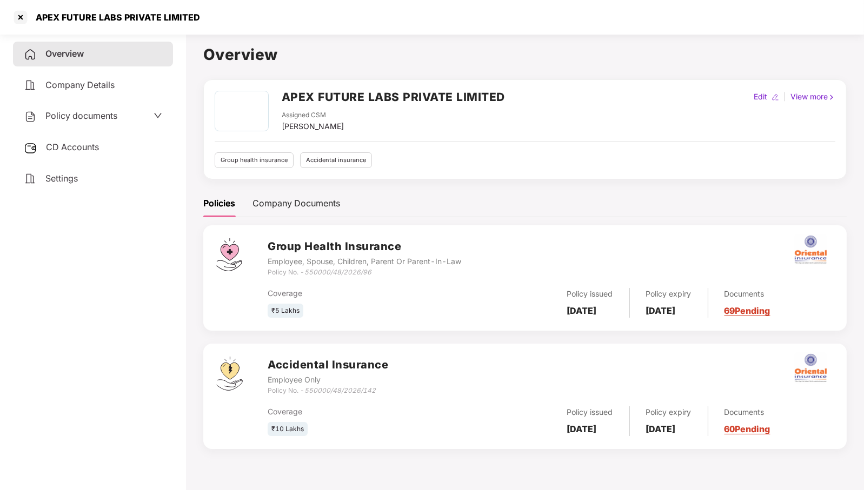
click at [79, 147] on span "CD Accounts" at bounding box center [72, 147] width 53 height 11
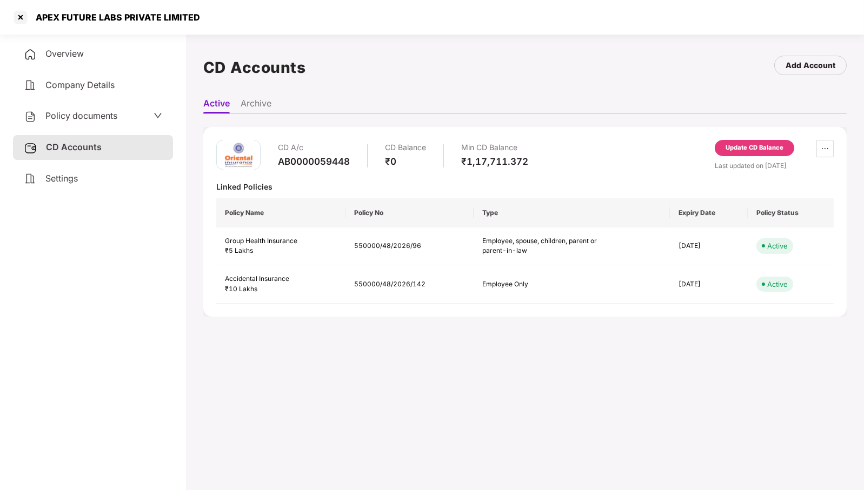
click at [744, 144] on div "Update CD Balance" at bounding box center [755, 148] width 58 height 10
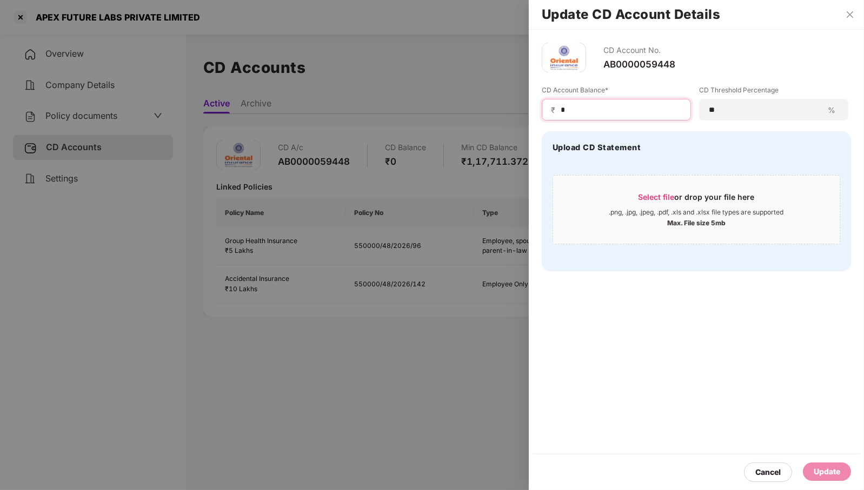
click at [606, 108] on input "*" at bounding box center [621, 109] width 122 height 11
type input "****"
click at [840, 464] on div "Update" at bounding box center [827, 472] width 48 height 18
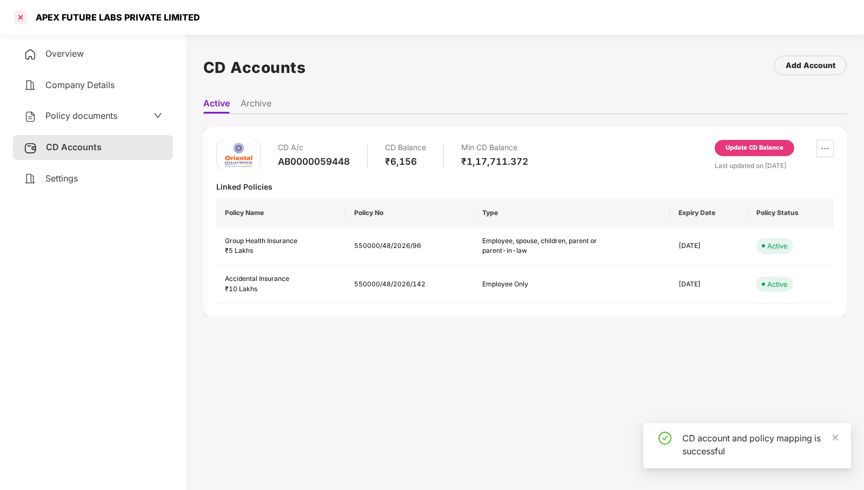
click at [21, 17] on div at bounding box center [20, 17] width 17 height 17
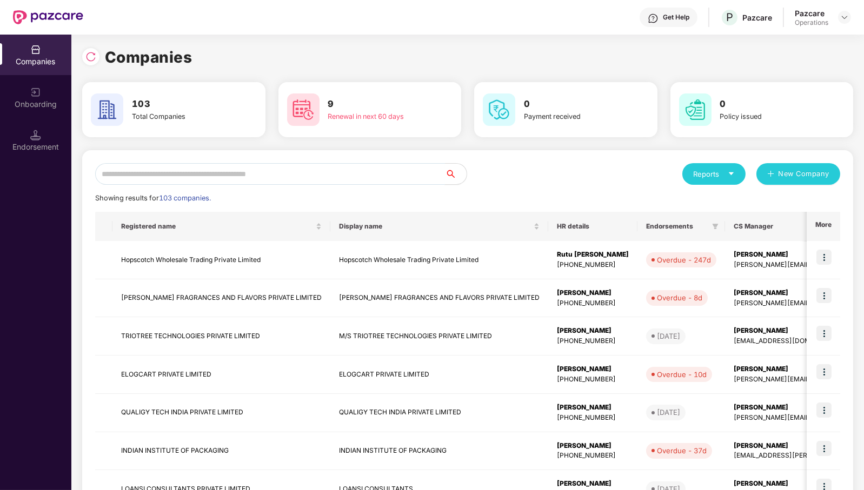
click at [266, 172] on input "text" at bounding box center [270, 174] width 350 height 22
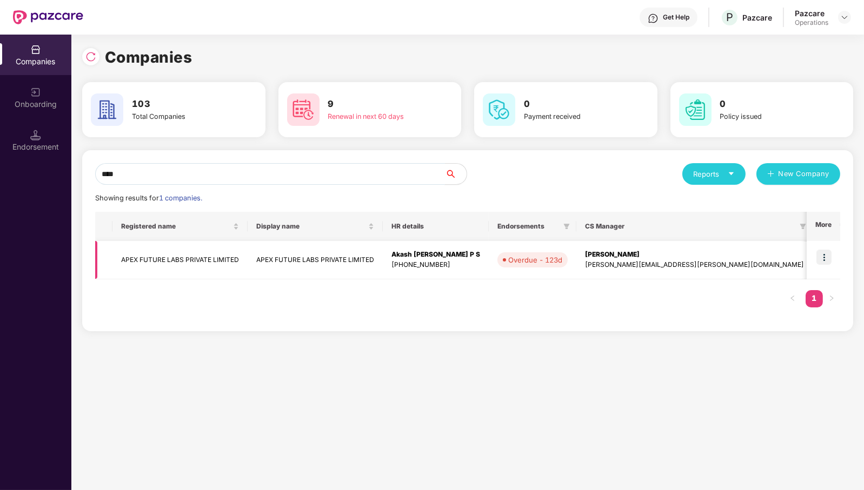
type input "****"
click at [826, 256] on img at bounding box center [824, 257] width 15 height 15
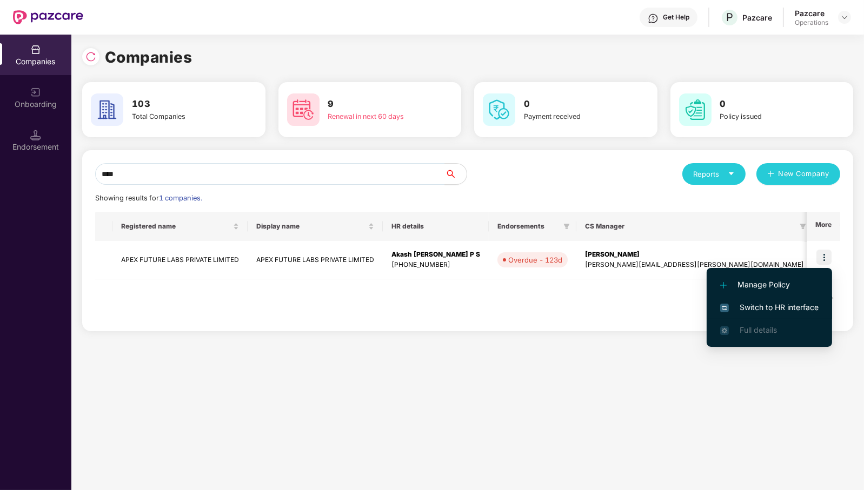
click at [794, 303] on span "Switch to HR interface" at bounding box center [769, 308] width 98 height 12
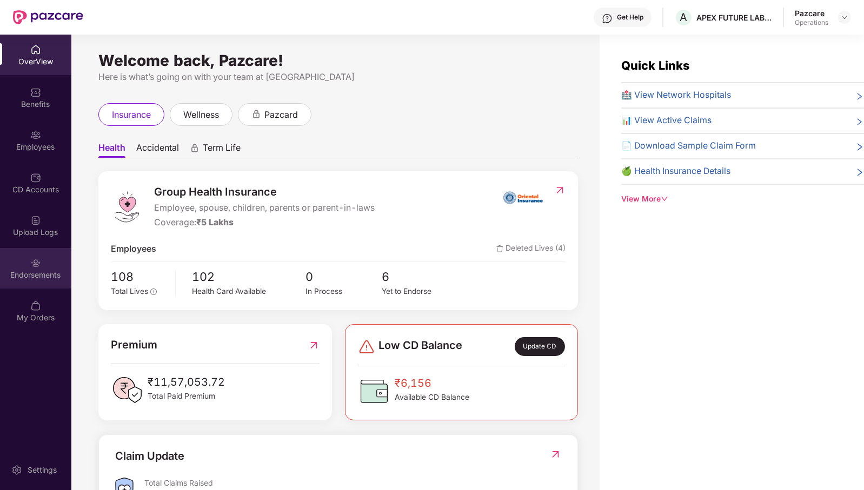
click at [35, 267] on img at bounding box center [35, 263] width 11 height 11
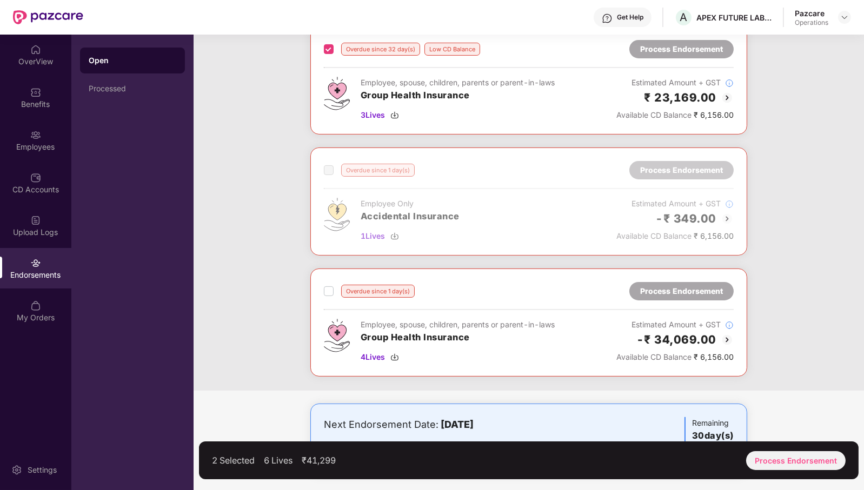
scroll to position [553, 0]
click at [790, 463] on div "Process Endorsement" at bounding box center [796, 461] width 100 height 19
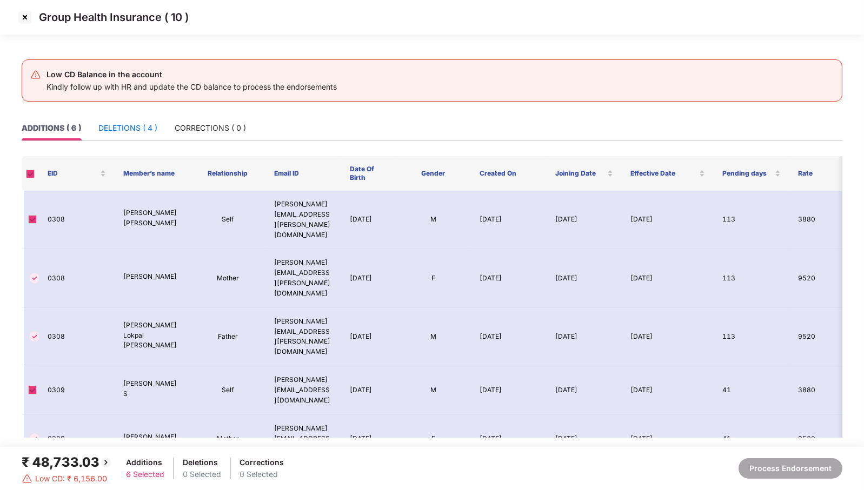
click at [132, 122] on div "DELETIONS ( 4 )" at bounding box center [127, 128] width 59 height 12
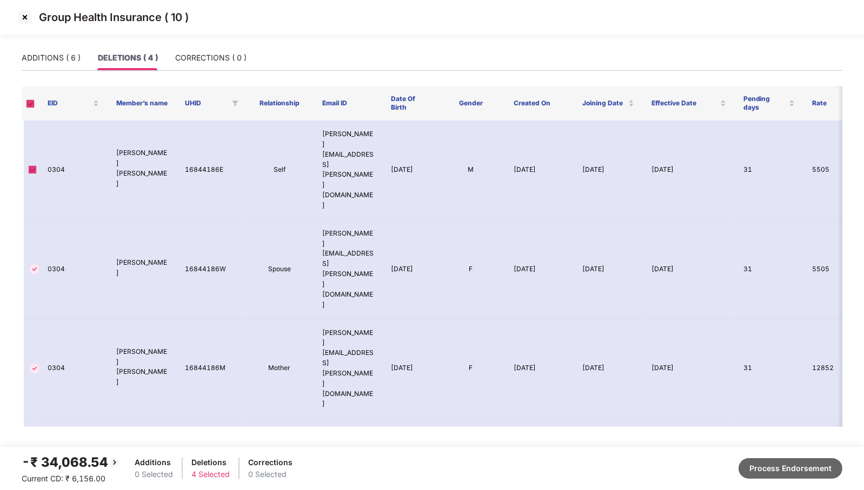
click at [792, 464] on button "Process Endorsement" at bounding box center [791, 469] width 104 height 21
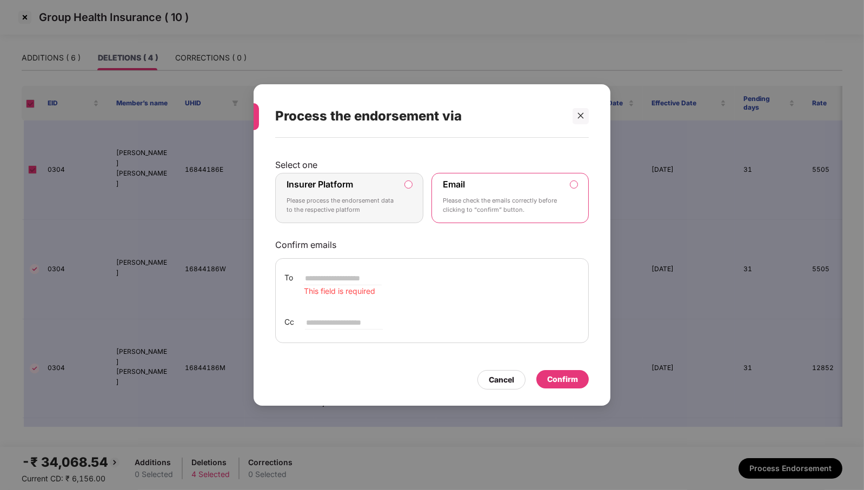
click at [400, 197] on label "Insurer Platform Please process the endorsement data to the respective platform" at bounding box center [349, 198] width 148 height 51
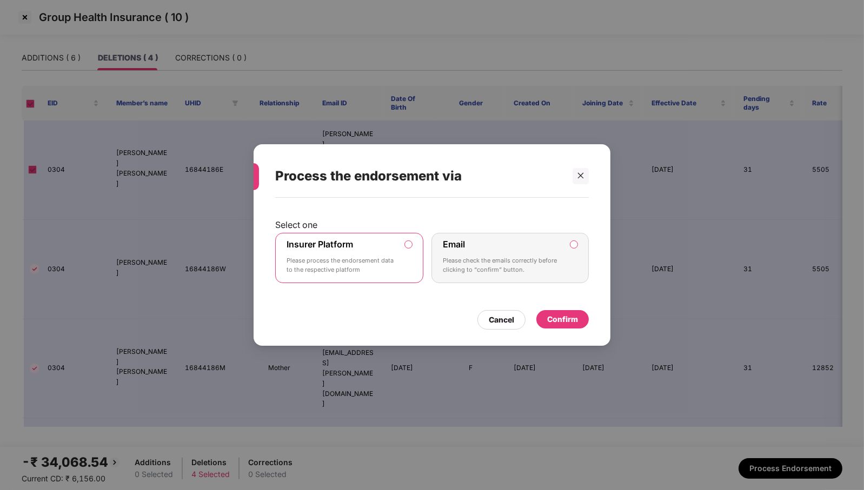
click at [562, 320] on div "Confirm" at bounding box center [562, 320] width 31 height 12
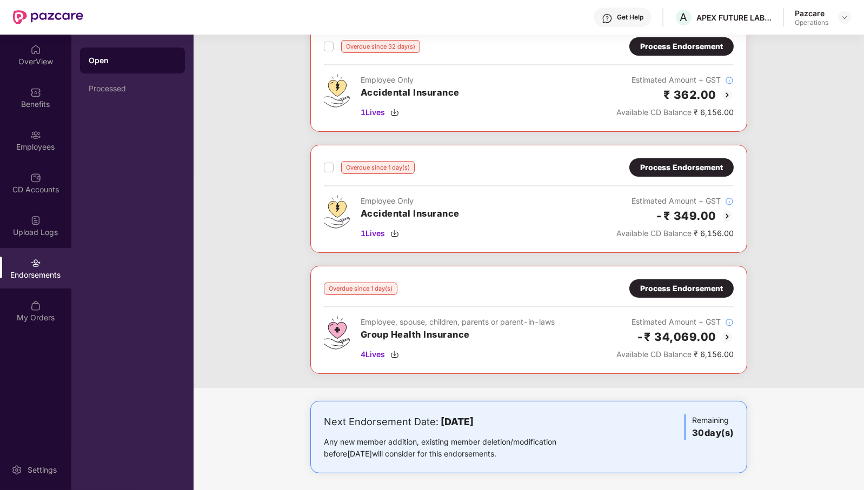
scroll to position [0, 0]
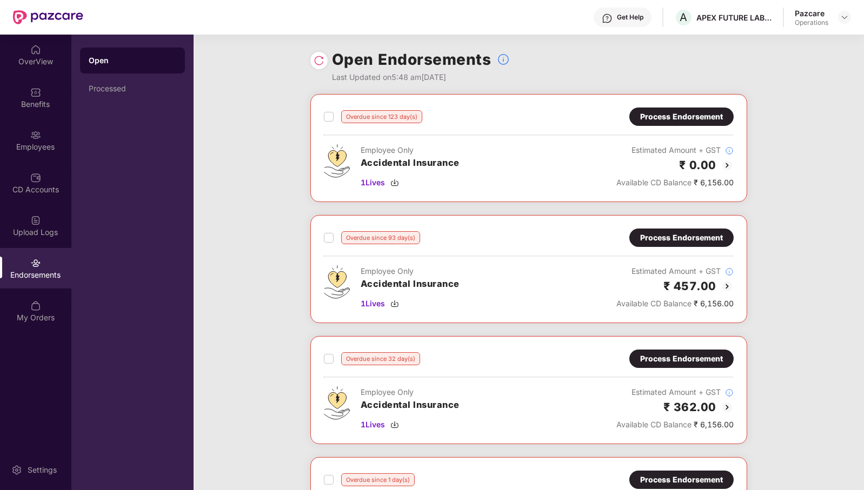
click at [320, 56] on img at bounding box center [319, 60] width 11 height 11
click at [845, 16] on img at bounding box center [844, 17] width 9 height 9
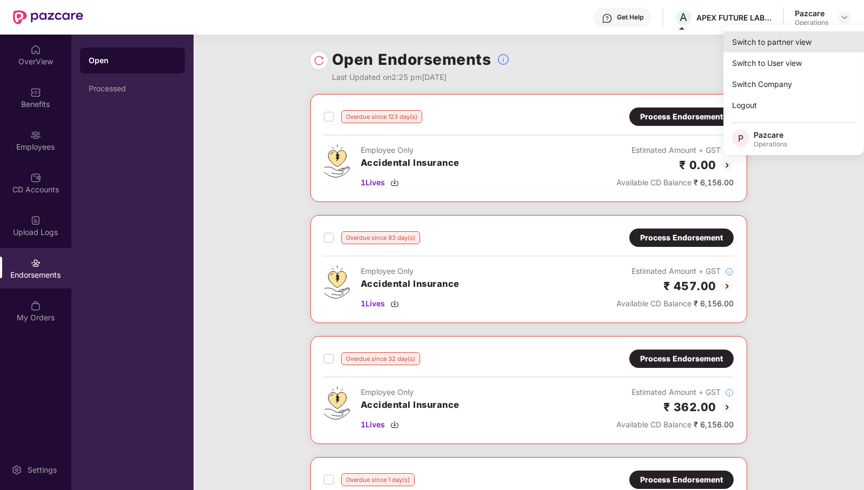
click at [773, 39] on div "Switch to partner view" at bounding box center [794, 41] width 141 height 21
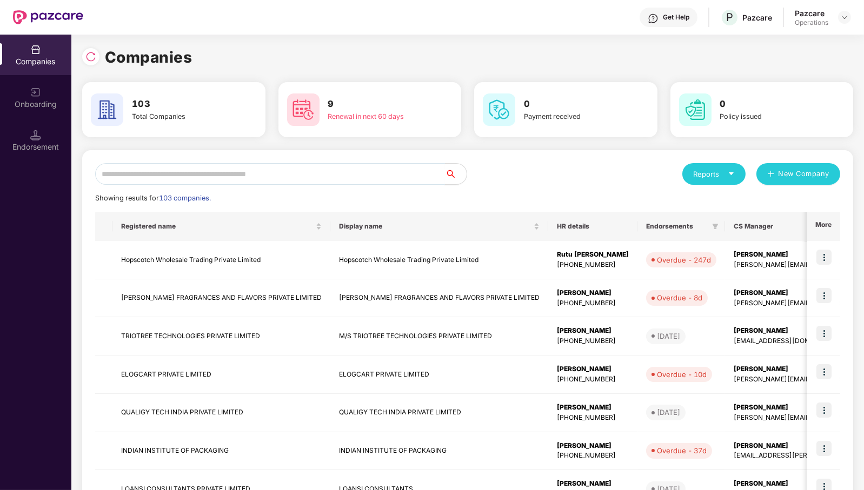
click at [373, 179] on input "text" at bounding box center [270, 174] width 350 height 22
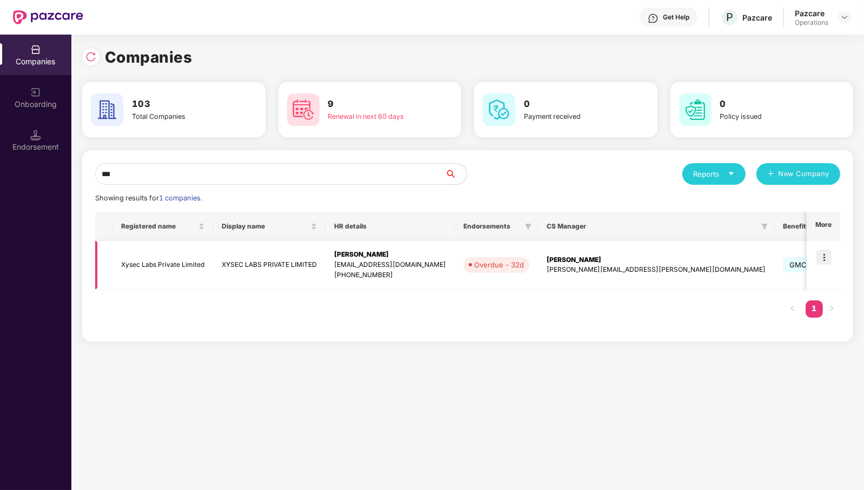
type input "***"
click at [824, 253] on img at bounding box center [824, 257] width 15 height 15
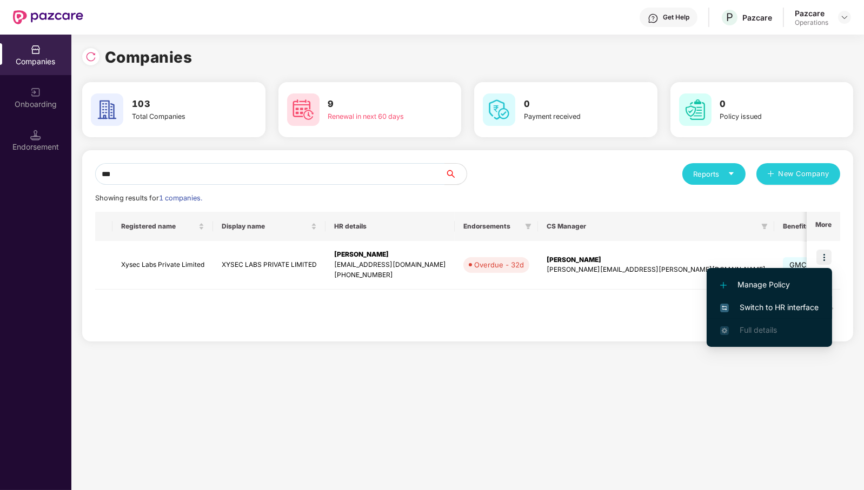
click at [761, 307] on span "Switch to HR interface" at bounding box center [769, 308] width 98 height 12
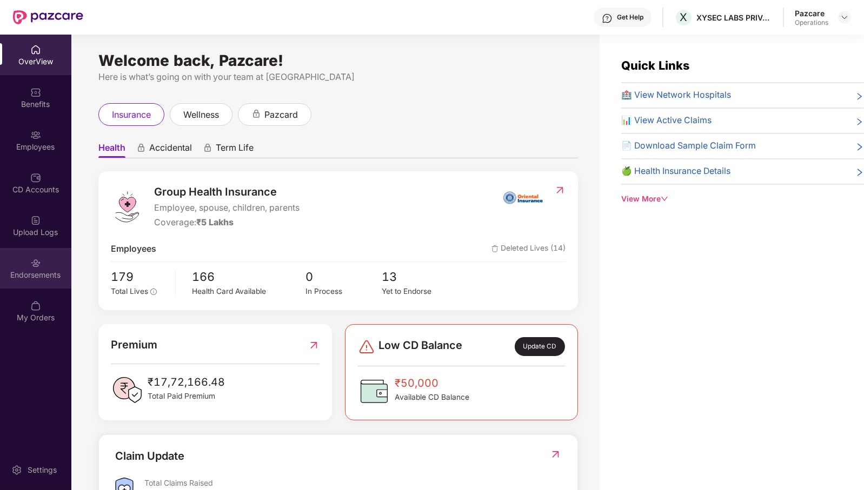
click at [30, 279] on div "Endorsements" at bounding box center [35, 275] width 71 height 11
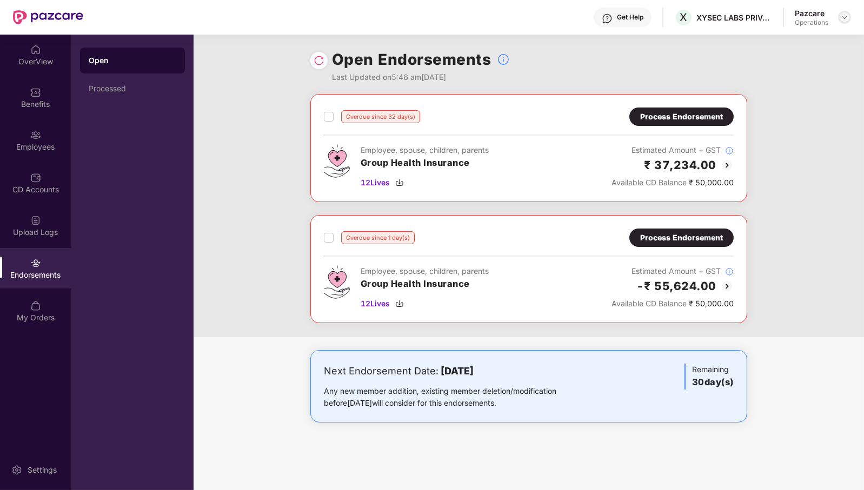
click at [842, 21] on img at bounding box center [844, 17] width 9 height 9
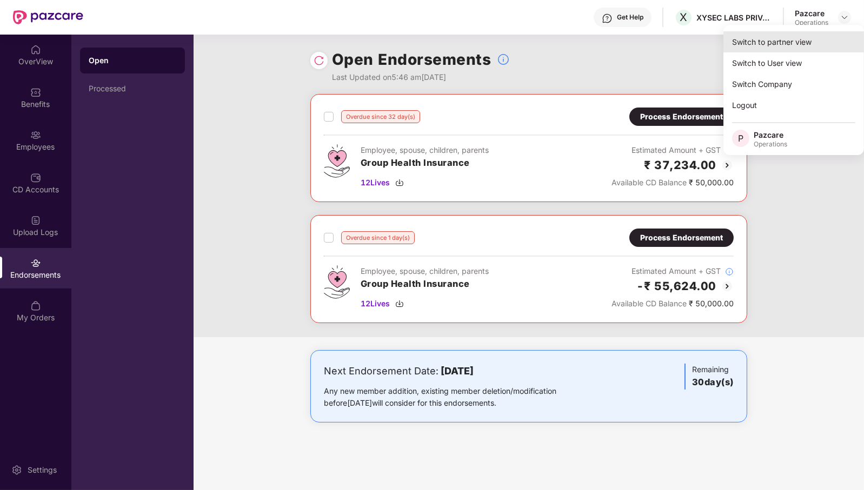
click at [809, 40] on div "Switch to partner view" at bounding box center [794, 41] width 141 height 21
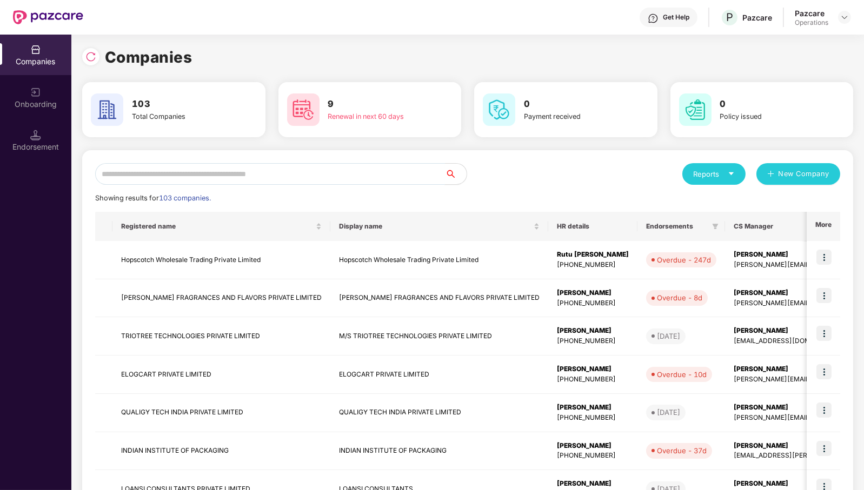
click at [360, 174] on input "text" at bounding box center [270, 174] width 350 height 22
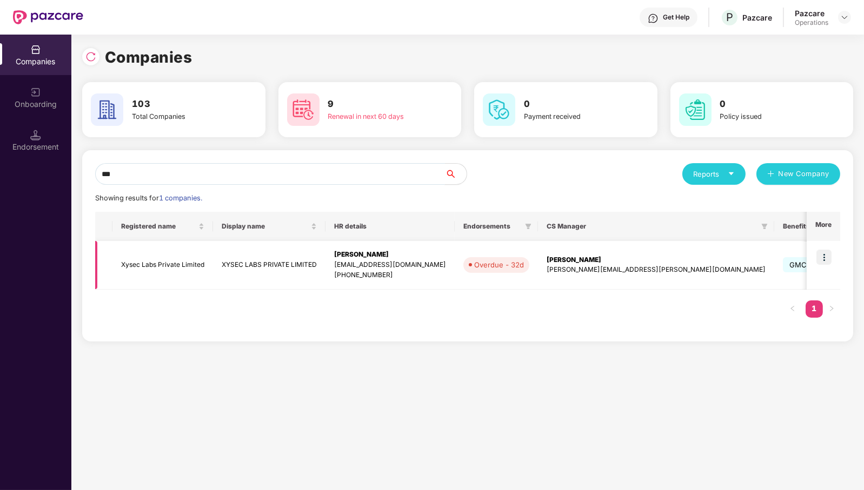
type input "***"
click at [181, 257] on td "Xysec Labs Private Limited" at bounding box center [162, 265] width 101 height 49
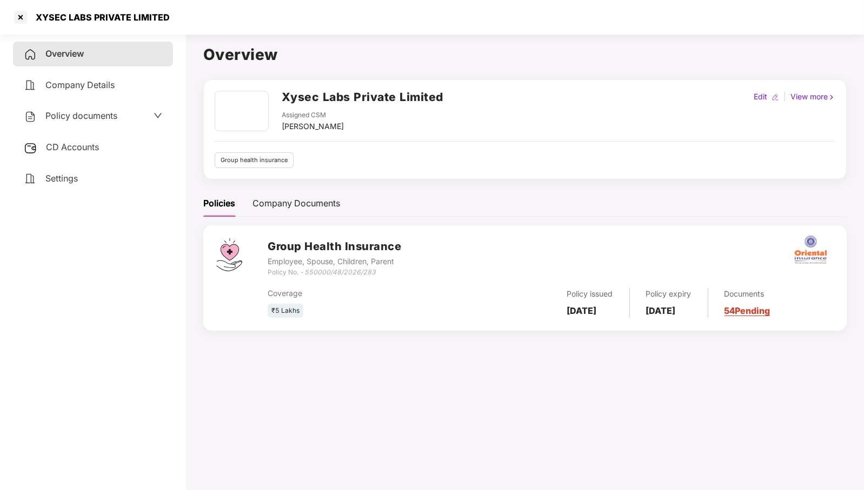
click at [67, 145] on span "CD Accounts" at bounding box center [72, 147] width 53 height 11
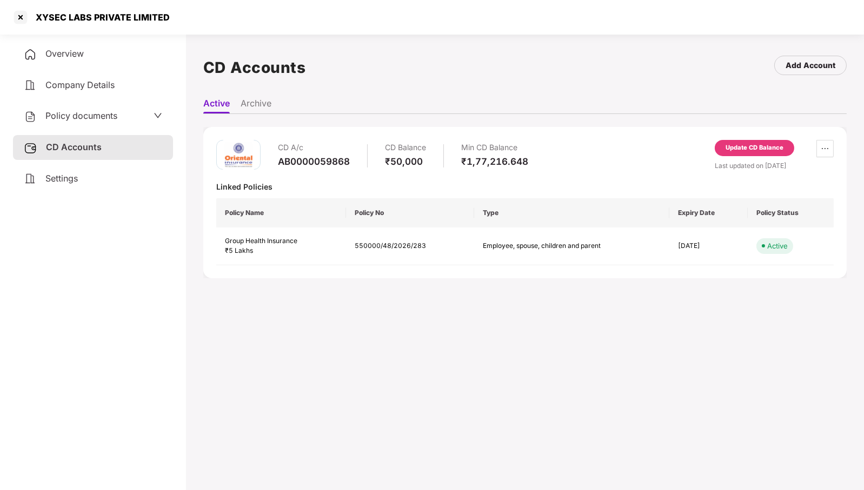
click at [760, 142] on div "Update CD Balance" at bounding box center [754, 148] width 79 height 16
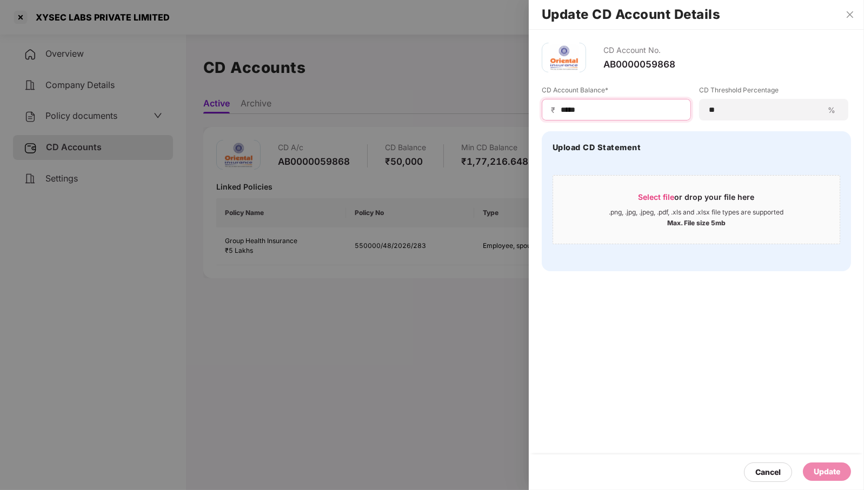
click at [579, 110] on input "*****" at bounding box center [621, 109] width 122 height 11
type input "*"
click at [831, 469] on div "Update" at bounding box center [827, 472] width 26 height 12
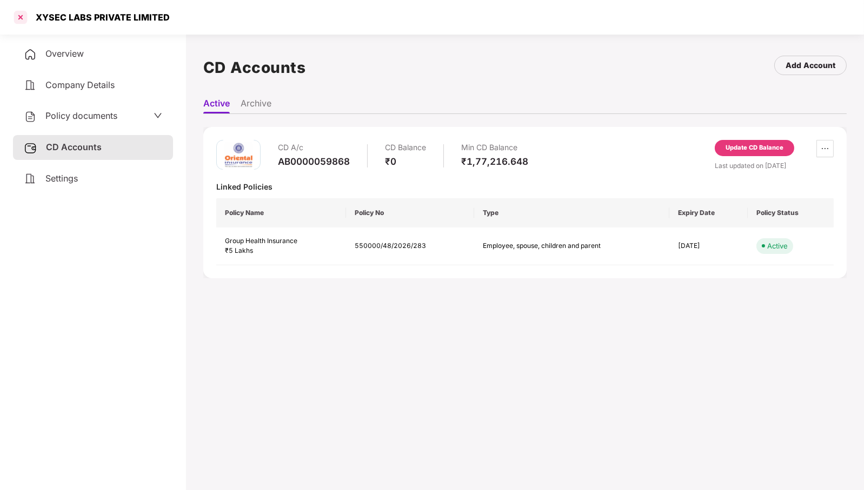
click at [21, 15] on div at bounding box center [20, 17] width 17 height 17
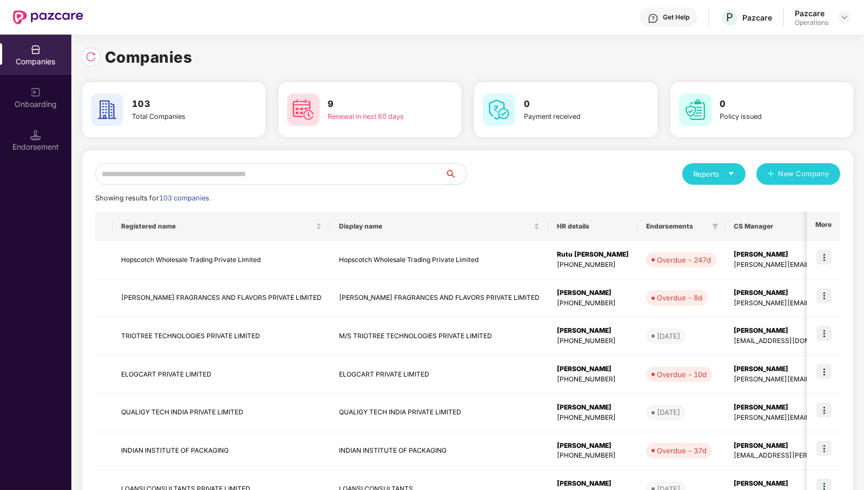
click at [230, 177] on input "text" at bounding box center [270, 174] width 350 height 22
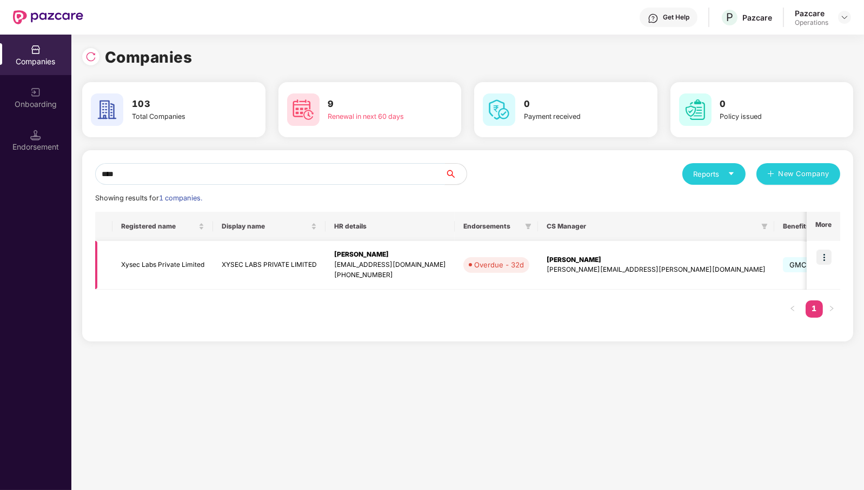
type input "****"
click at [824, 258] on img at bounding box center [824, 257] width 15 height 15
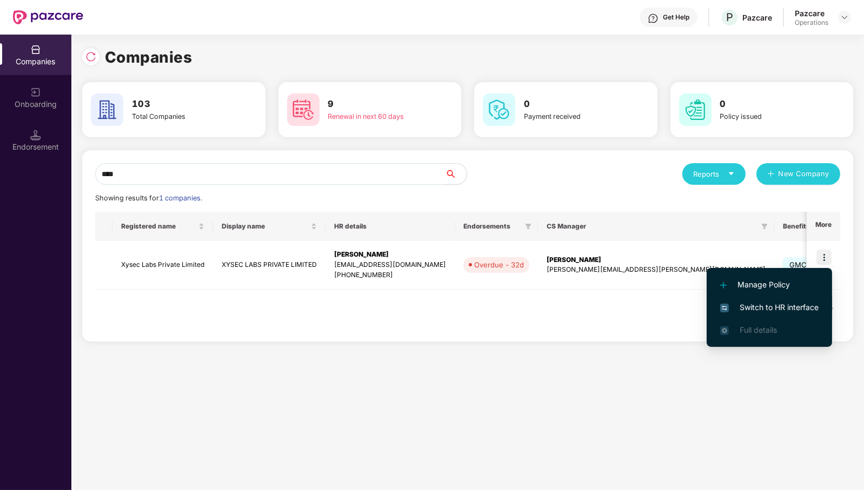
click at [770, 304] on span "Switch to HR interface" at bounding box center [769, 308] width 98 height 12
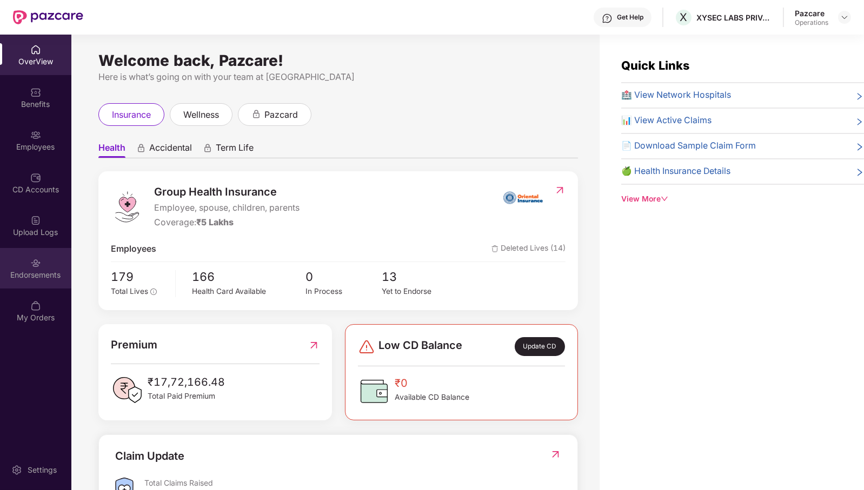
click at [39, 267] on img at bounding box center [35, 263] width 11 height 11
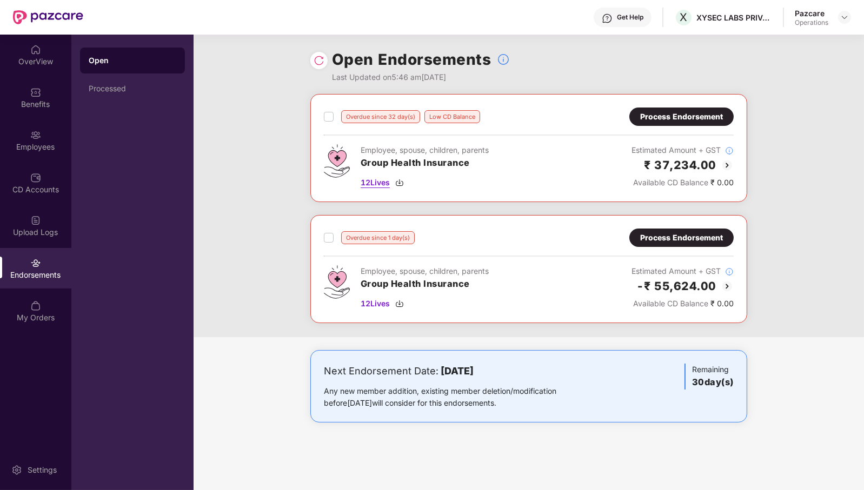
click at [390, 183] on span "12 Lives" at bounding box center [375, 183] width 29 height 12
click at [376, 299] on span "12 Lives" at bounding box center [375, 304] width 29 height 12
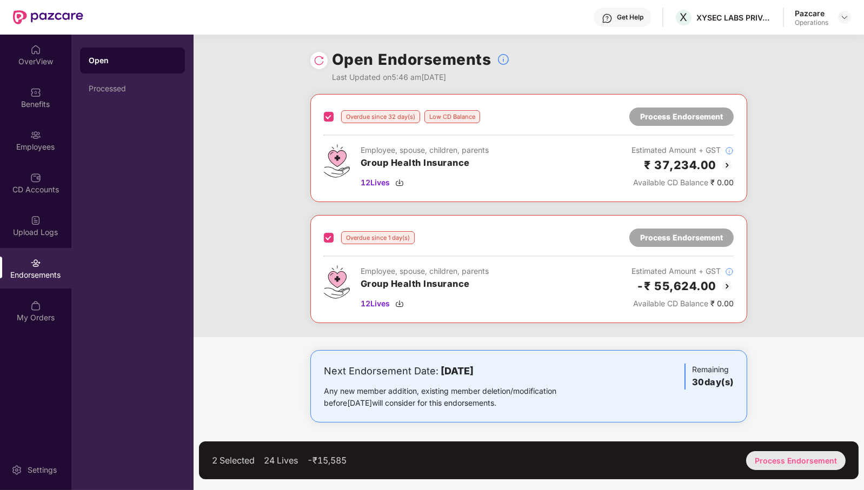
click at [803, 461] on div "Process Endorsement" at bounding box center [796, 461] width 100 height 19
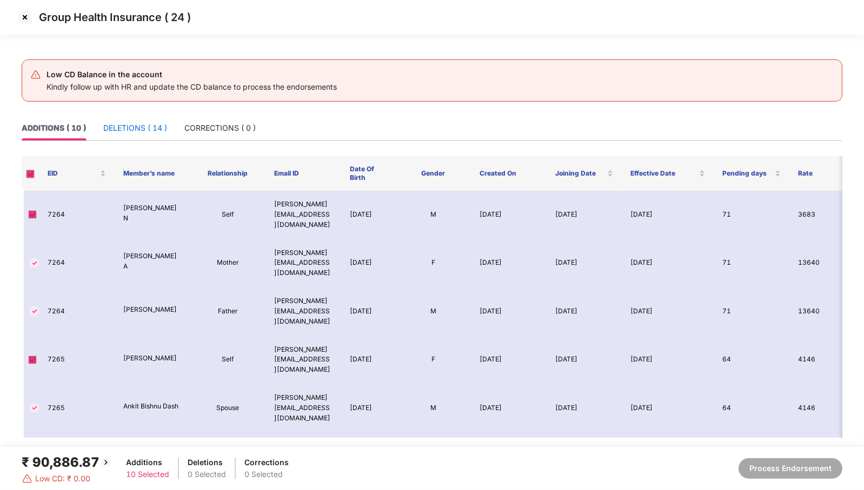
click at [133, 132] on div "DELETIONS ( 14 )" at bounding box center [135, 128] width 64 height 12
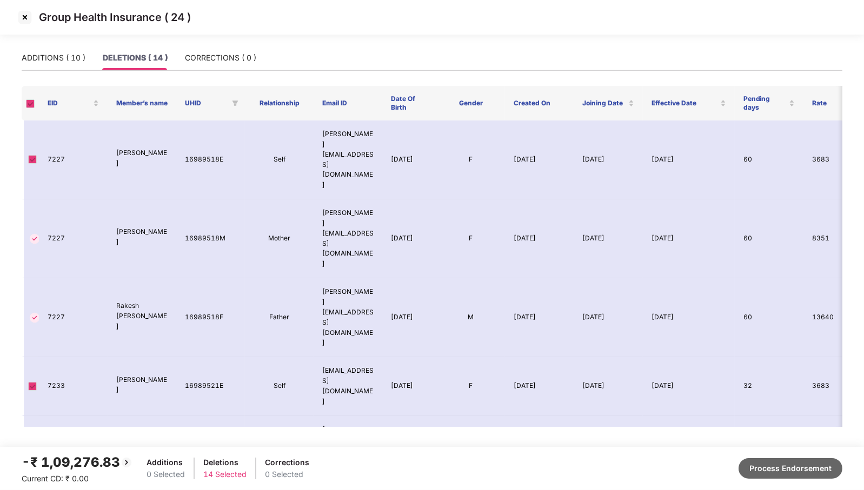
click at [777, 472] on button "Process Endorsement" at bounding box center [791, 469] width 104 height 21
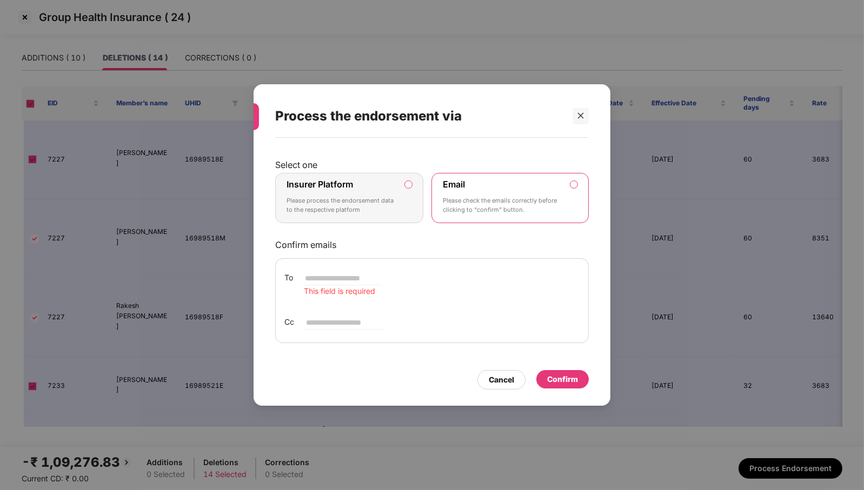
click at [414, 187] on label "Insurer Platform Please process the endorsement data to the respective platform" at bounding box center [349, 198] width 148 height 51
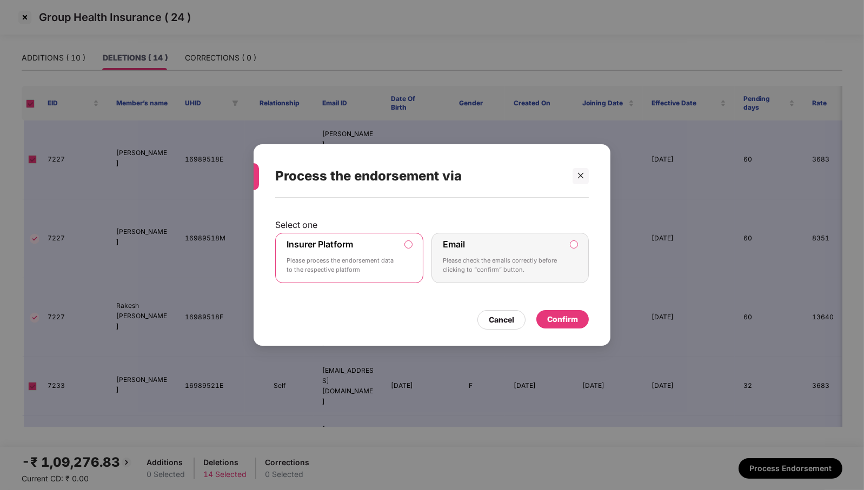
click at [576, 322] on div "Confirm" at bounding box center [562, 320] width 31 height 12
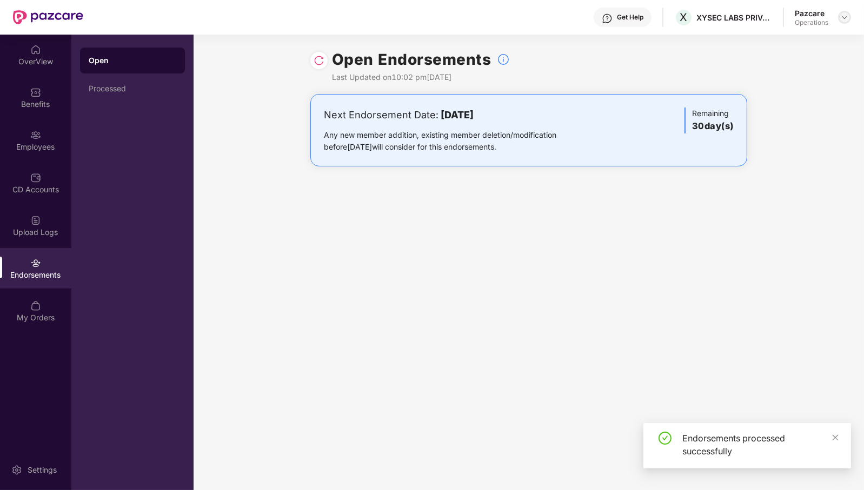
click at [840, 14] on img at bounding box center [844, 17] width 9 height 9
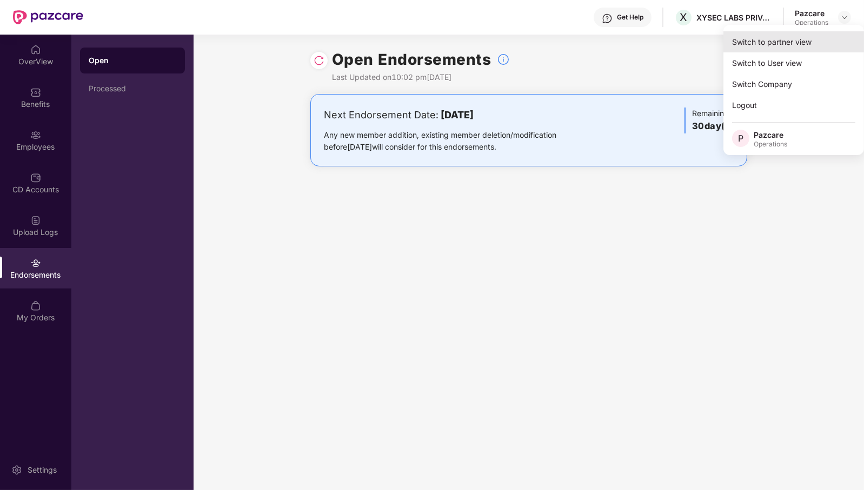
click at [812, 37] on div "Switch to partner view" at bounding box center [794, 41] width 141 height 21
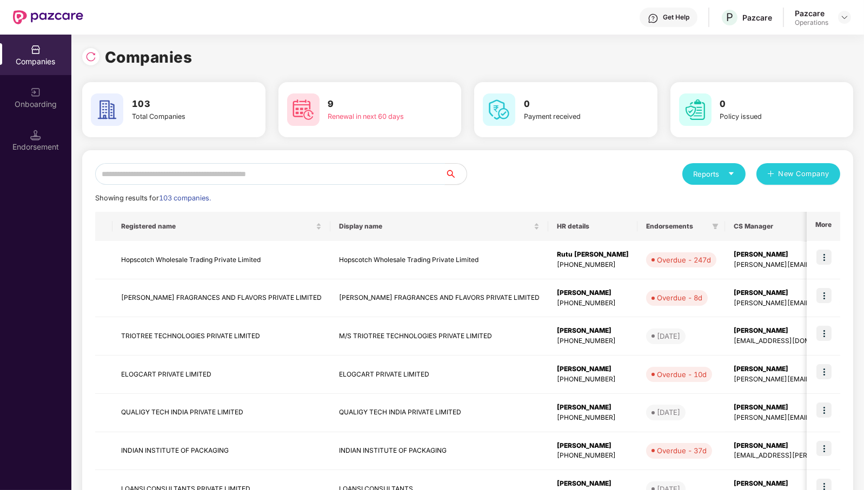
click at [396, 171] on input "text" at bounding box center [270, 174] width 350 height 22
type input "*"
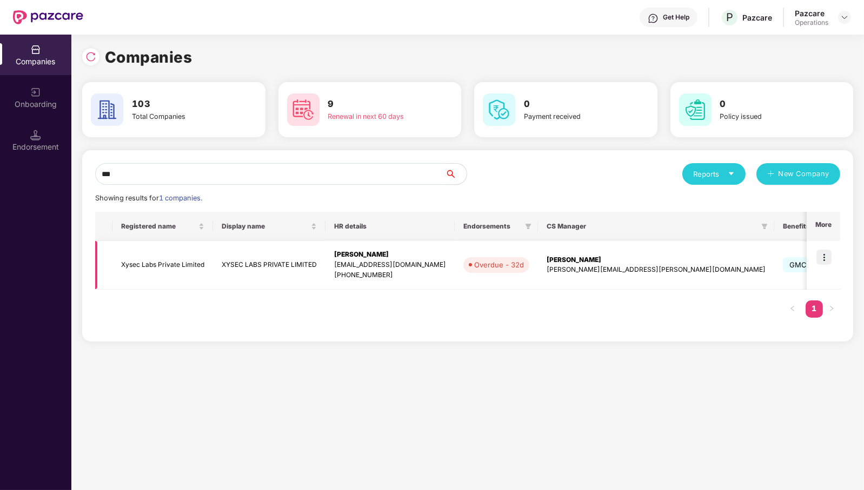
type input "***"
click at [147, 257] on td "Xysec Labs Private Limited" at bounding box center [162, 265] width 101 height 49
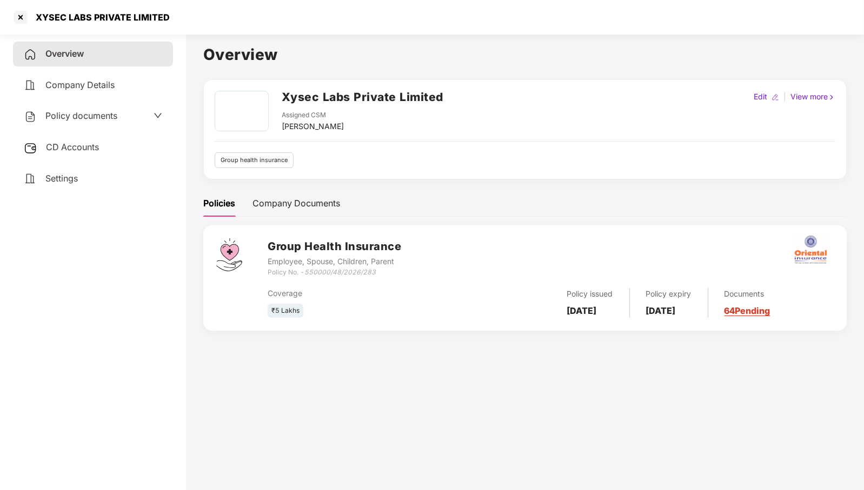
click at [85, 144] on span "CD Accounts" at bounding box center [72, 147] width 53 height 11
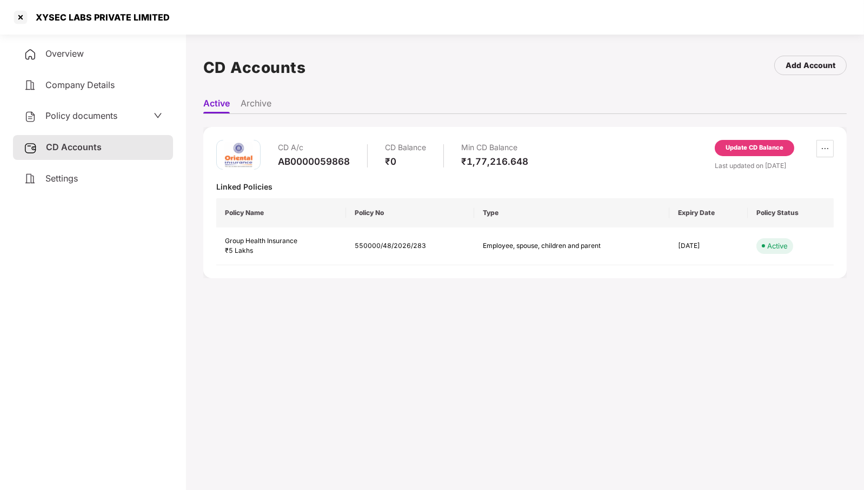
click at [759, 147] on div "Update CD Balance" at bounding box center [755, 148] width 58 height 10
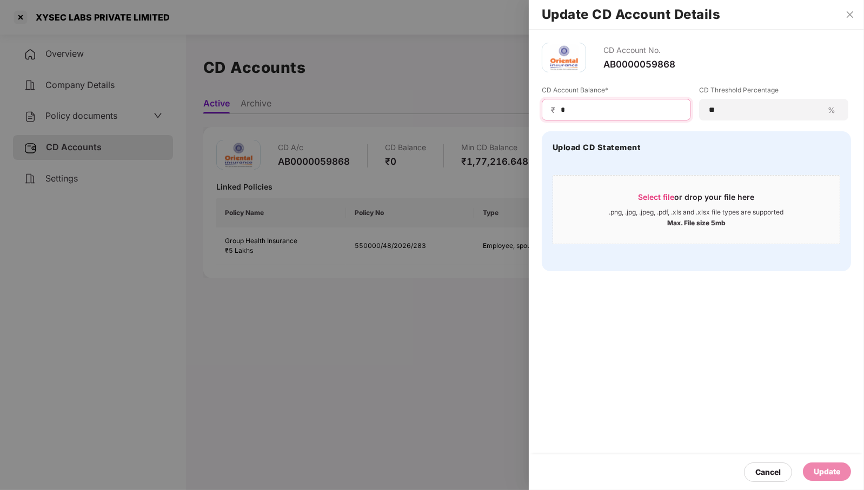
click at [643, 109] on input "*" at bounding box center [621, 109] width 122 height 11
type input "*****"
click at [831, 471] on div "Update" at bounding box center [827, 472] width 26 height 12
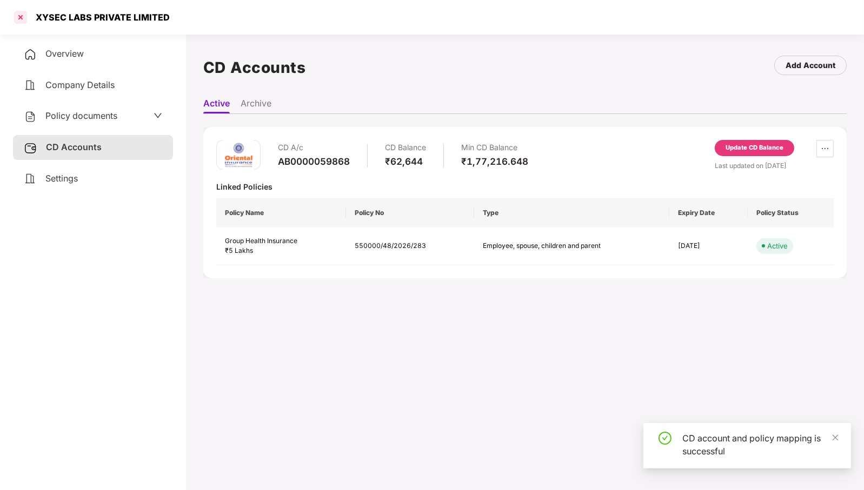
click at [23, 18] on div at bounding box center [20, 17] width 17 height 17
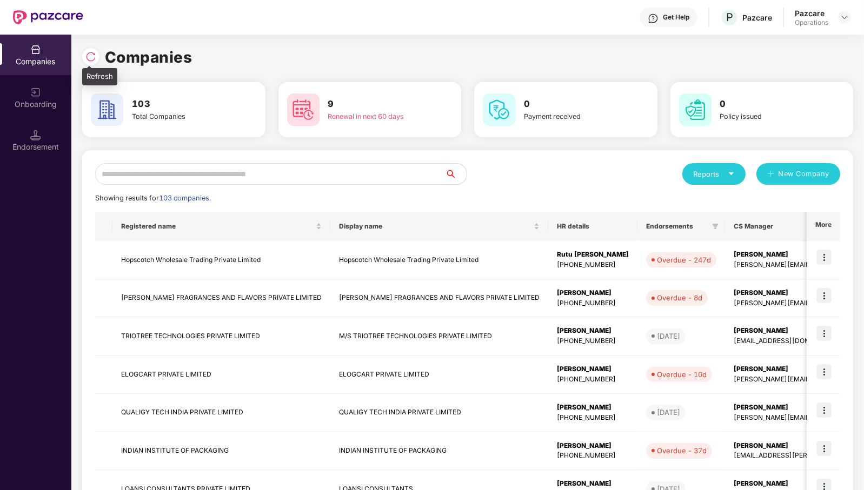
click at [92, 51] on img at bounding box center [90, 56] width 11 height 11
click at [370, 174] on input "text" at bounding box center [270, 174] width 350 height 22
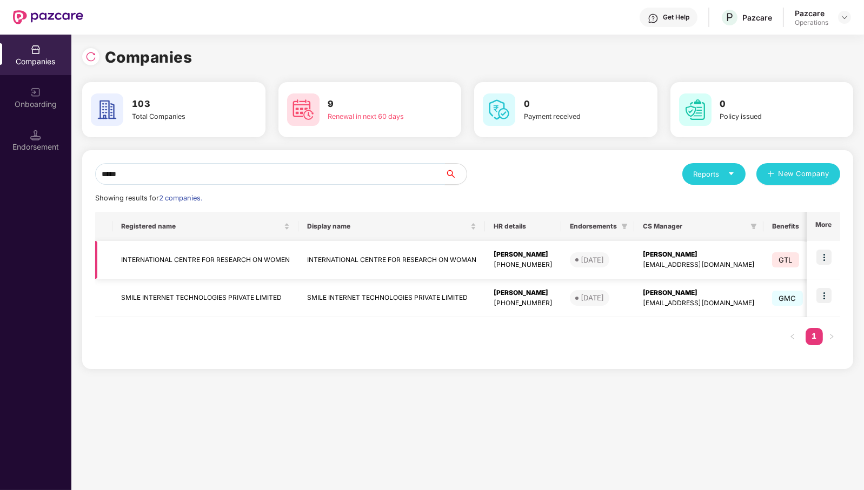
type input "*****"
click at [827, 257] on img at bounding box center [824, 257] width 15 height 15
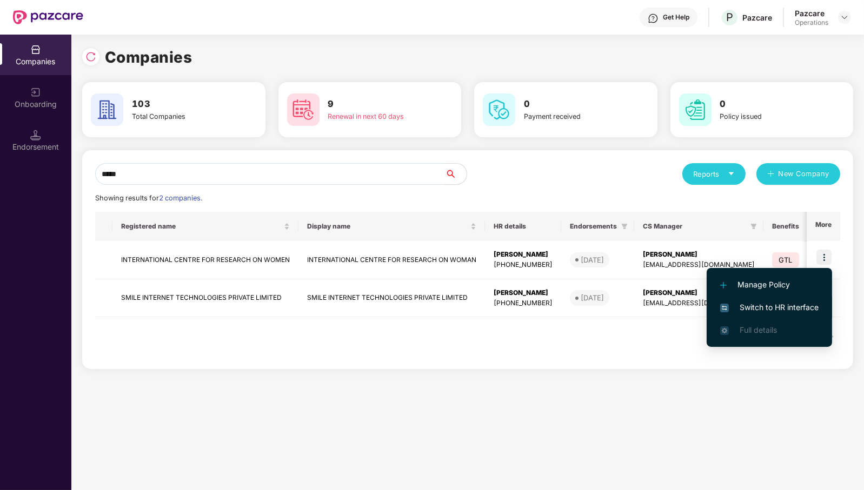
click at [794, 309] on span "Switch to HR interface" at bounding box center [769, 308] width 98 height 12
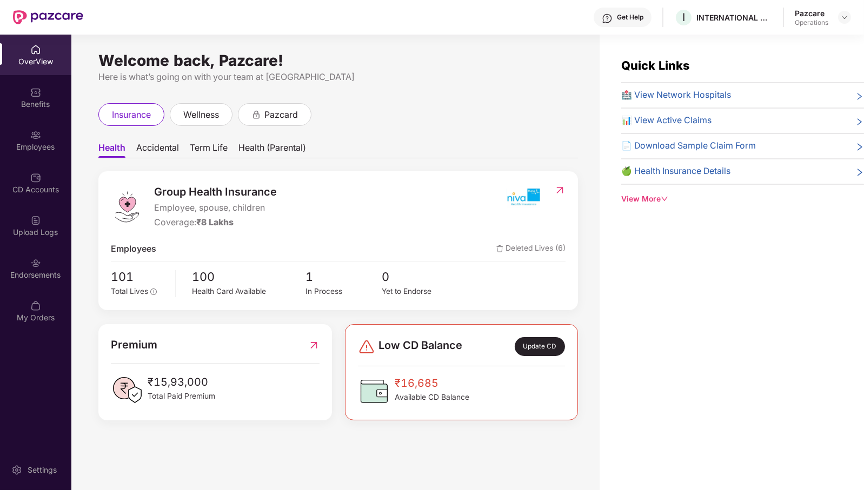
click at [36, 265] on img at bounding box center [35, 263] width 11 height 11
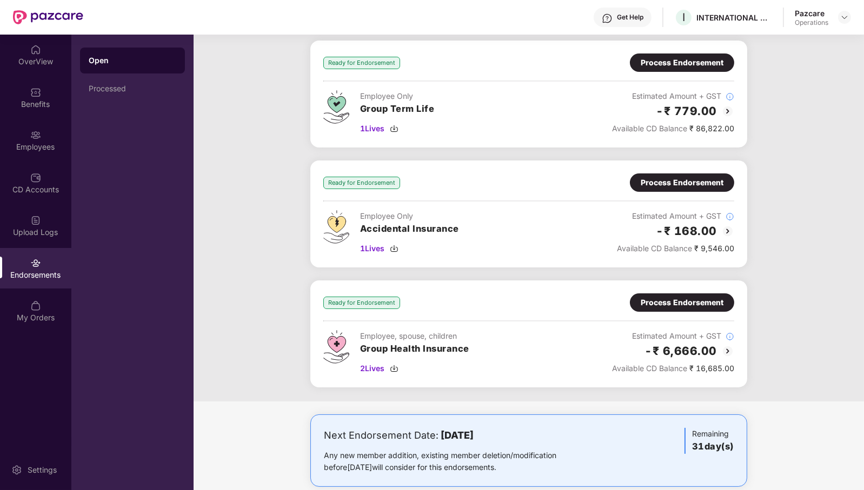
scroll to position [176, 0]
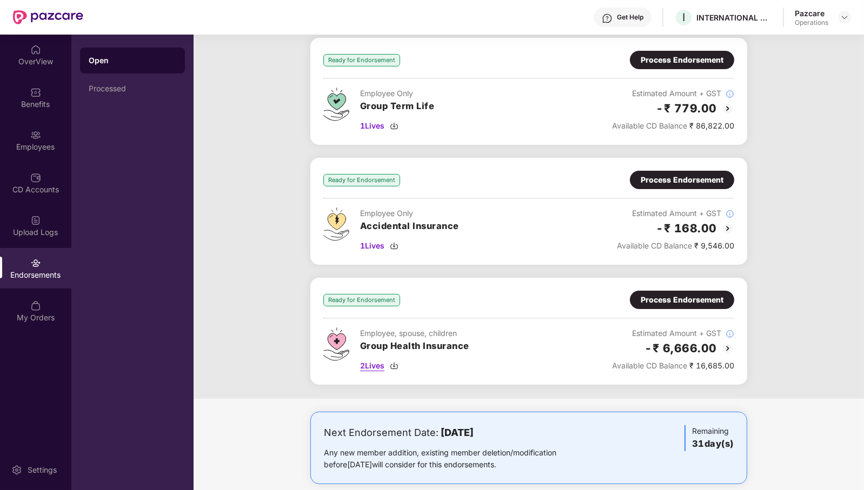
click at [374, 366] on span "2 Lives" at bounding box center [372, 366] width 24 height 12
